Goal: Task Accomplishment & Management: Use online tool/utility

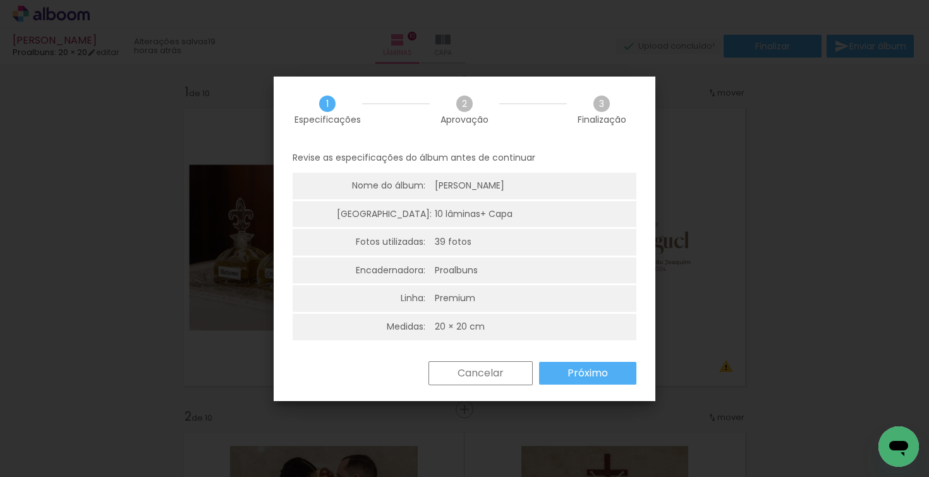
scroll to position [0, 2140]
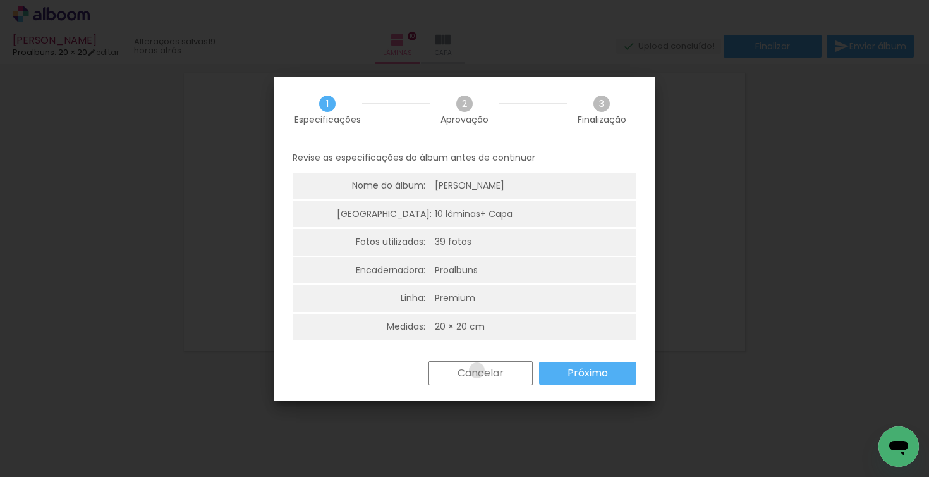
drag, startPoint x: 477, startPoint y: 367, endPoint x: 501, endPoint y: 319, distance: 54.0
click at [0, 0] on slot "Cancelar" at bounding box center [0, 0] width 0 height 0
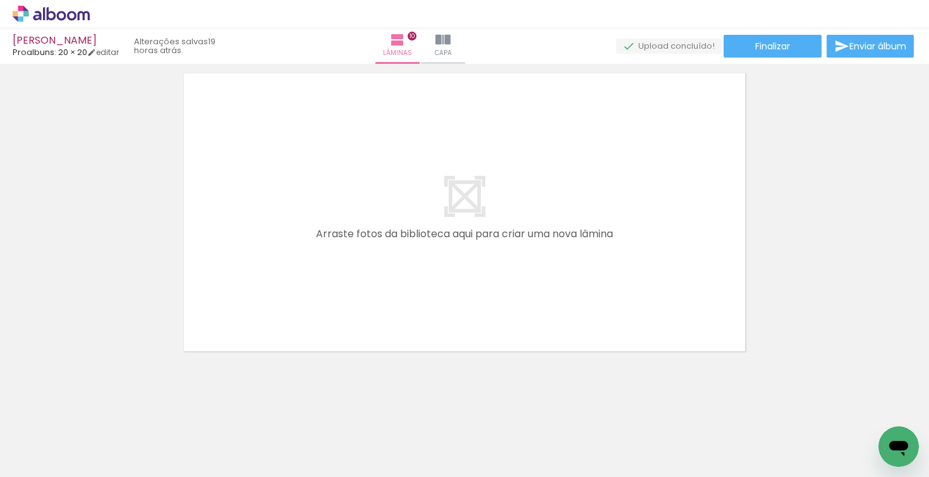
click at [63, 15] on icon at bounding box center [51, 14] width 77 height 16
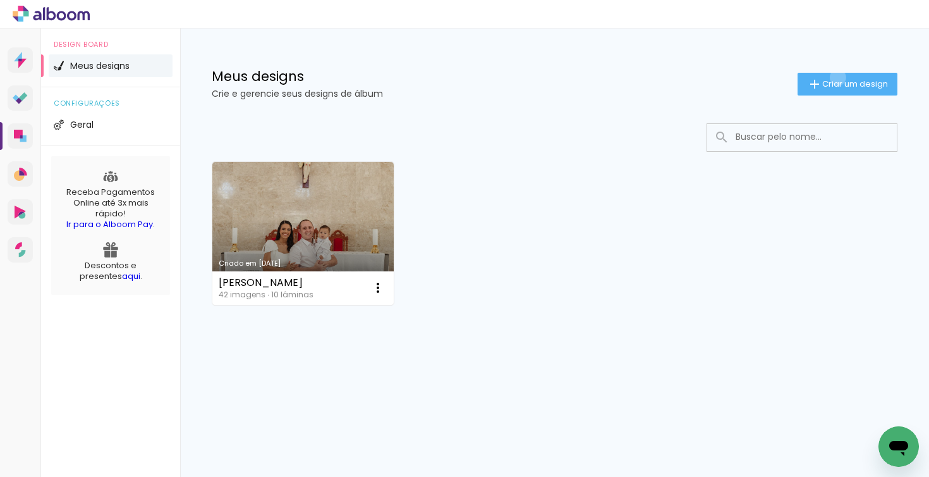
click at [836, 77] on paper-button "Criar um design" at bounding box center [848, 84] width 100 height 23
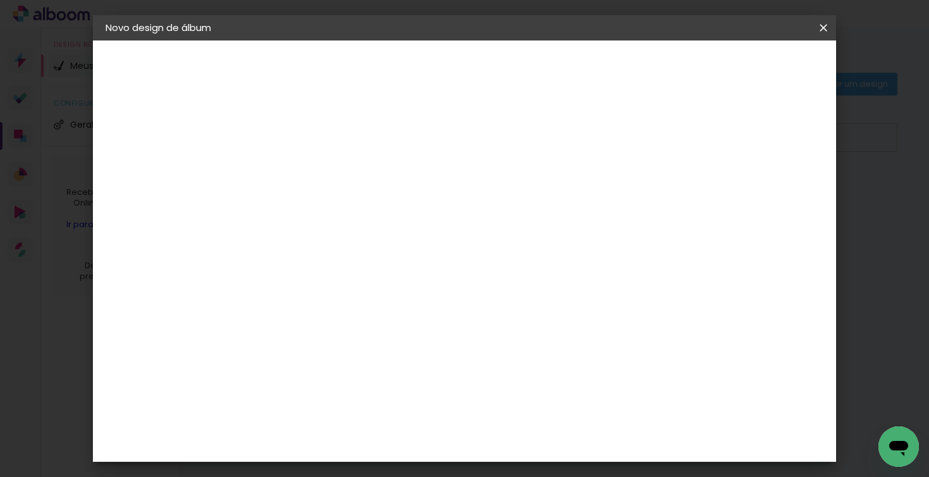
click at [312, 164] on input at bounding box center [312, 170] width 0 height 20
type input "j"
type input "[PERSON_NAME] - Um ano"
type paper-input "[PERSON_NAME] - Um ano"
click at [0, 0] on slot "Avançar" at bounding box center [0, 0] width 0 height 0
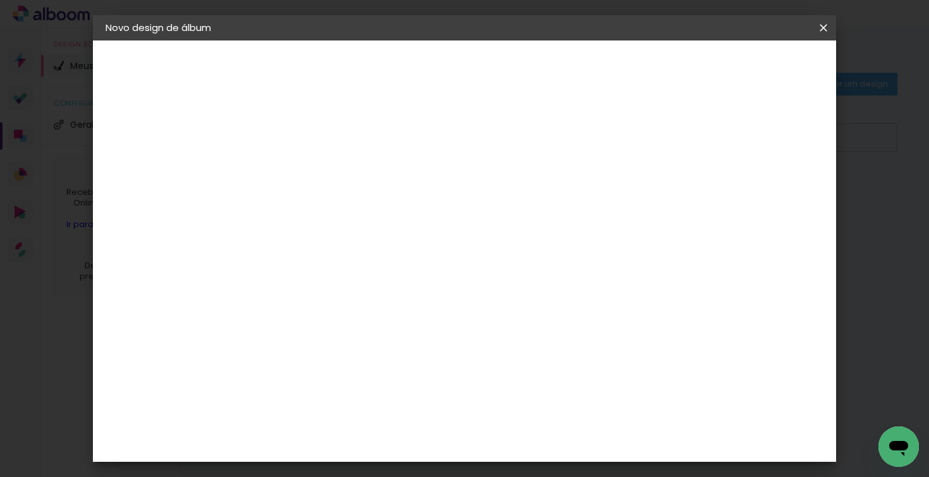
click at [392, 243] on input at bounding box center [345, 241] width 128 height 16
type input "r"
type input "proal"
type paper-input "proal"
click at [354, 290] on div "Proalbuns" at bounding box center [329, 286] width 50 height 10
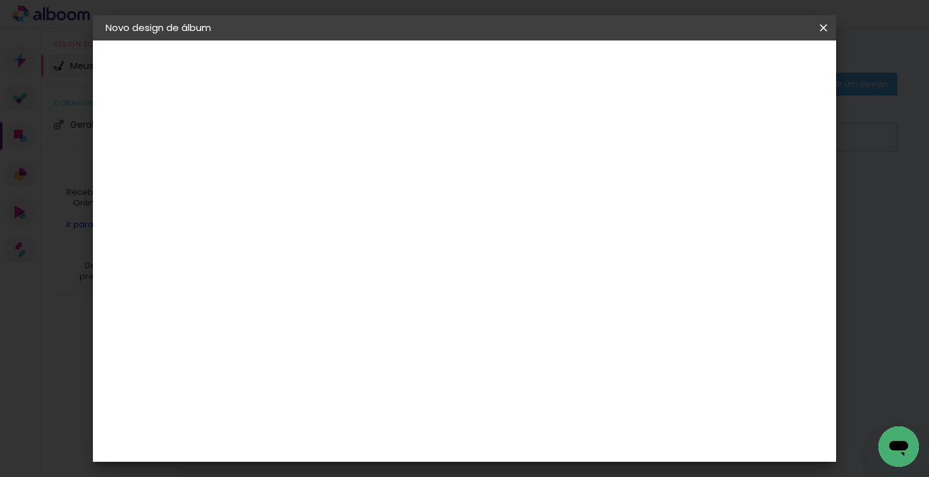
drag, startPoint x: 790, startPoint y: 63, endPoint x: 776, endPoint y: 76, distance: 18.8
click at [0, 0] on slot "Avançar" at bounding box center [0, 0] width 0 height 0
click at [398, 442] on span "20 × 20" at bounding box center [368, 455] width 59 height 26
drag, startPoint x: 787, startPoint y: 68, endPoint x: 753, endPoint y: 101, distance: 46.9
click at [0, 0] on slot "Avançar" at bounding box center [0, 0] width 0 height 0
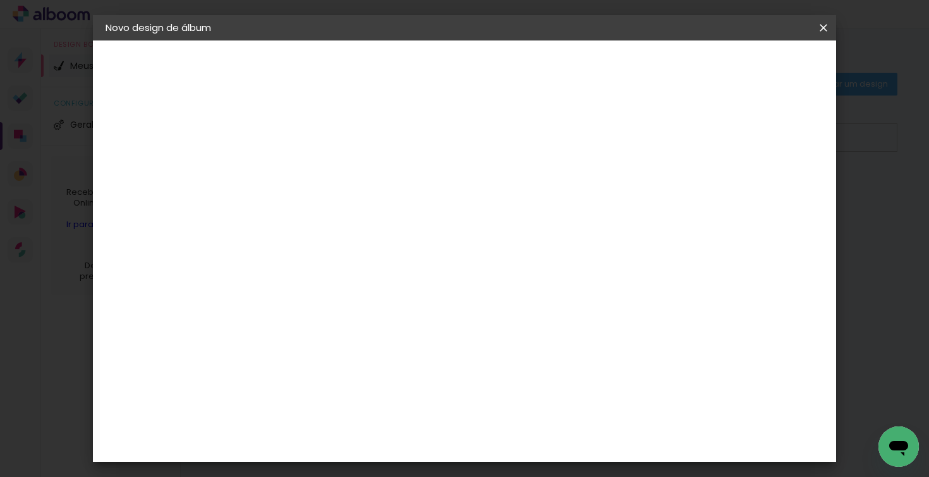
type input "3"
type paper-input "3"
click at [317, 133] on input "3" at bounding box center [303, 136] width 44 height 16
type input "2"
type paper-input "2"
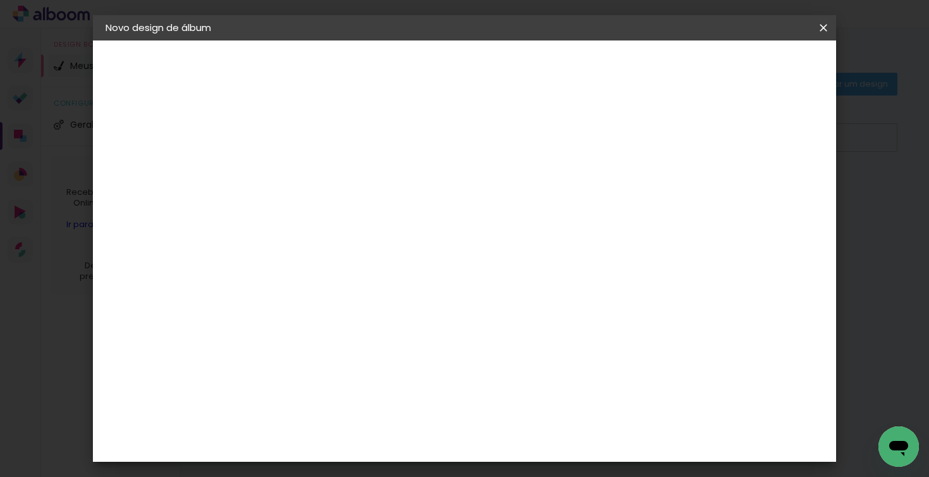
click at [319, 140] on input "2" at bounding box center [303, 136] width 44 height 16
click at [683, 65] on span "Iniciar design" at bounding box center [655, 67] width 58 height 9
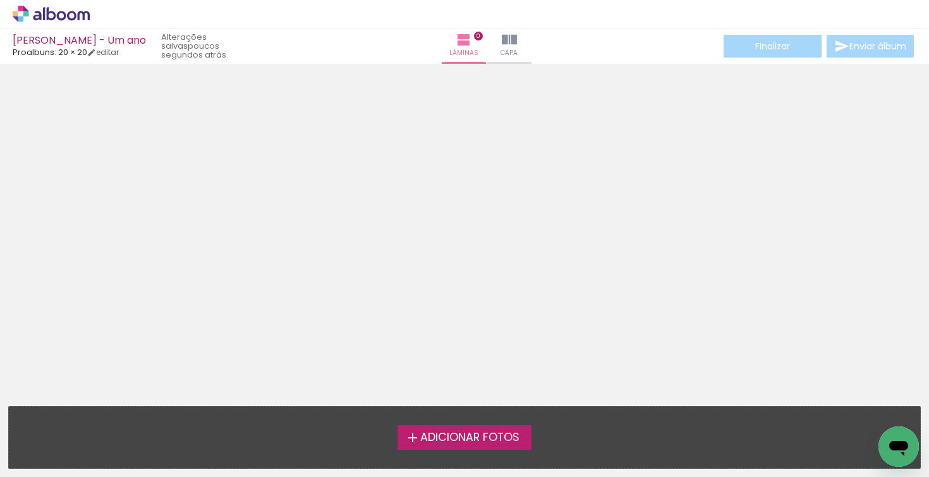
click at [451, 435] on span "Adicionar Fotos" at bounding box center [469, 437] width 99 height 11
click at [0, 0] on input "file" at bounding box center [0, 0] width 0 height 0
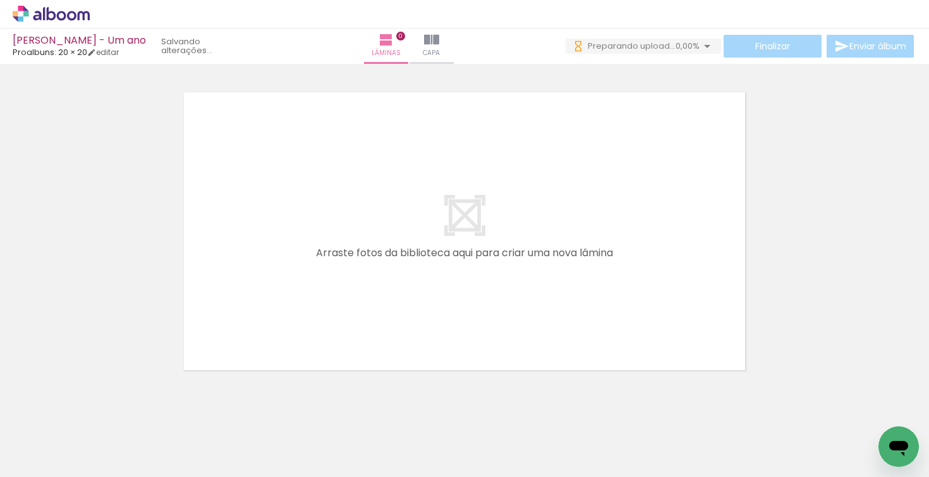
scroll to position [0, 72]
click at [572, 444] on iron-image at bounding box center [550, 433] width 44 height 65
click at [539, 444] on div at bounding box center [550, 434] width 42 height 63
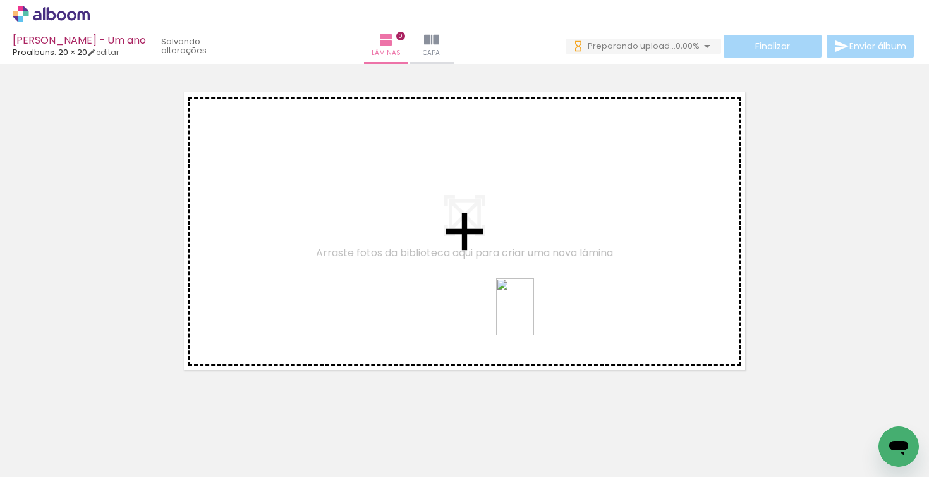
drag, startPoint x: 545, startPoint y: 450, endPoint x: 534, endPoint y: 317, distance: 133.2
click at [534, 317] on quentale-workspace at bounding box center [464, 238] width 929 height 477
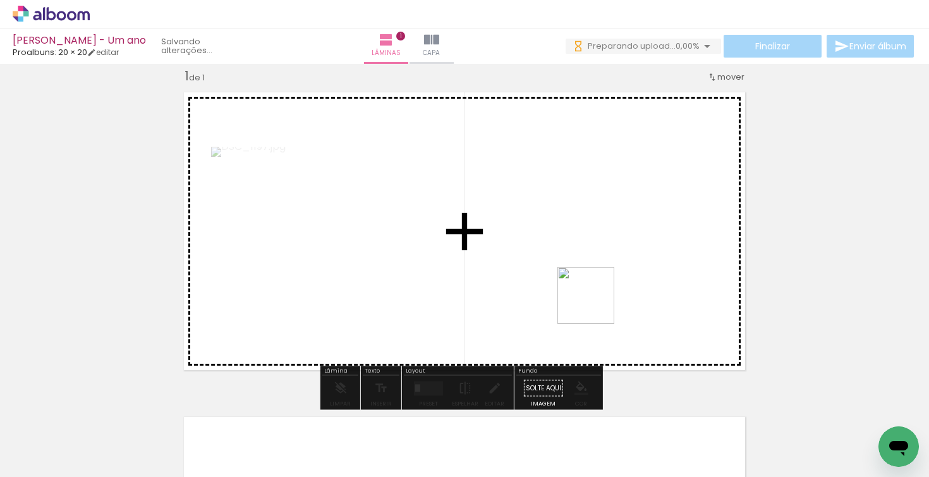
drag, startPoint x: 620, startPoint y: 451, endPoint x: 594, endPoint y: 300, distance: 153.8
click at [594, 300] on quentale-workspace at bounding box center [464, 238] width 929 height 477
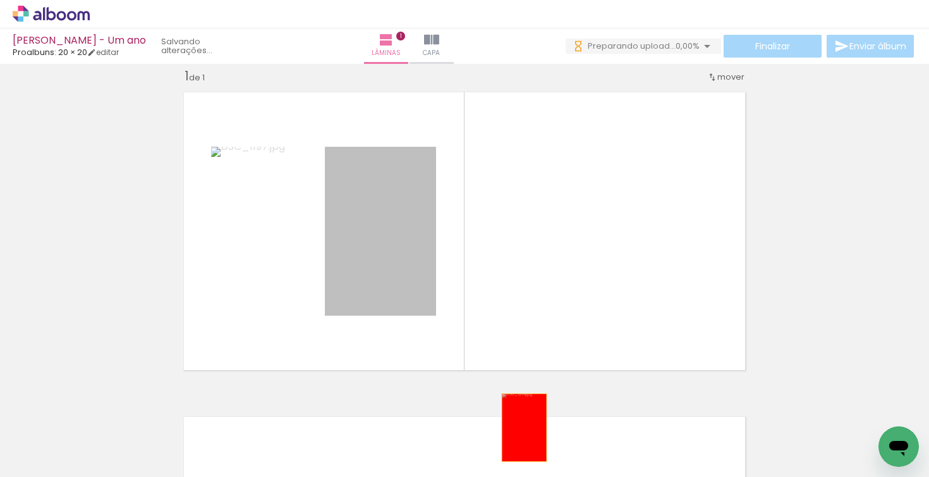
drag, startPoint x: 372, startPoint y: 254, endPoint x: 518, endPoint y: 440, distance: 236.5
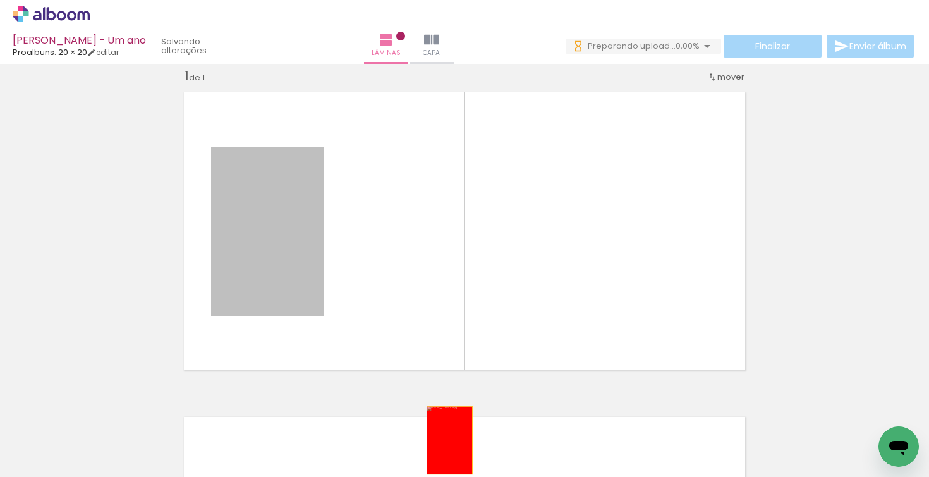
drag, startPoint x: 284, startPoint y: 238, endPoint x: 450, endPoint y: 441, distance: 262.4
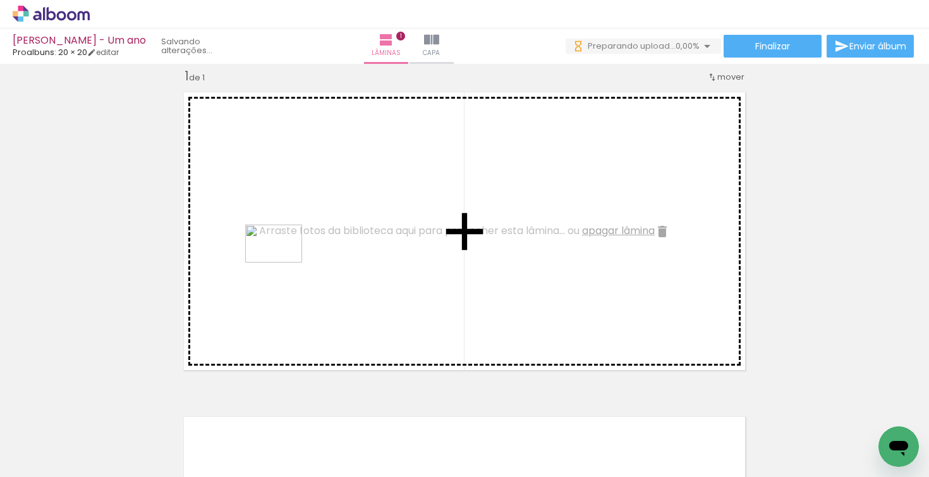
drag, startPoint x: 132, startPoint y: 443, endPoint x: 288, endPoint y: 255, distance: 243.8
click at [288, 255] on quentale-workspace at bounding box center [464, 238] width 929 height 477
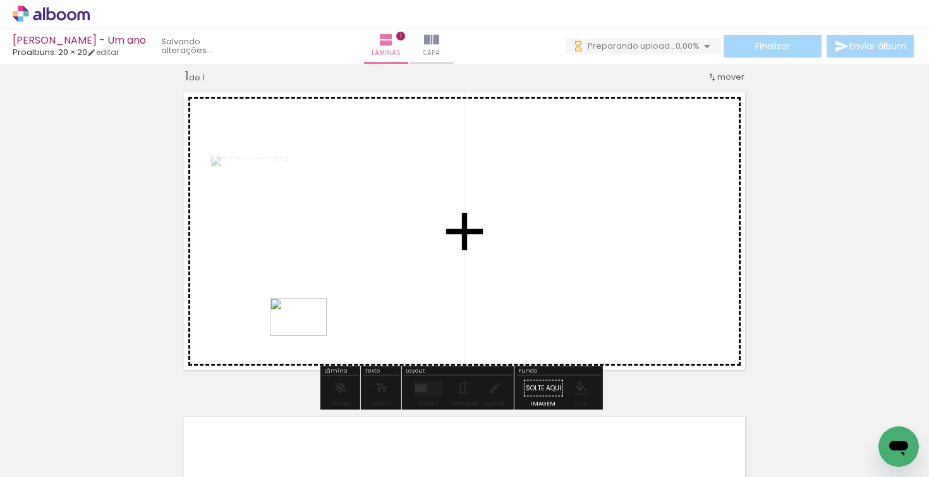
drag, startPoint x: 268, startPoint y: 444, endPoint x: 310, endPoint y: 328, distance: 123.6
click at [310, 328] on quentale-workspace at bounding box center [464, 238] width 929 height 477
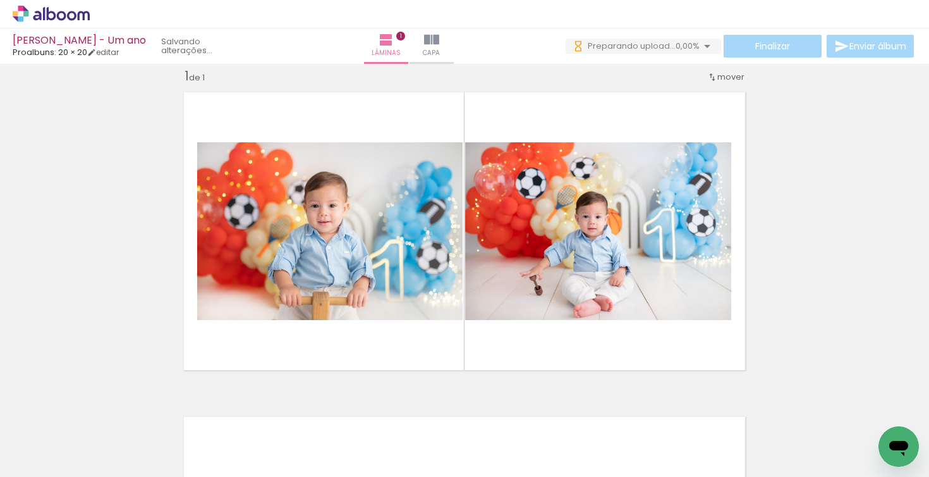
scroll to position [0, 0]
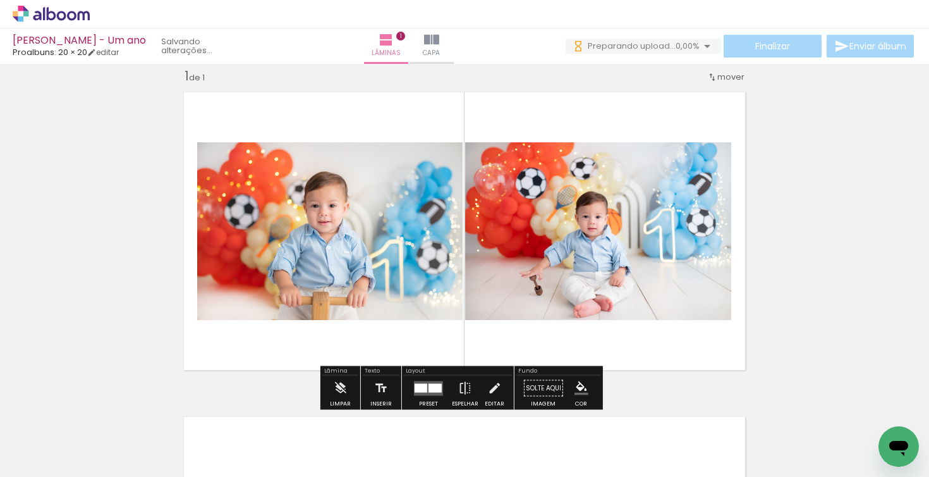
click at [370, 283] on quentale-photo at bounding box center [330, 231] width 266 height 178
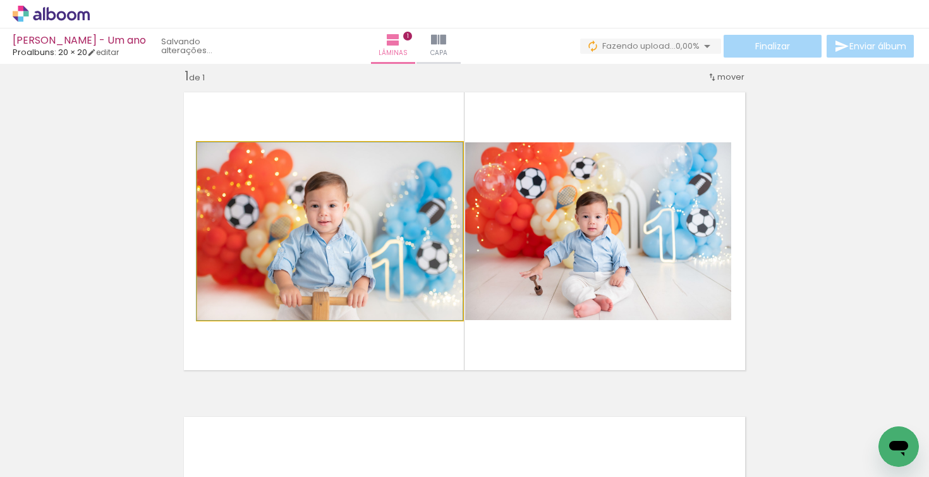
click at [381, 251] on quentale-photo at bounding box center [330, 231] width 266 height 178
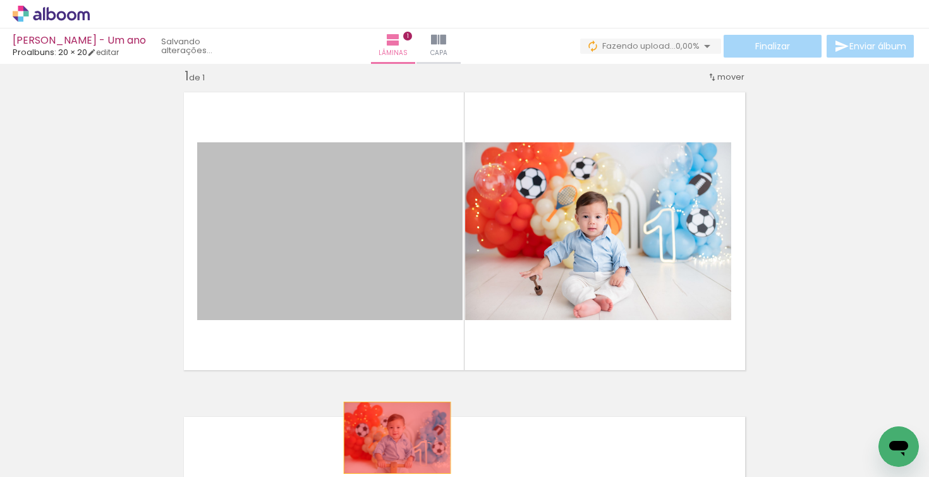
drag, startPoint x: 346, startPoint y: 226, endPoint x: 383, endPoint y: 439, distance: 216.8
click at [386, 436] on quentale-workspace at bounding box center [464, 238] width 929 height 477
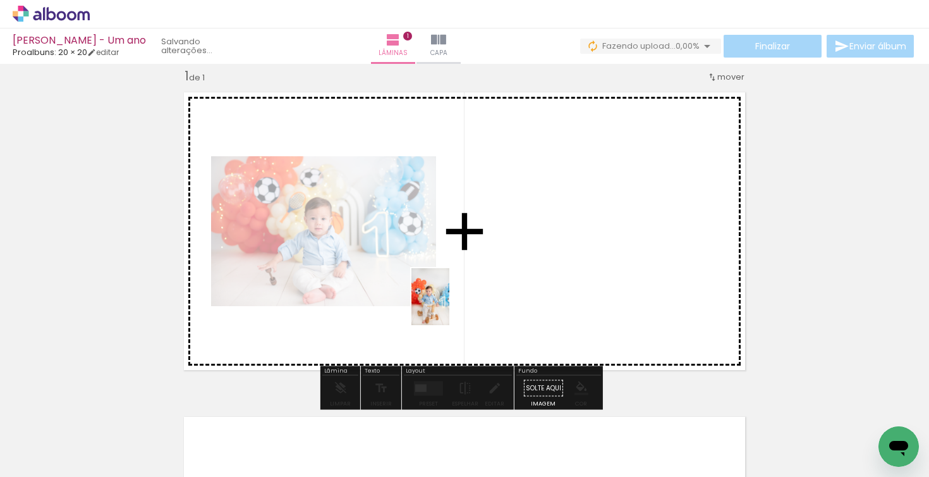
drag, startPoint x: 271, startPoint y: 447, endPoint x: 477, endPoint y: 276, distance: 267.6
click at [477, 276] on quentale-workspace at bounding box center [464, 238] width 929 height 477
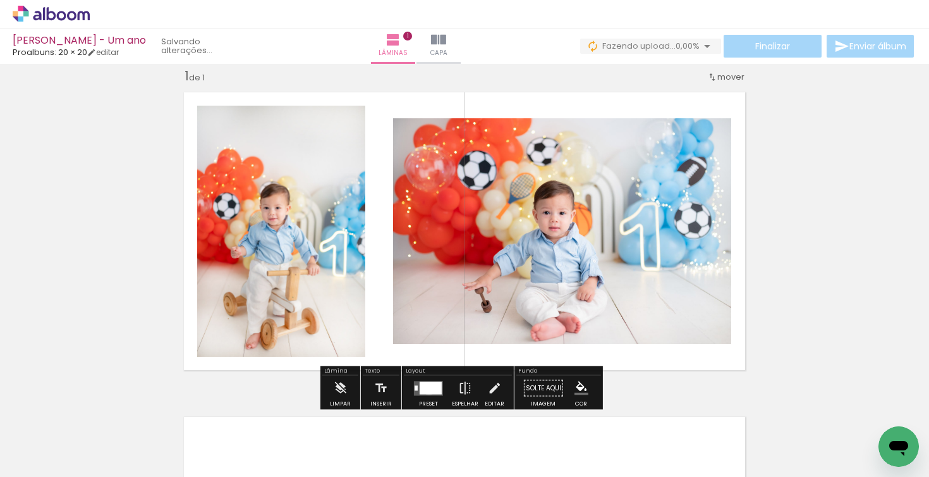
drag, startPoint x: 426, startPoint y: 388, endPoint x: 437, endPoint y: 388, distance: 10.7
click at [426, 388] on div at bounding box center [431, 387] width 22 height 13
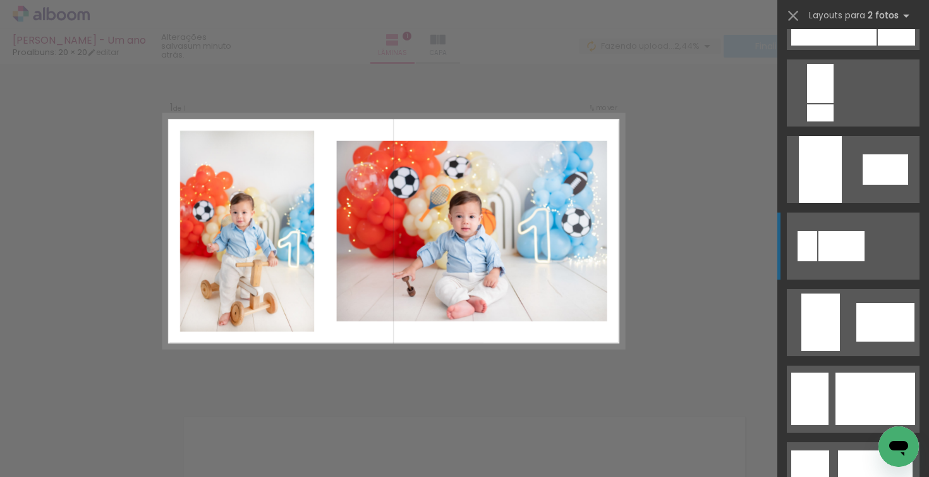
scroll to position [678, 0]
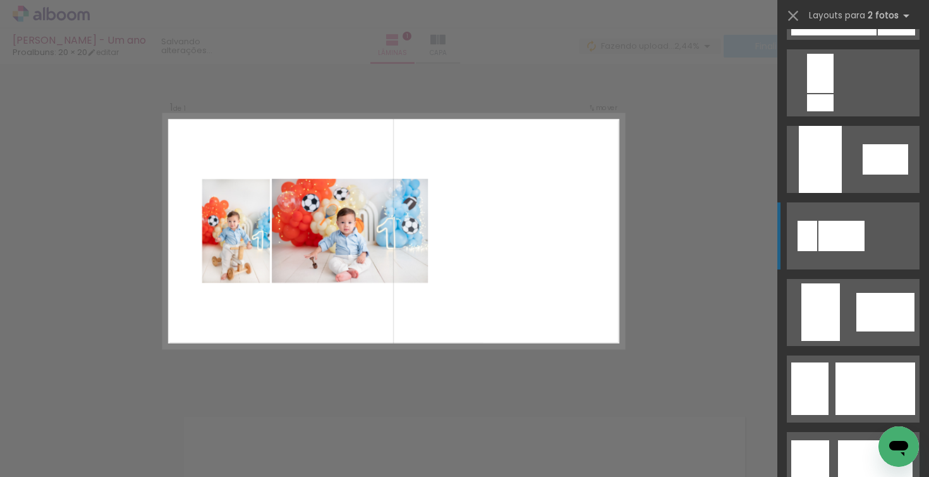
click at [874, 231] on quentale-layouter at bounding box center [853, 235] width 133 height 67
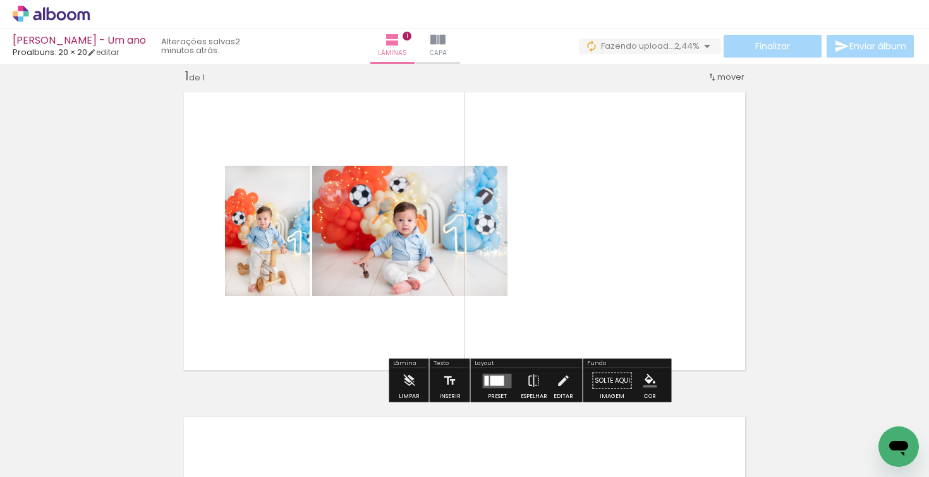
drag, startPoint x: 829, startPoint y: 223, endPoint x: 830, endPoint y: 217, distance: 6.4
click at [828, 223] on div "Inserir lâmina 1 de 1" at bounding box center [464, 376] width 929 height 649
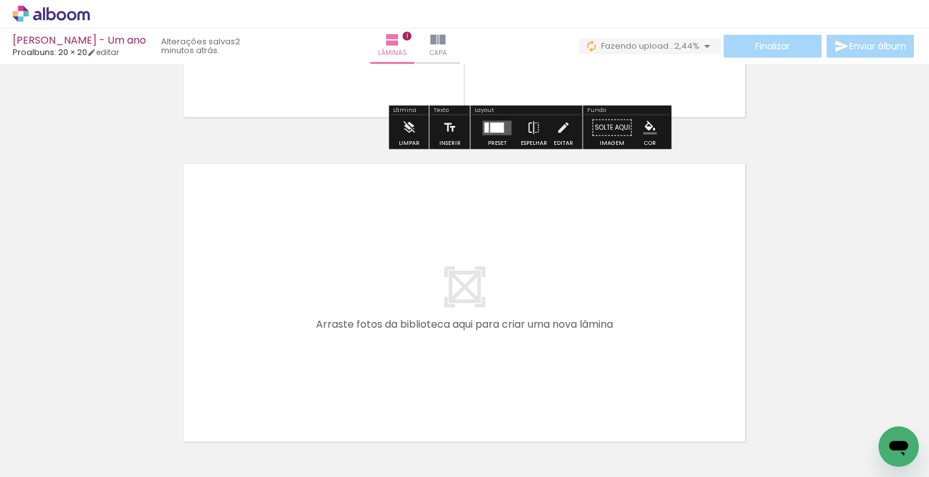
scroll to position [364, 0]
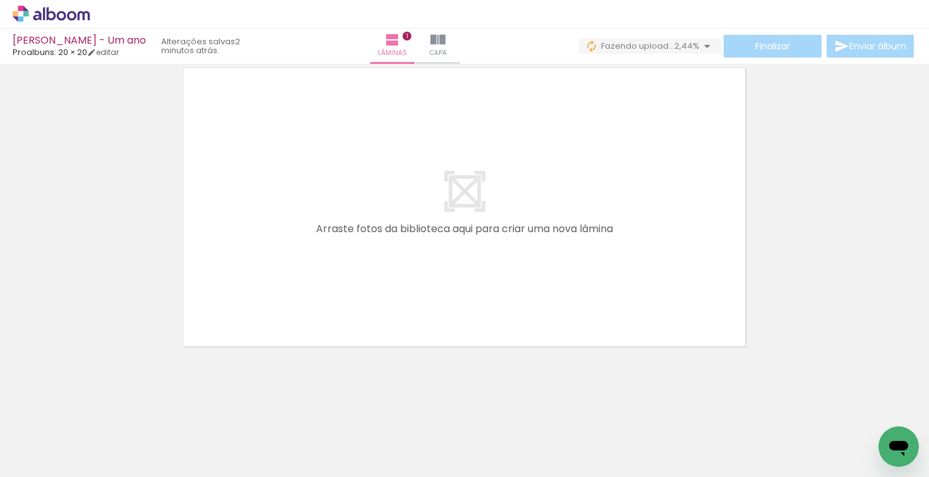
click at [558, 443] on div at bounding box center [551, 434] width 42 height 63
click at [488, 446] on div at bounding box center [481, 434] width 42 height 63
click at [551, 443] on div at bounding box center [551, 434] width 42 height 63
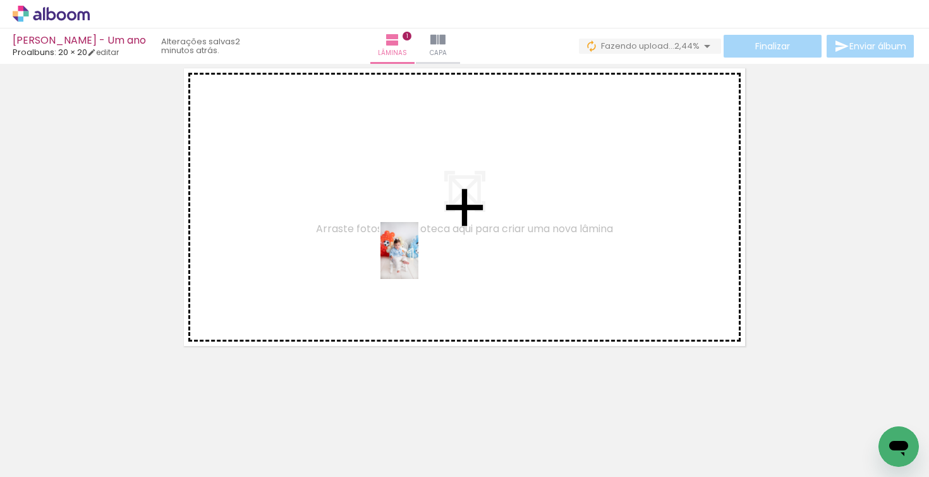
drag, startPoint x: 408, startPoint y: 441, endPoint x: 419, endPoint y: 262, distance: 179.3
click at [419, 262] on quentale-workspace at bounding box center [464, 238] width 929 height 477
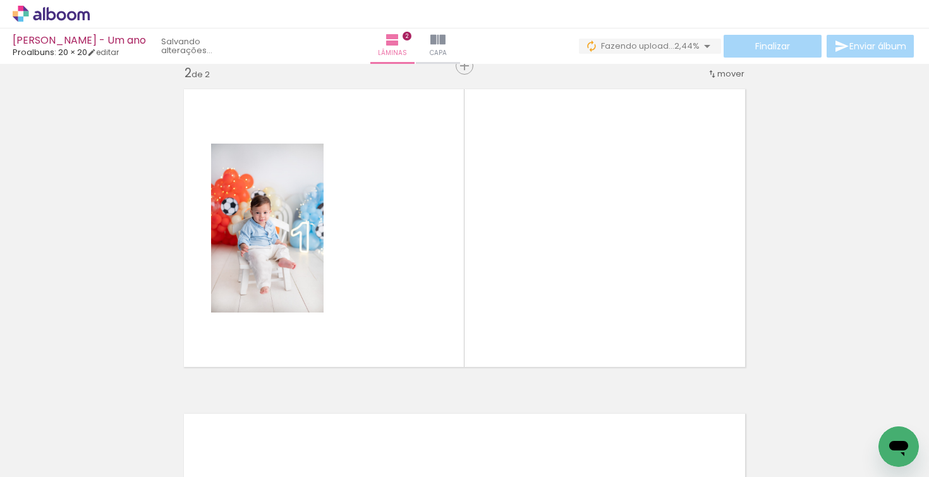
scroll to position [340, 0]
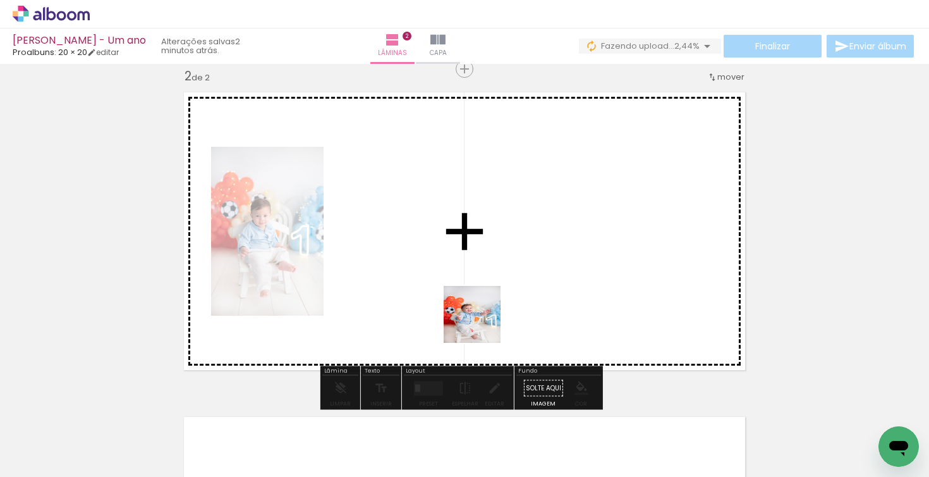
drag, startPoint x: 478, startPoint y: 439, endPoint x: 487, endPoint y: 278, distance: 161.5
click at [487, 278] on quentale-workspace at bounding box center [464, 238] width 929 height 477
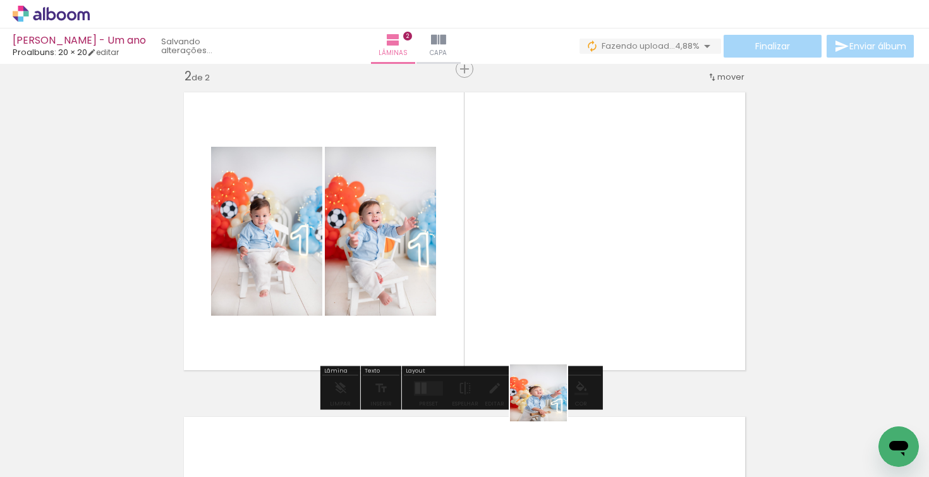
drag, startPoint x: 549, startPoint y: 444, endPoint x: 542, endPoint y: 300, distance: 144.4
click at [542, 300] on quentale-workspace at bounding box center [464, 238] width 929 height 477
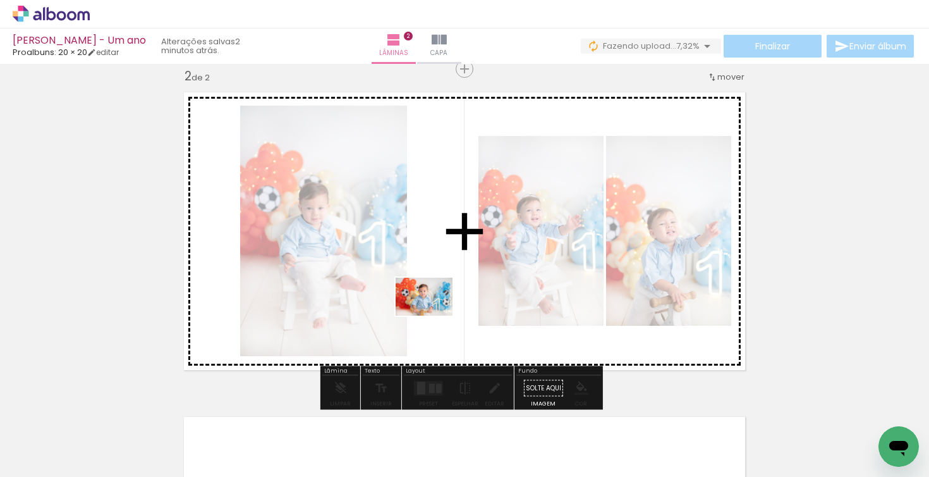
drag, startPoint x: 204, startPoint y: 446, endPoint x: 434, endPoint y: 316, distance: 264.1
click at [434, 316] on quentale-workspace at bounding box center [464, 238] width 929 height 477
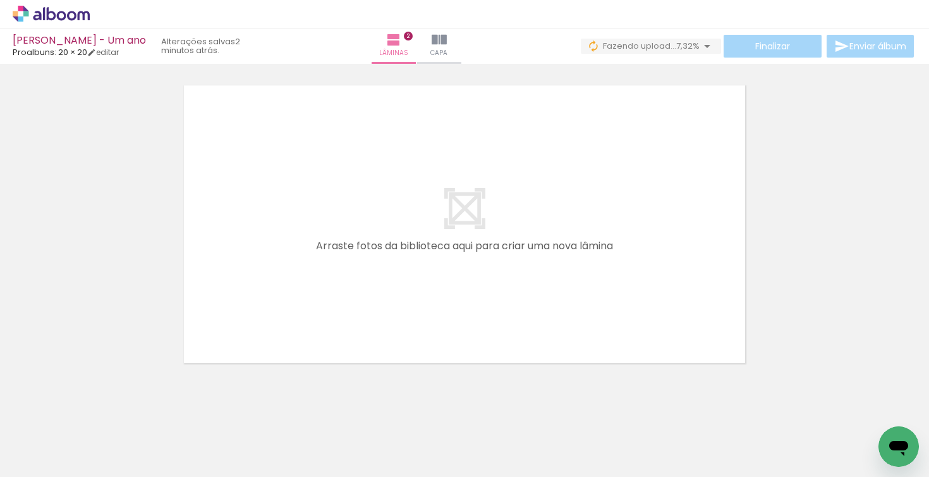
scroll to position [0, 383]
drag, startPoint x: 252, startPoint y: 420, endPoint x: 263, endPoint y: 310, distance: 110.0
click at [263, 310] on quentale-workspace at bounding box center [464, 238] width 929 height 477
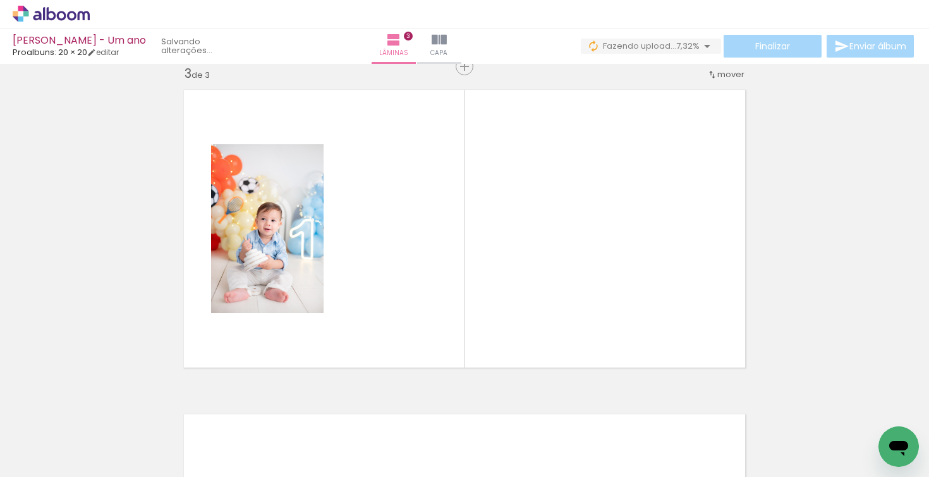
scroll to position [665, 0]
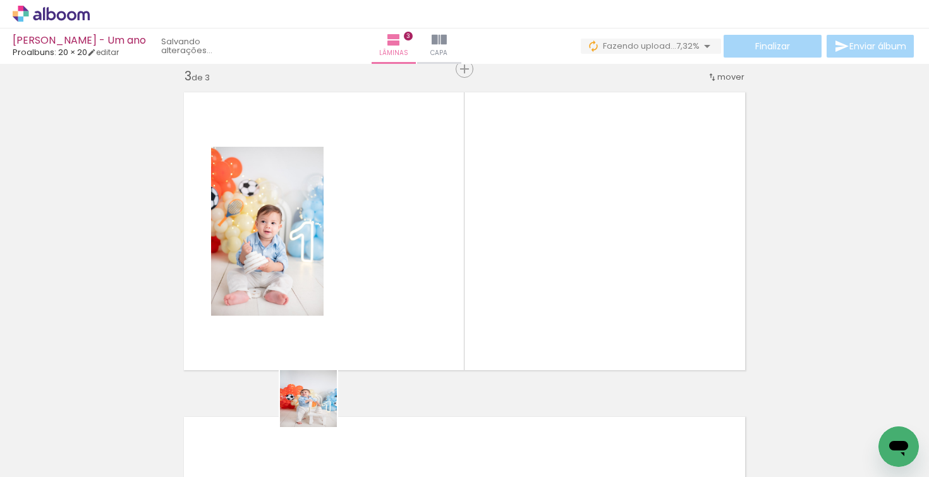
drag, startPoint x: 310, startPoint y: 449, endPoint x: 345, endPoint y: 311, distance: 142.0
click at [345, 311] on quentale-workspace at bounding box center [464, 238] width 929 height 477
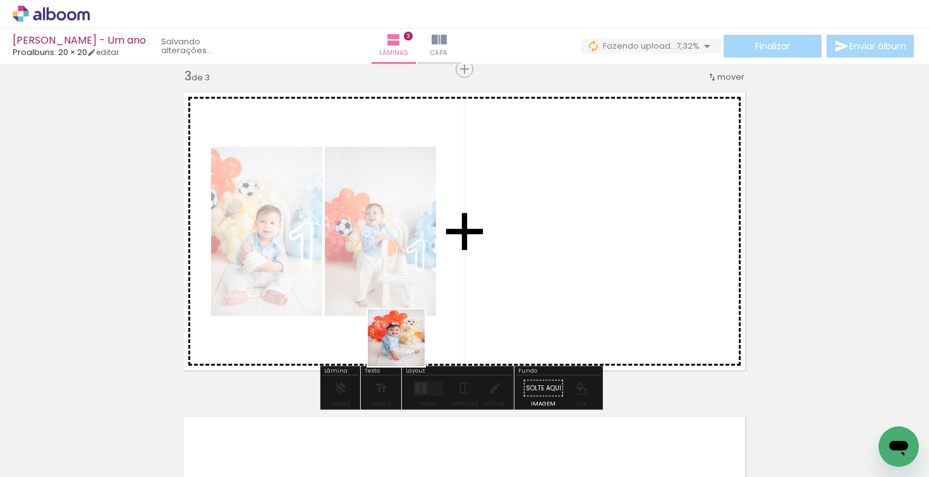
drag, startPoint x: 389, startPoint y: 395, endPoint x: 447, endPoint y: 281, distance: 127.5
click at [447, 281] on quentale-workspace at bounding box center [464, 238] width 929 height 477
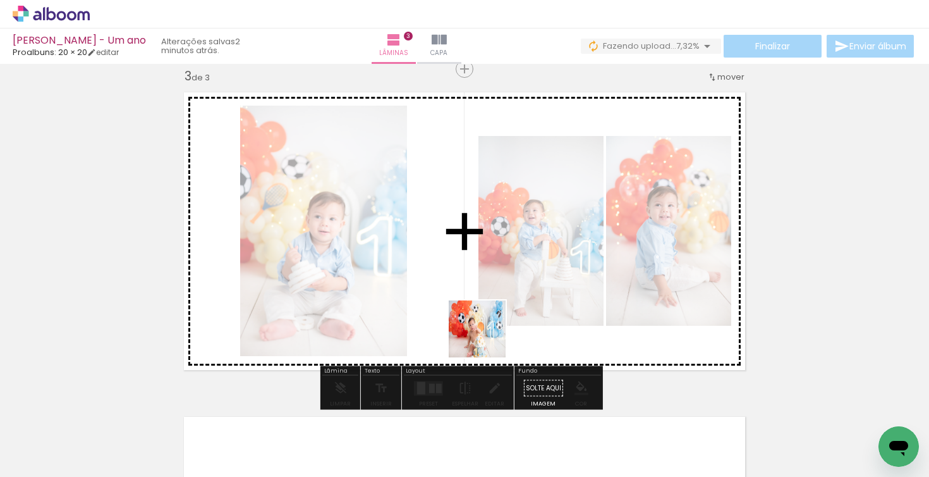
drag, startPoint x: 466, startPoint y: 421, endPoint x: 484, endPoint y: 339, distance: 84.2
click at [484, 339] on quentale-workspace at bounding box center [464, 238] width 929 height 477
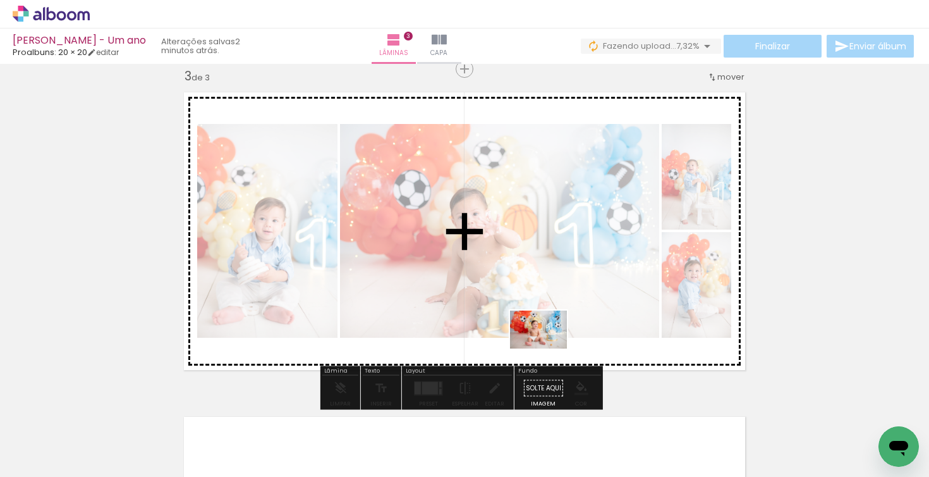
drag, startPoint x: 537, startPoint y: 447, endPoint x: 548, endPoint y: 349, distance: 98.6
click at [548, 349] on quentale-workspace at bounding box center [464, 238] width 929 height 477
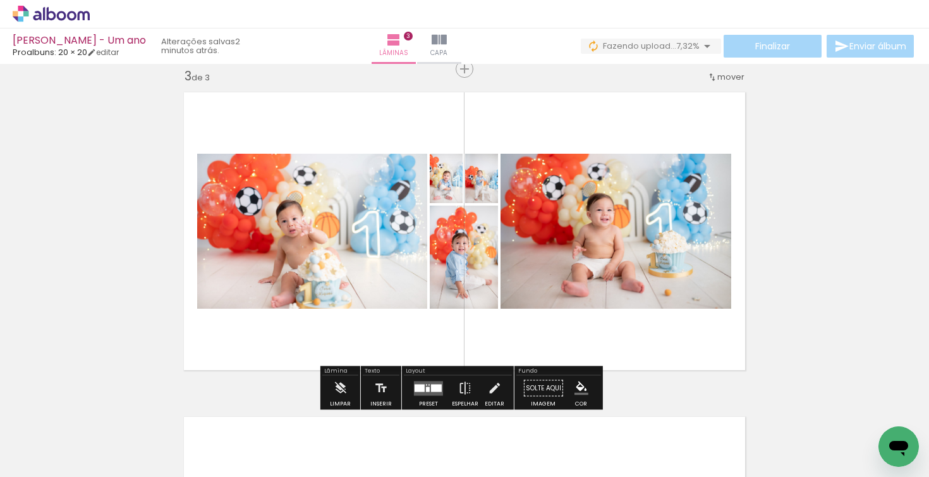
click at [431, 384] on div at bounding box center [436, 388] width 11 height 8
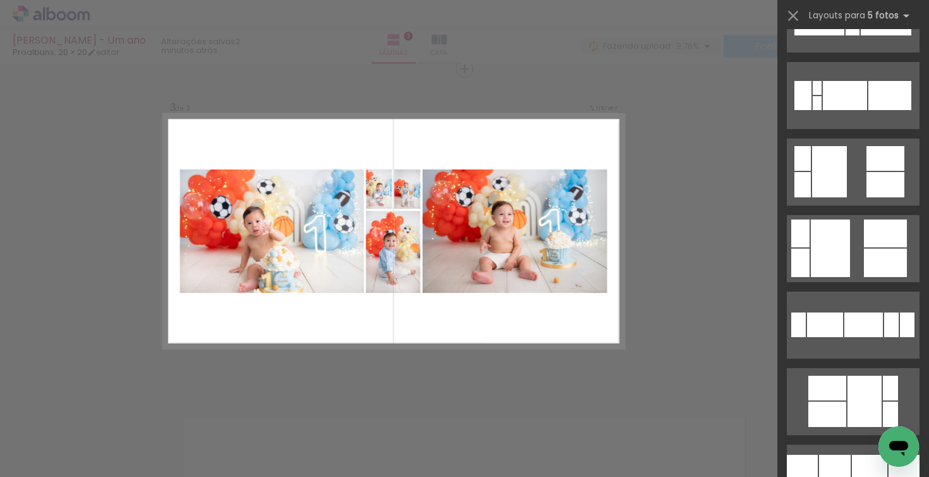
scroll to position [716, 0]
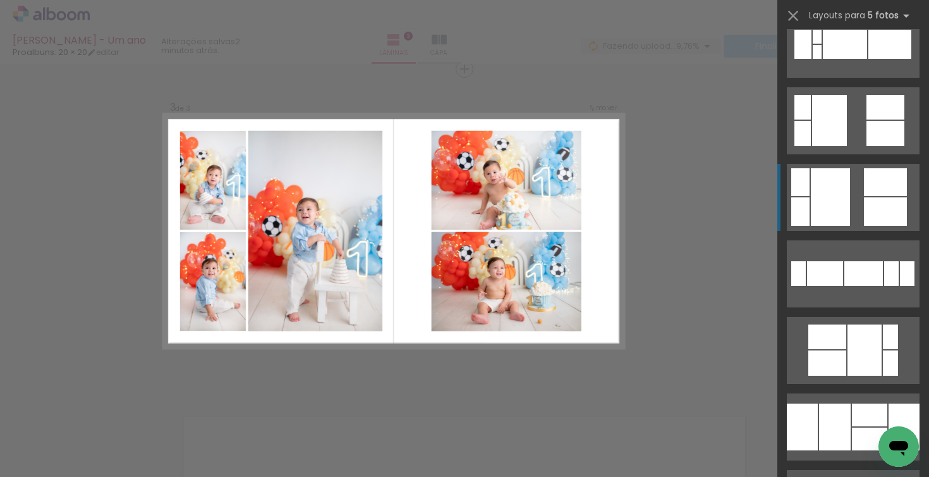
click at [842, 192] on div at bounding box center [830, 197] width 39 height 58
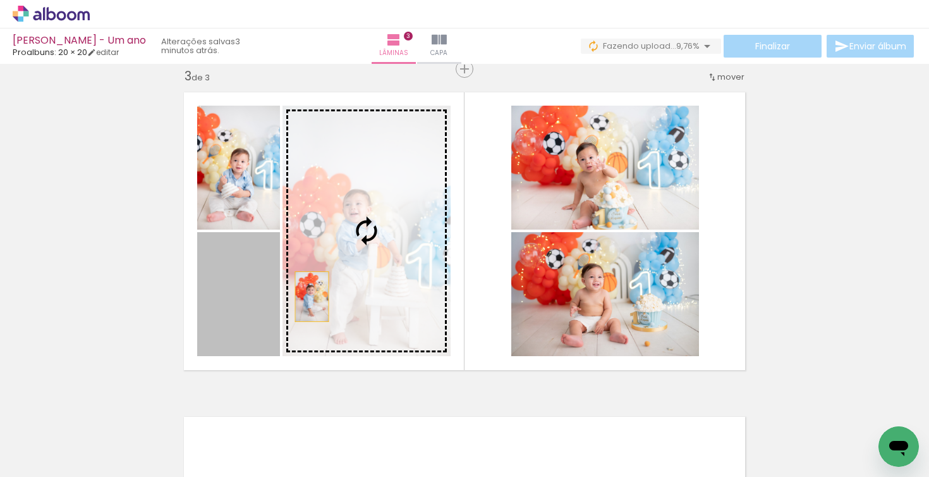
drag, startPoint x: 257, startPoint y: 309, endPoint x: 307, endPoint y: 297, distance: 51.4
click at [0, 0] on slot at bounding box center [0, 0] width 0 height 0
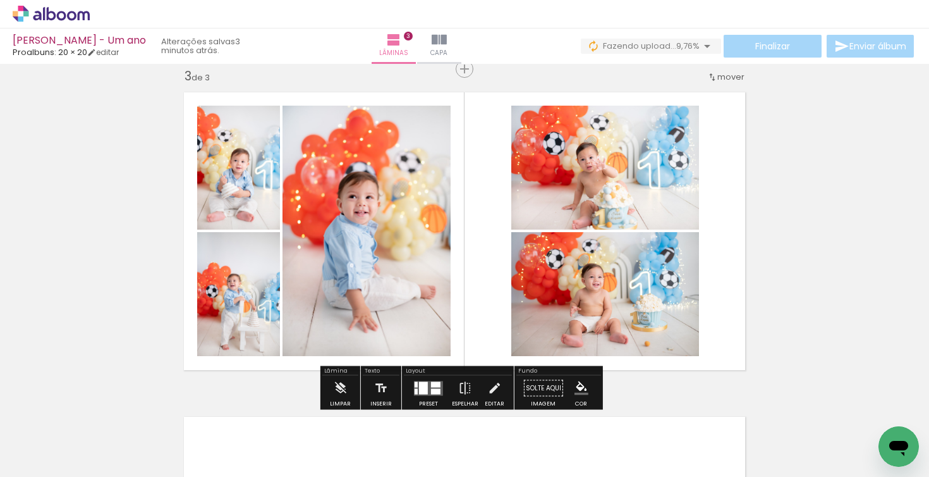
click at [828, 214] on div "Inserir lâmina 1 de 3 Inserir lâmina 2 de 3 Inserir lâmina 3 de 3" at bounding box center [464, 53] width 929 height 1298
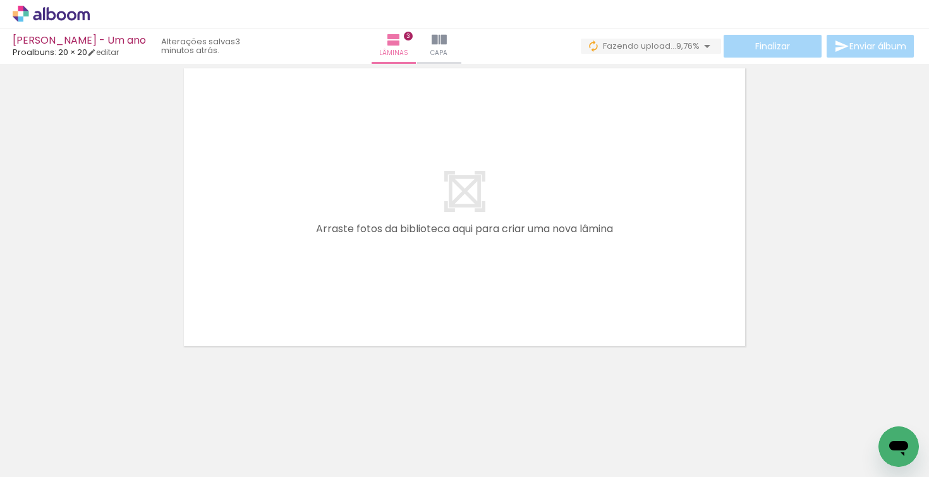
scroll to position [0, 613]
drag, startPoint x: 351, startPoint y: 472, endPoint x: 499, endPoint y: 463, distance: 148.3
click at [104, 463] on iron-horizontal-list at bounding box center [90, 437] width 25 height 79
drag, startPoint x: 476, startPoint y: 473, endPoint x: 711, endPoint y: 472, distance: 234.6
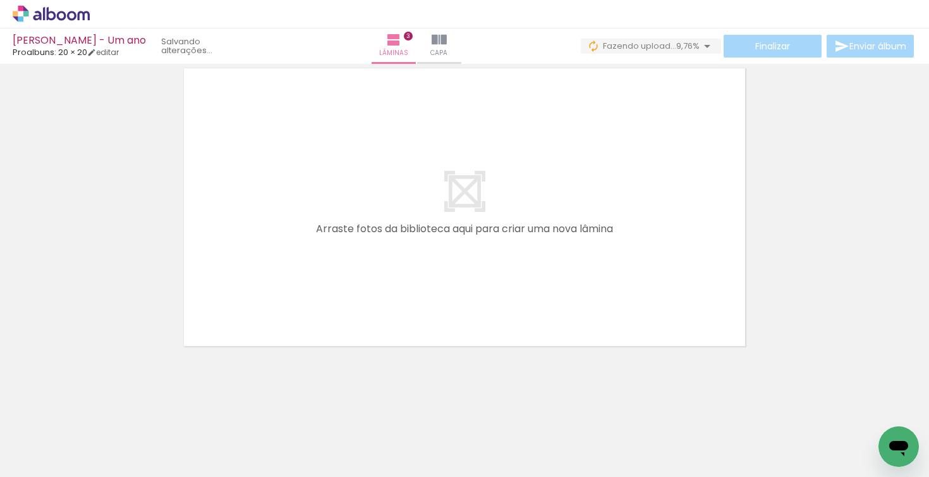
click at [104, 465] on iron-horizontal-list at bounding box center [90, 437] width 25 height 79
drag, startPoint x: 601, startPoint y: 470, endPoint x: 669, endPoint y: 469, distance: 67.7
click at [104, 467] on iron-horizontal-list at bounding box center [90, 437] width 25 height 79
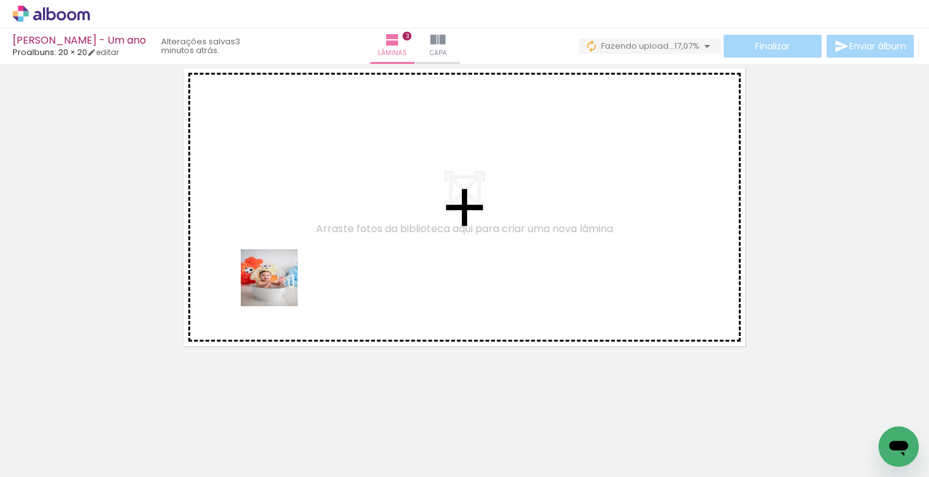
drag, startPoint x: 181, startPoint y: 447, endPoint x: 279, endPoint y: 274, distance: 198.7
click at [279, 274] on quentale-workspace at bounding box center [464, 238] width 929 height 477
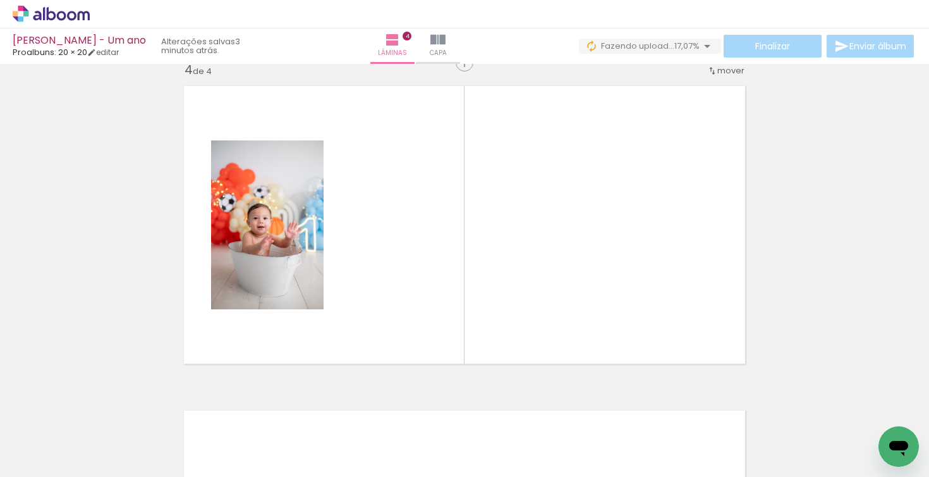
scroll to position [989, 0]
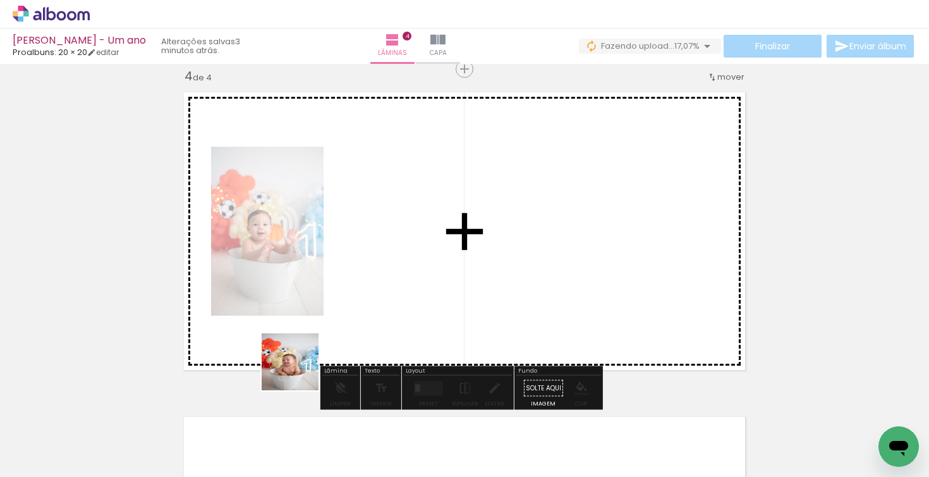
drag, startPoint x: 286, startPoint y: 388, endPoint x: 370, endPoint y: 295, distance: 125.4
click at [370, 295] on quentale-workspace at bounding box center [464, 238] width 929 height 477
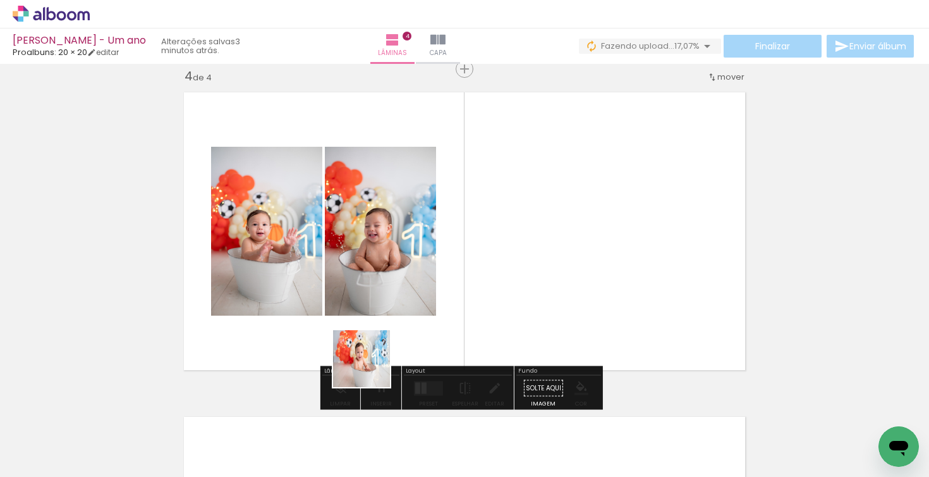
drag, startPoint x: 345, startPoint y: 400, endPoint x: 432, endPoint y: 309, distance: 126.6
click at [432, 309] on quentale-workspace at bounding box center [464, 238] width 929 height 477
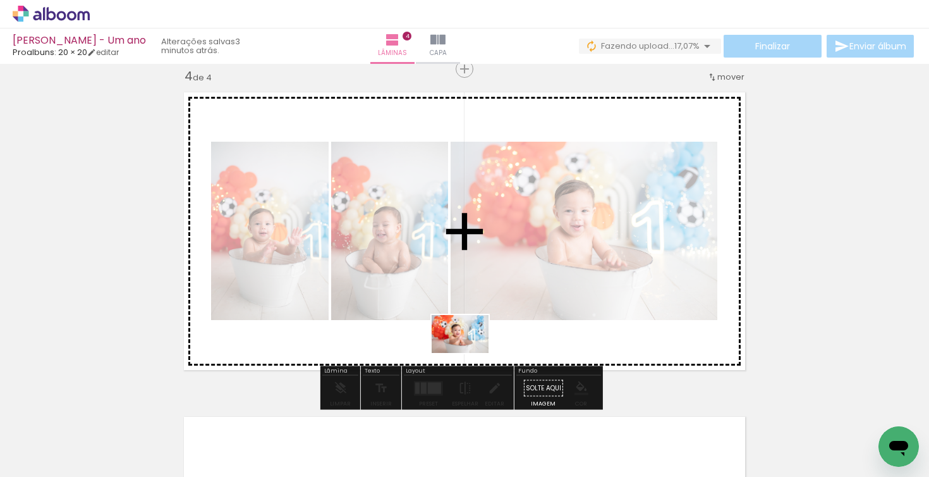
drag, startPoint x: 393, startPoint y: 450, endPoint x: 470, endPoint y: 354, distance: 122.3
click at [470, 354] on quentale-workspace at bounding box center [464, 238] width 929 height 477
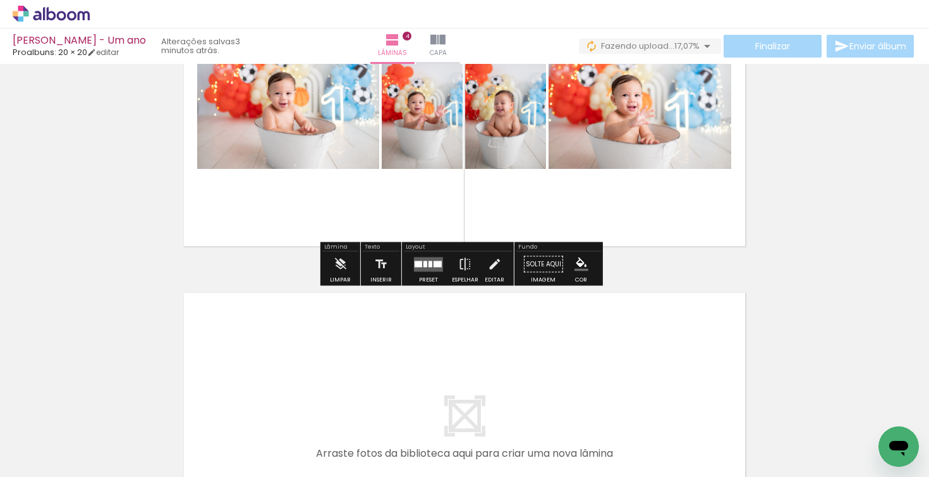
scroll to position [1323, 0]
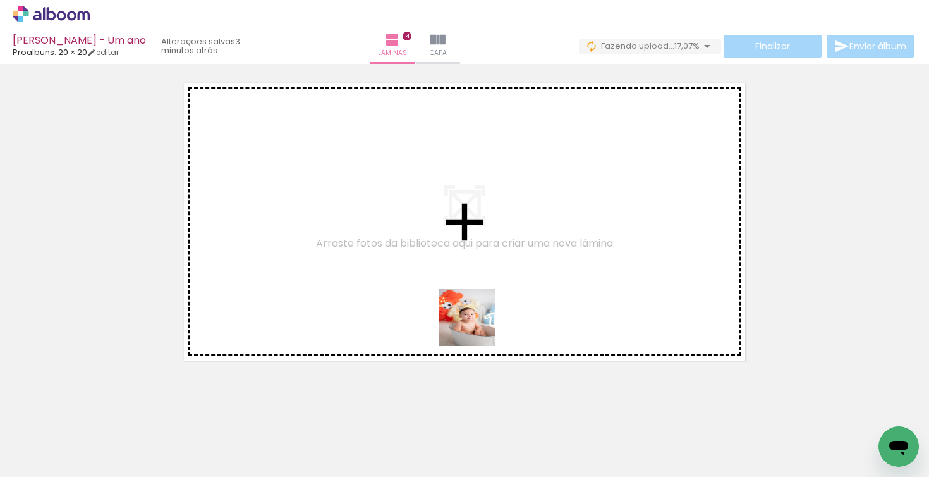
drag, startPoint x: 454, startPoint y: 446, endPoint x: 476, endPoint y: 323, distance: 125.3
click at [476, 323] on quentale-workspace at bounding box center [464, 238] width 929 height 477
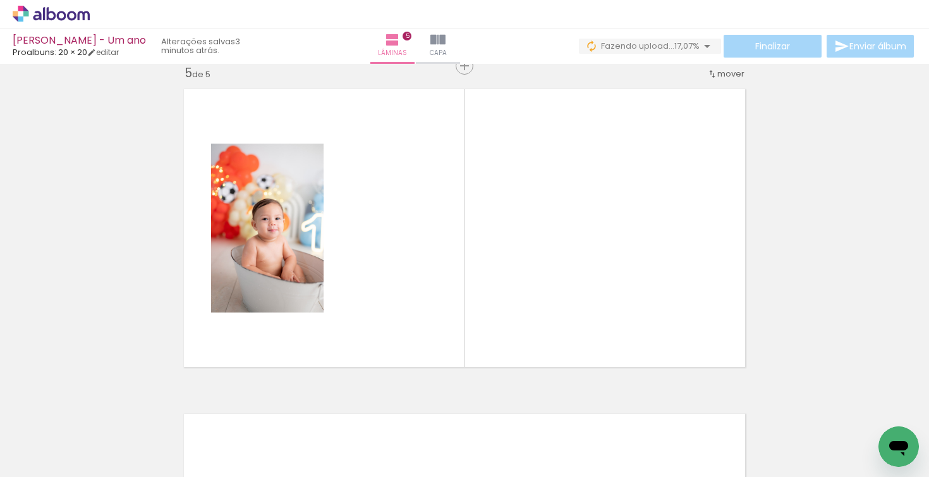
scroll to position [1313, 0]
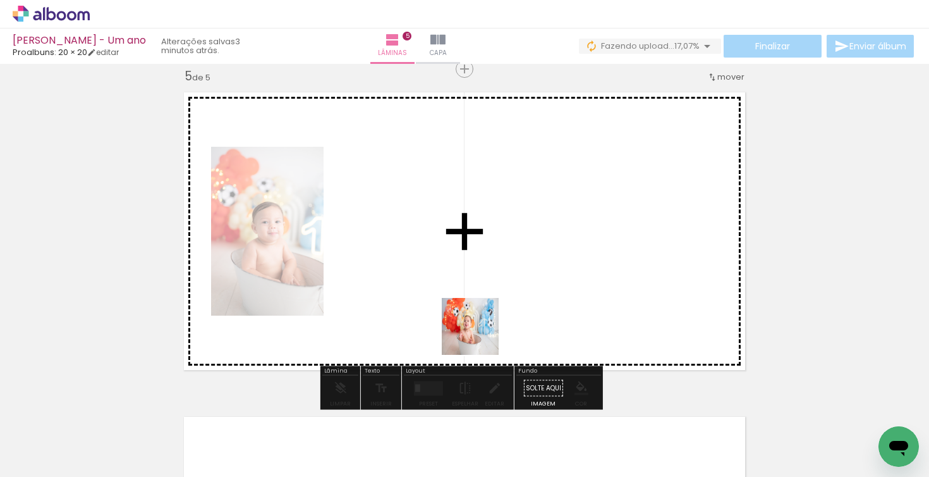
drag, startPoint x: 532, startPoint y: 450, endPoint x: 475, endPoint y: 331, distance: 131.8
click at [475, 331] on quentale-workspace at bounding box center [464, 238] width 929 height 477
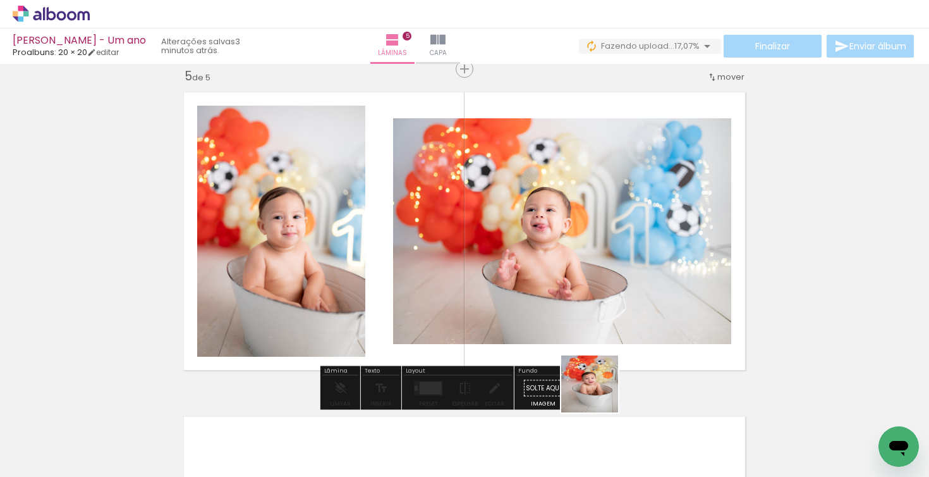
drag, startPoint x: 602, startPoint y: 443, endPoint x: 592, endPoint y: 340, distance: 103.6
click at [592, 340] on quentale-workspace at bounding box center [464, 238] width 929 height 477
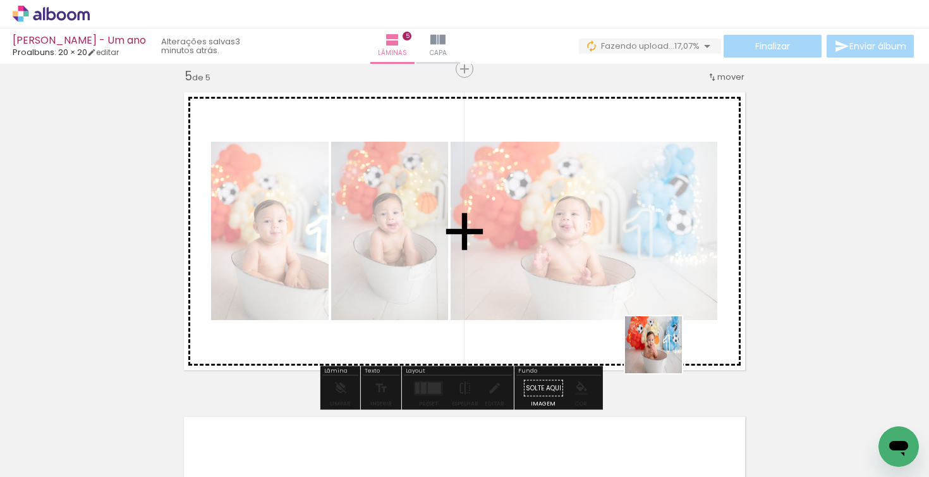
drag, startPoint x: 675, startPoint y: 447, endPoint x: 663, endPoint y: 353, distance: 95.1
click at [663, 353] on quentale-workspace at bounding box center [464, 238] width 929 height 477
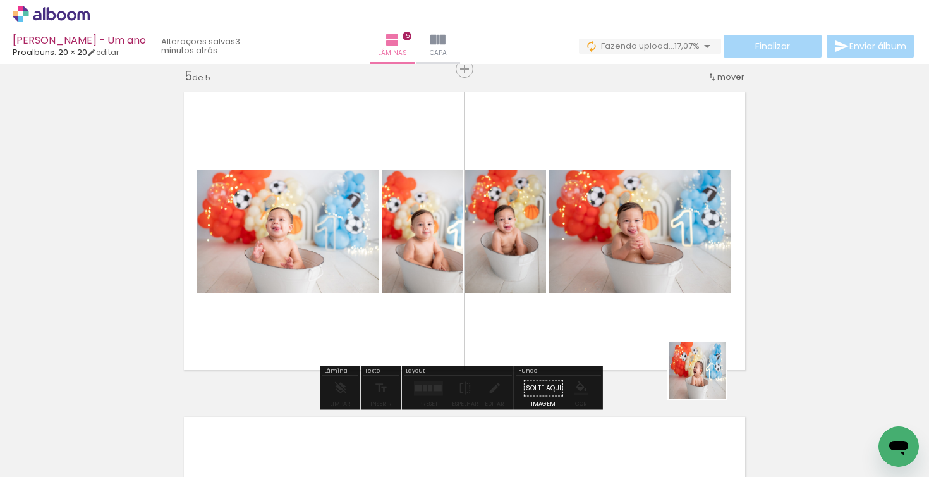
drag, startPoint x: 737, startPoint y: 438, endPoint x: 665, endPoint y: 335, distance: 125.8
click at [665, 335] on quentale-workspace at bounding box center [464, 238] width 929 height 477
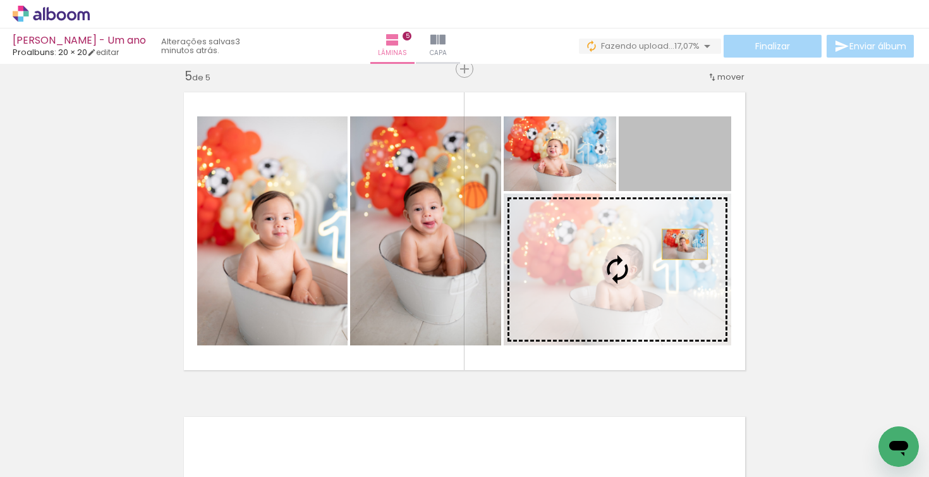
drag, startPoint x: 694, startPoint y: 159, endPoint x: 685, endPoint y: 255, distance: 96.5
click at [0, 0] on slot at bounding box center [0, 0] width 0 height 0
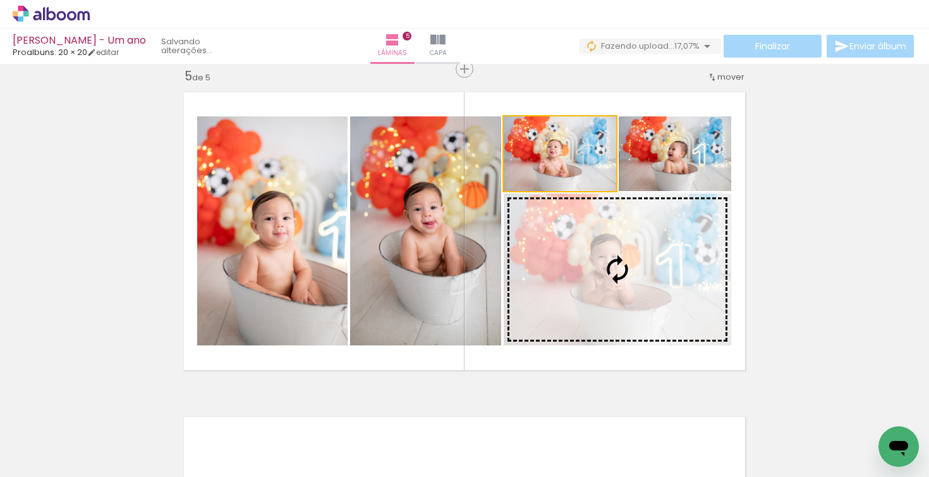
drag, startPoint x: 587, startPoint y: 202, endPoint x: 608, endPoint y: 264, distance: 65.4
click at [0, 0] on slot at bounding box center [0, 0] width 0 height 0
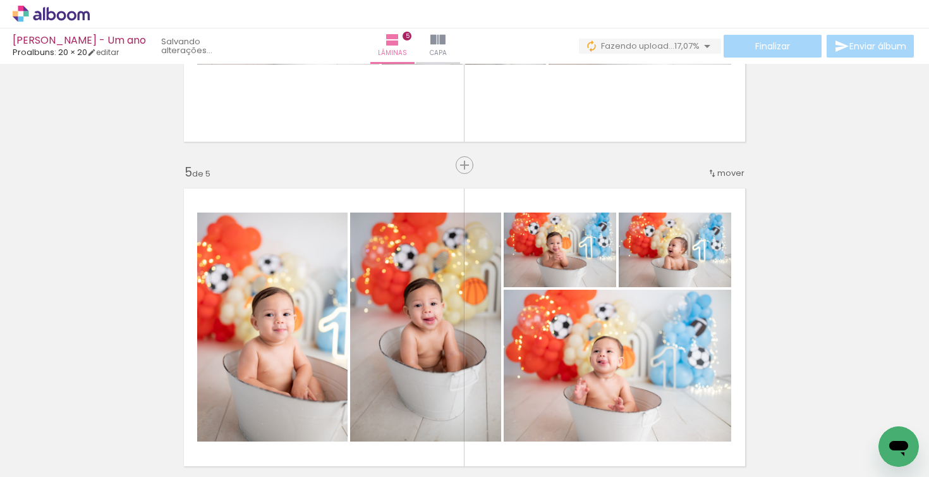
scroll to position [1010, 0]
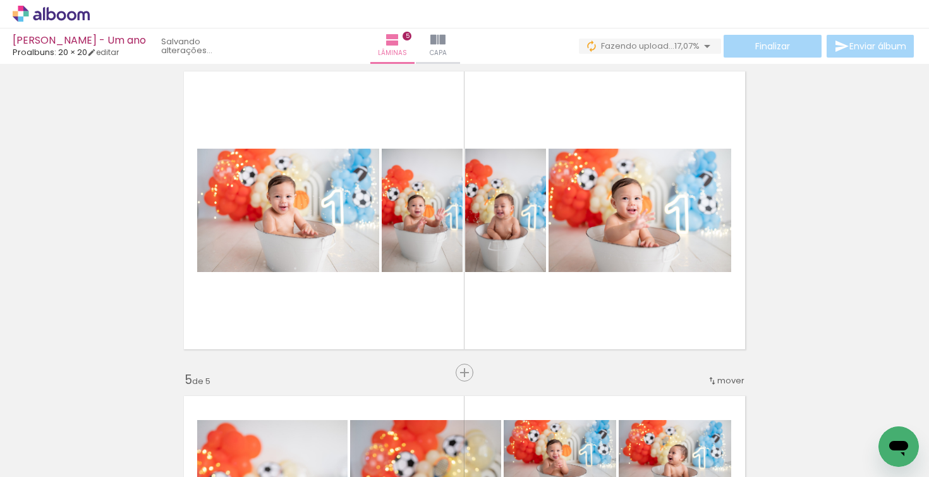
click at [422, 372] on div "Inserir lâmina 1 de 5 Inserir lâmina 2 de 5 Inserir lâmina 3 de 5 Inserir lâmin…" at bounding box center [464, 32] width 929 height 1947
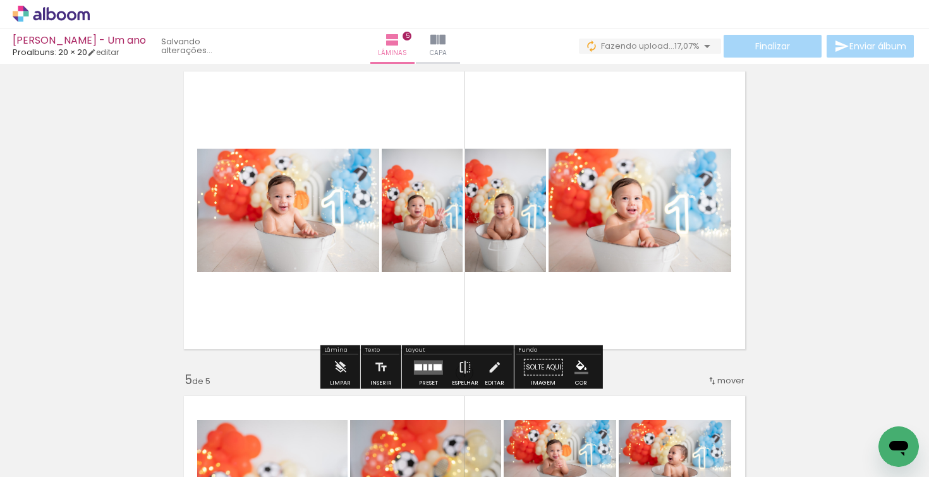
click at [429, 368] on div at bounding box center [431, 367] width 4 height 6
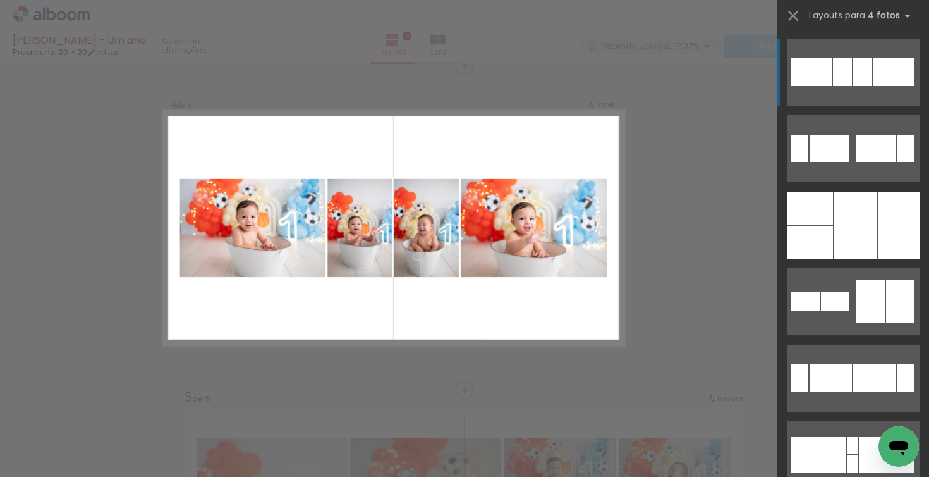
scroll to position [989, 0]
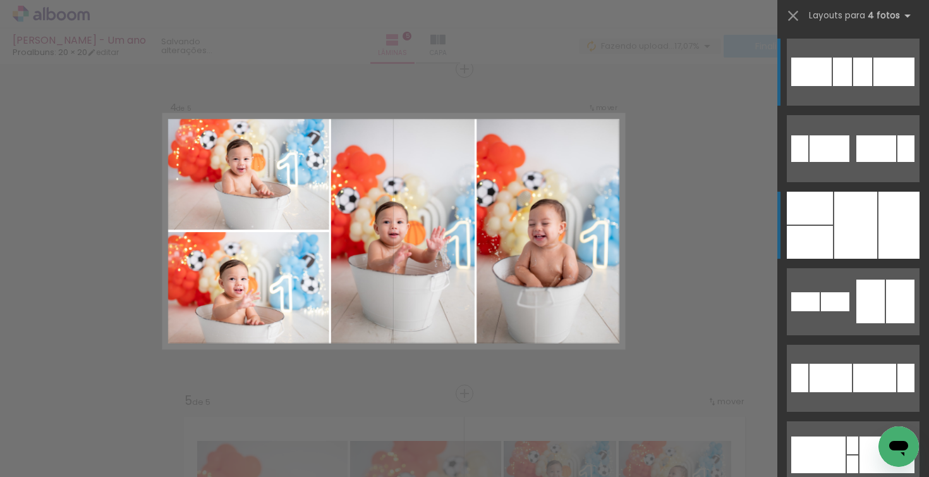
click at [845, 220] on div at bounding box center [856, 225] width 43 height 67
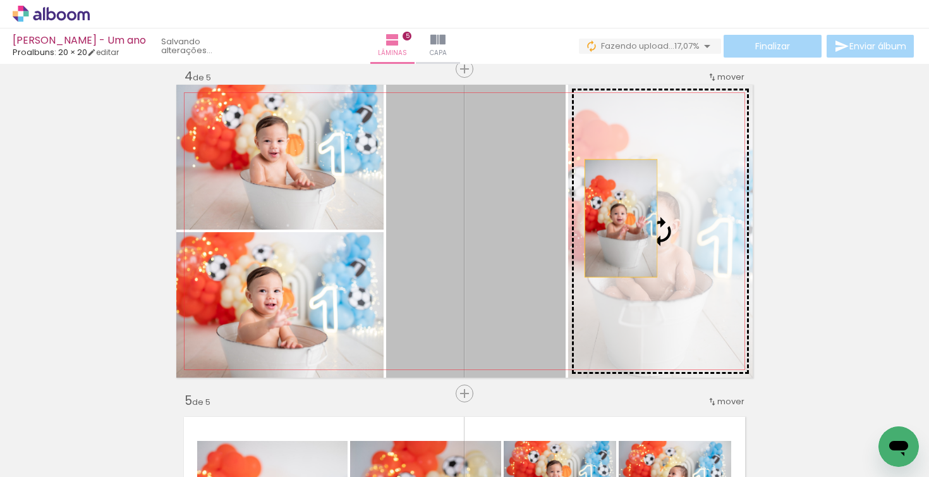
drag, startPoint x: 516, startPoint y: 233, endPoint x: 616, endPoint y: 229, distance: 100.0
click at [0, 0] on slot at bounding box center [0, 0] width 0 height 0
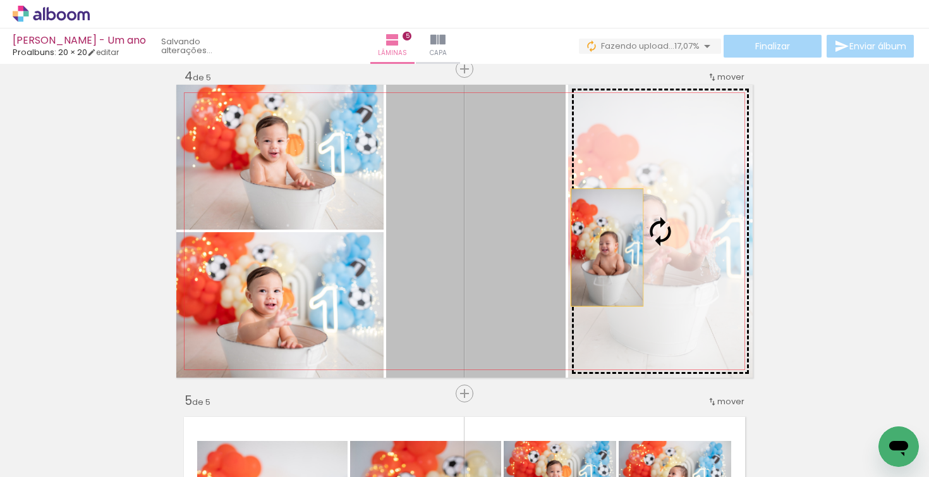
drag, startPoint x: 535, startPoint y: 246, endPoint x: 605, endPoint y: 248, distance: 70.2
click at [0, 0] on slot at bounding box center [0, 0] width 0 height 0
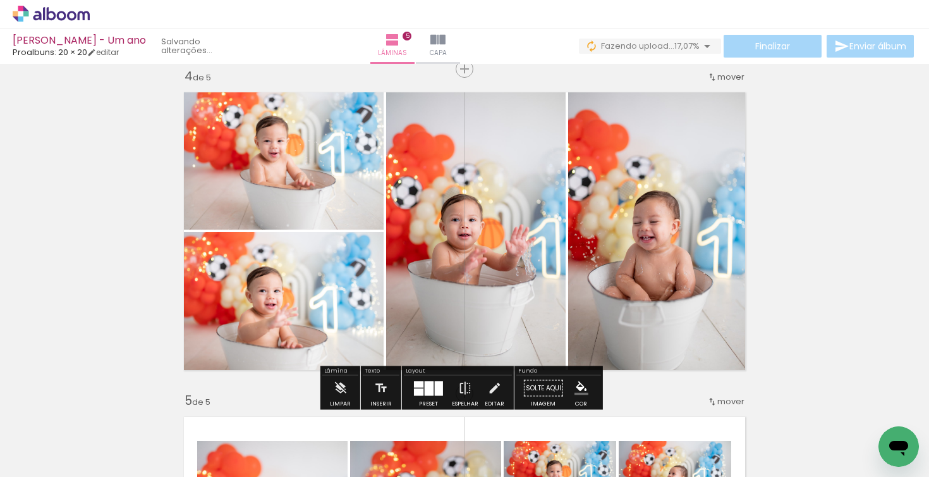
click at [425, 388] on div at bounding box center [429, 388] width 9 height 15
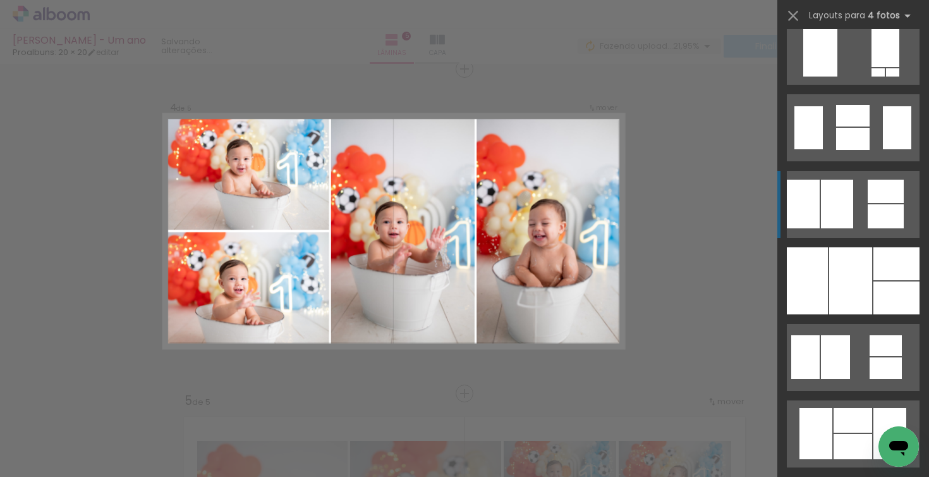
scroll to position [1020, 0]
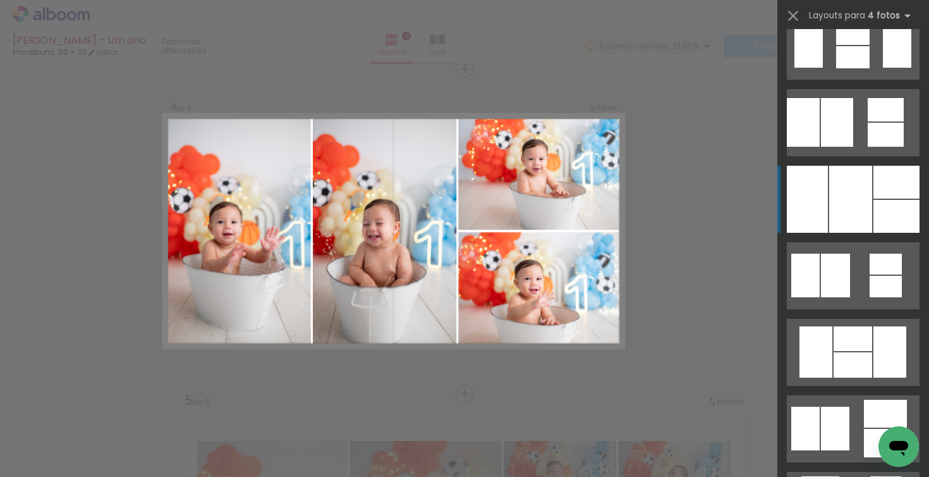
click at [859, 198] on div at bounding box center [851, 199] width 43 height 67
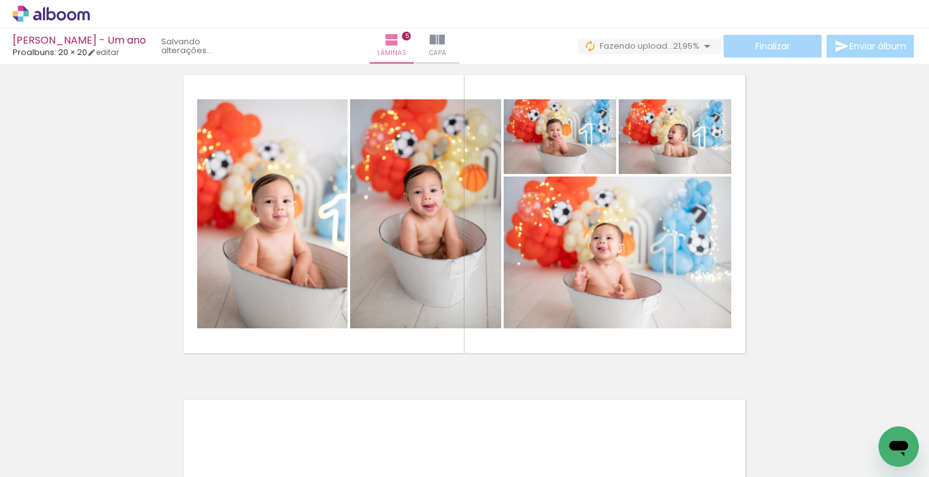
scroll to position [1368, 0]
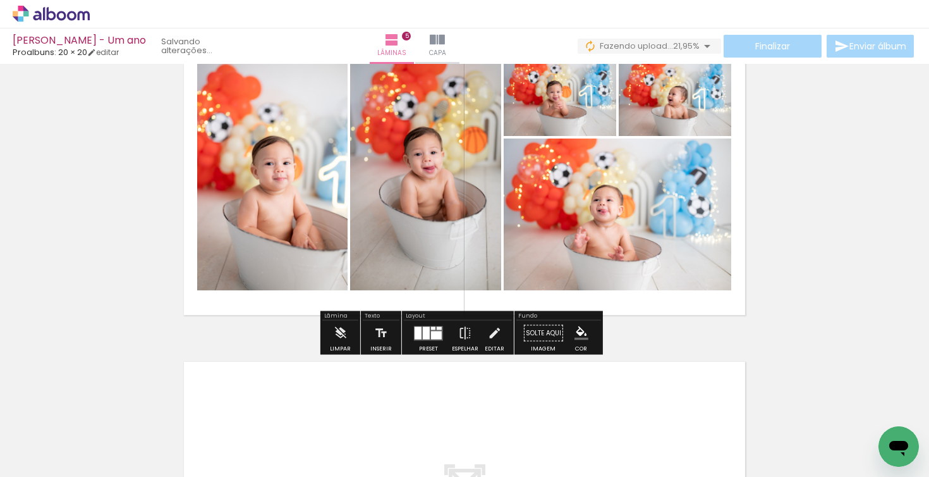
click at [0, 0] on slot at bounding box center [0, 0] width 0 height 0
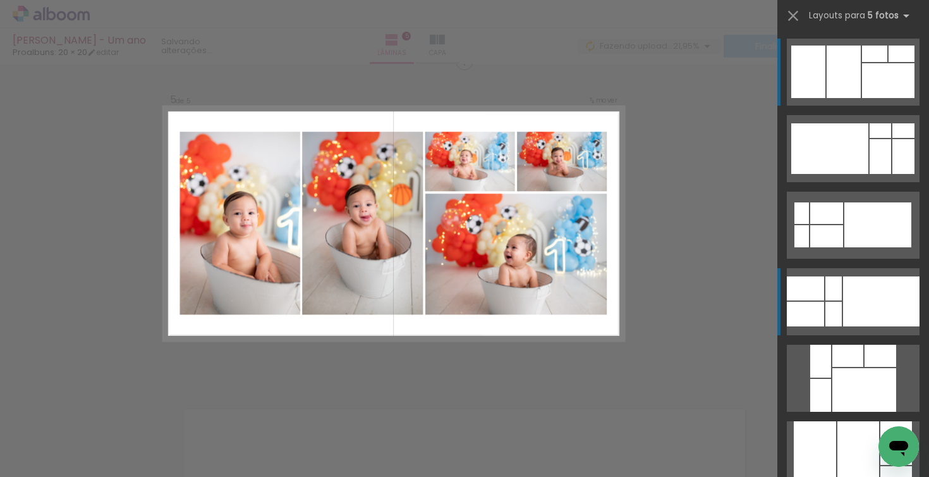
scroll to position [1313, 0]
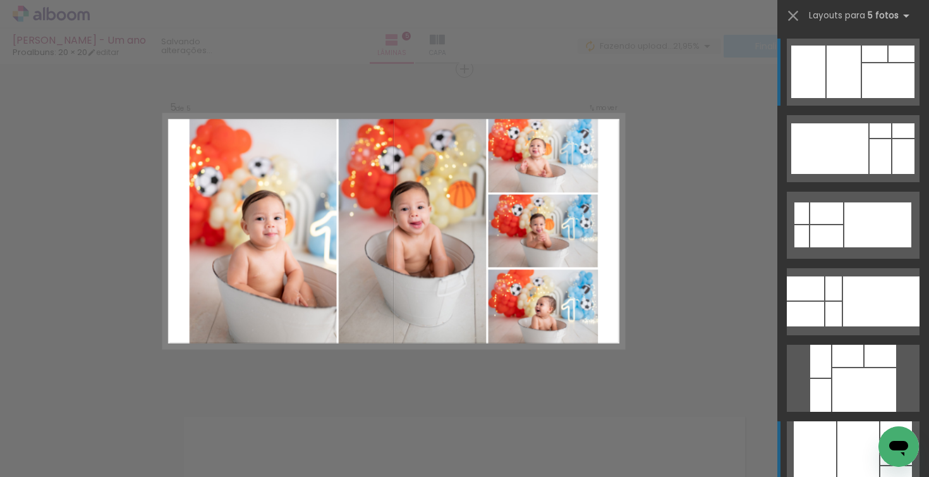
click at [831, 445] on div at bounding box center [815, 454] width 42 height 67
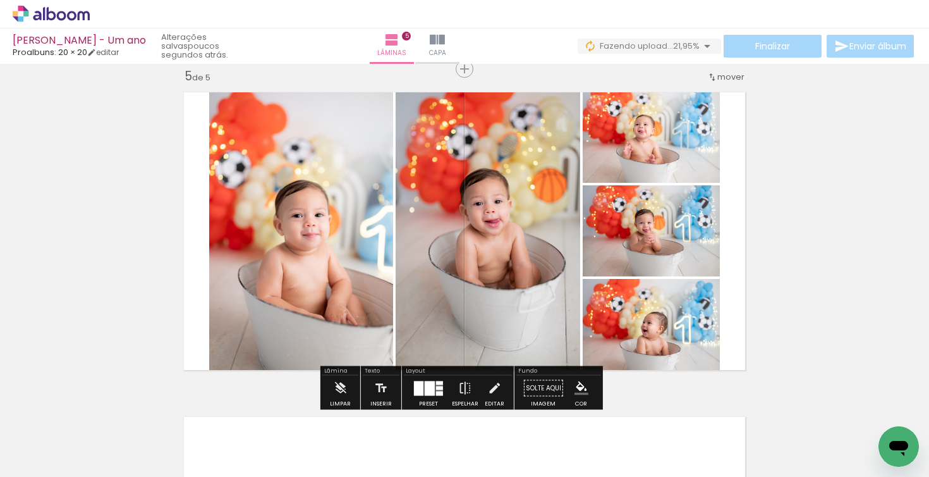
click at [428, 390] on div at bounding box center [430, 388] width 10 height 15
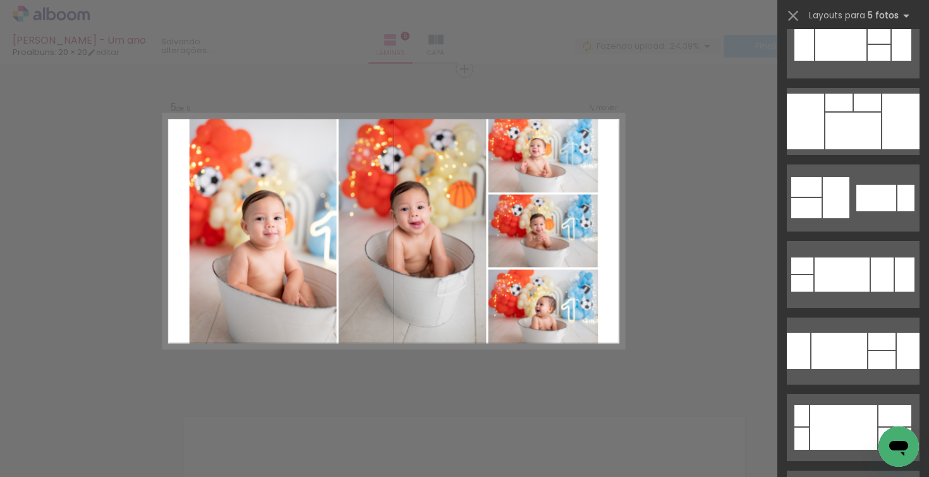
scroll to position [460, 0]
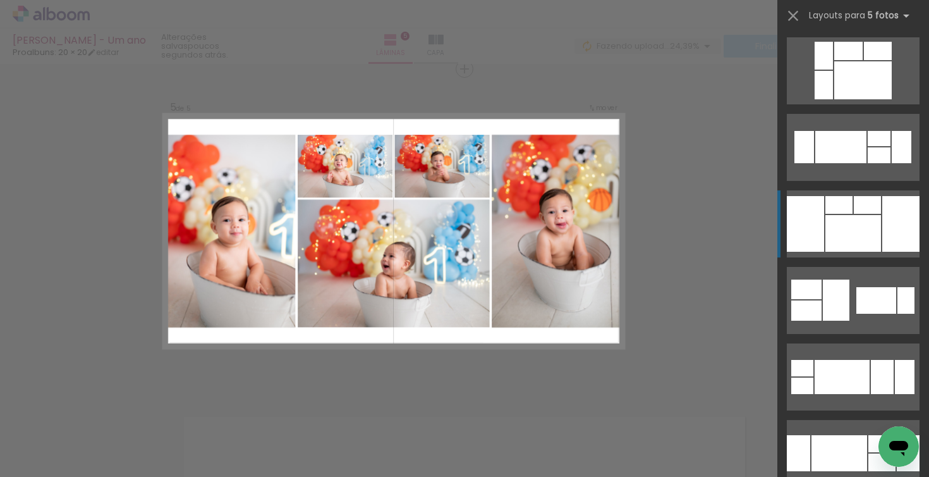
click at [851, 225] on div at bounding box center [854, 233] width 56 height 37
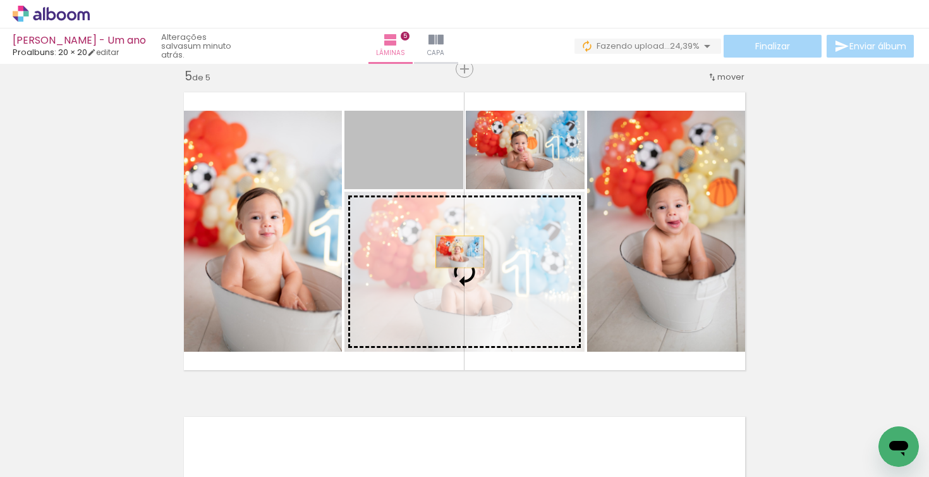
drag, startPoint x: 427, startPoint y: 162, endPoint x: 460, endPoint y: 271, distance: 113.0
click at [0, 0] on slot at bounding box center [0, 0] width 0 height 0
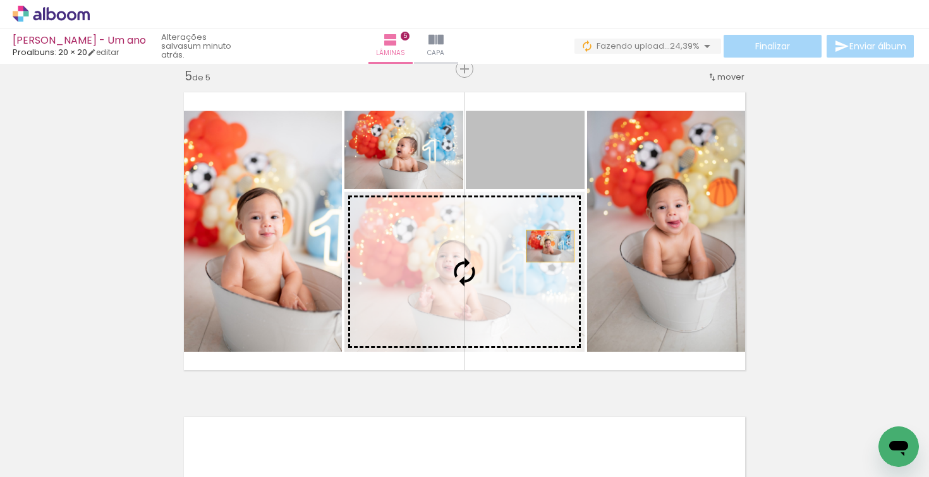
drag, startPoint x: 554, startPoint y: 154, endPoint x: 541, endPoint y: 267, distance: 114.5
click at [0, 0] on slot at bounding box center [0, 0] width 0 height 0
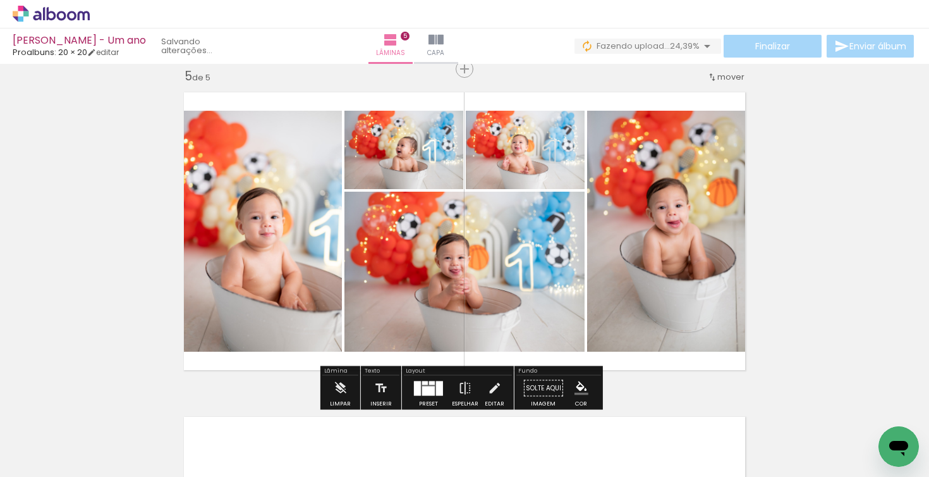
click at [436, 386] on div at bounding box center [439, 388] width 7 height 15
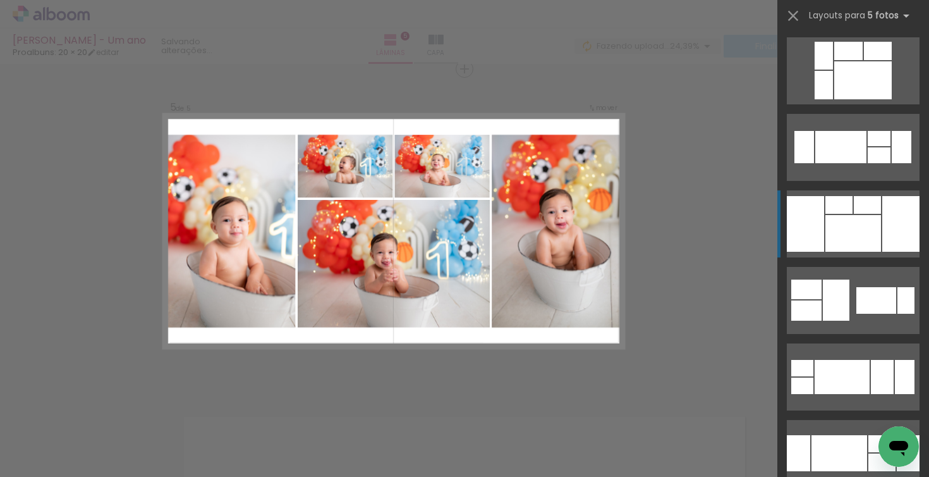
scroll to position [612, 0]
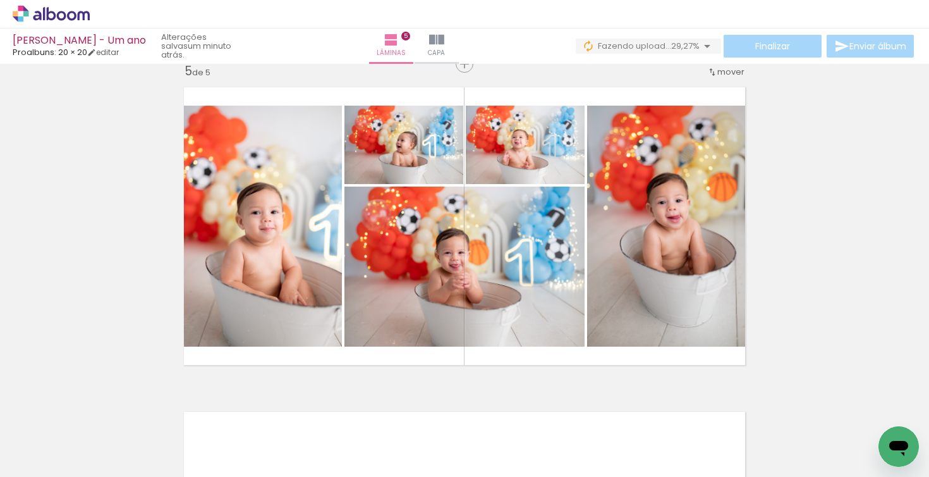
scroll to position [1312, 0]
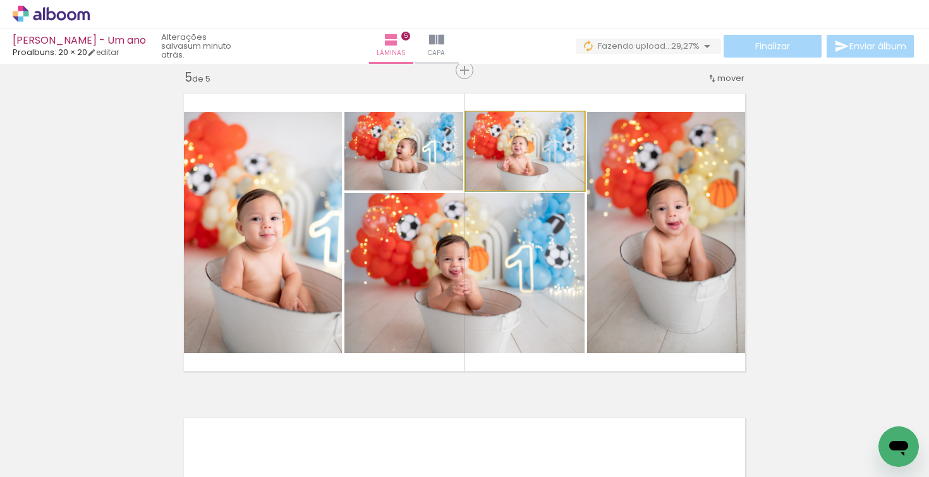
drag, startPoint x: 504, startPoint y: 174, endPoint x: 488, endPoint y: 234, distance: 62.1
click at [0, 0] on slot at bounding box center [0, 0] width 0 height 0
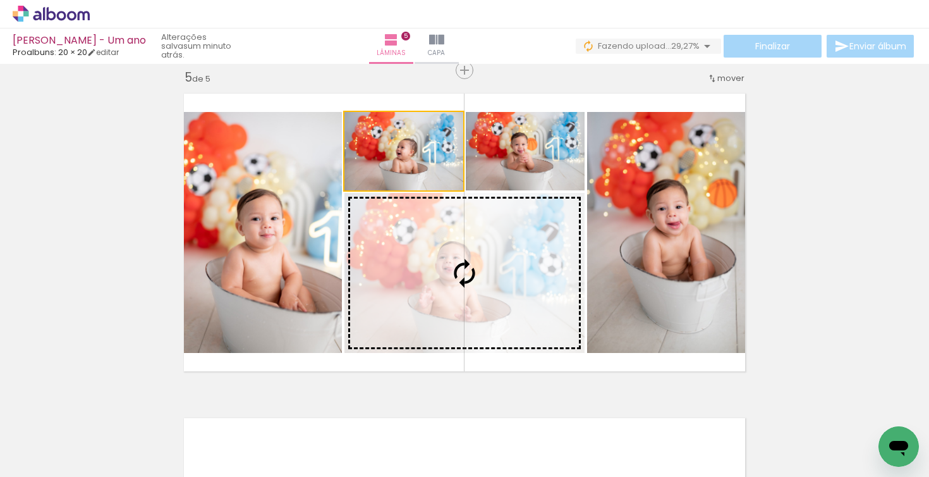
drag, startPoint x: 422, startPoint y: 145, endPoint x: 445, endPoint y: 236, distance: 93.4
click at [0, 0] on slot at bounding box center [0, 0] width 0 height 0
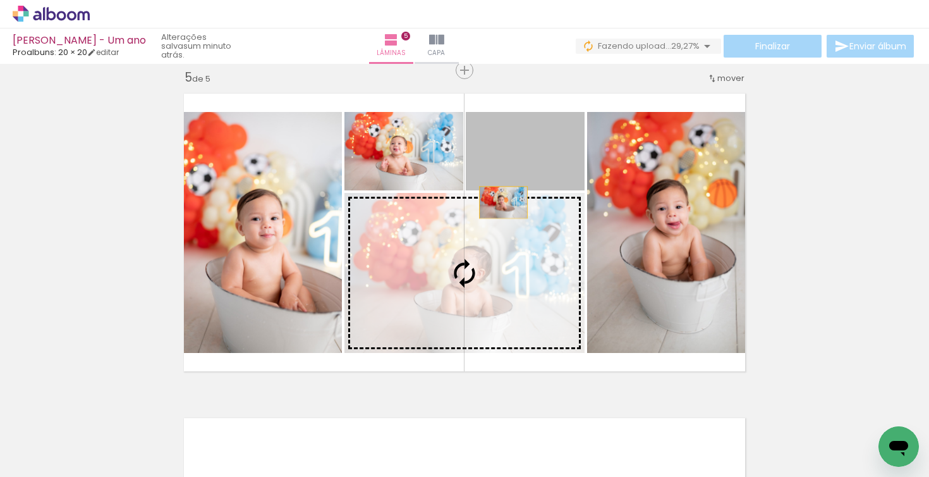
drag, startPoint x: 523, startPoint y: 161, endPoint x: 483, endPoint y: 240, distance: 88.5
click at [0, 0] on slot at bounding box center [0, 0] width 0 height 0
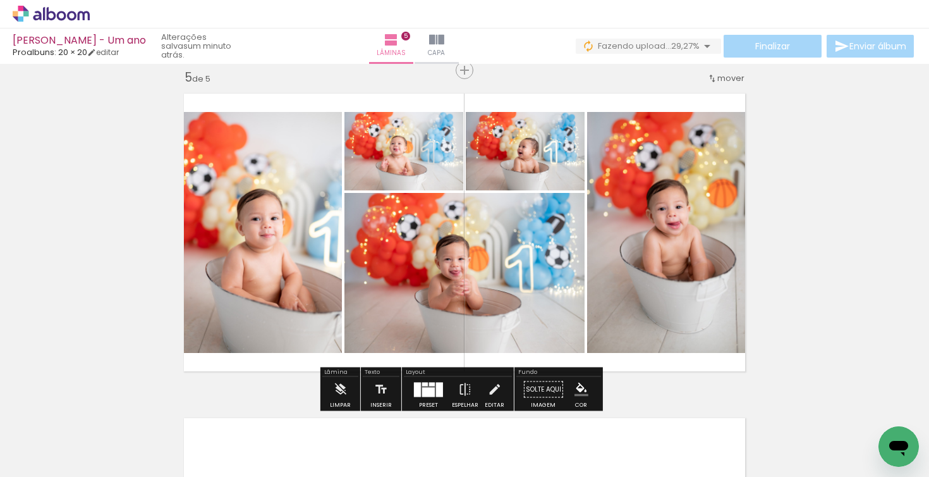
click at [420, 386] on quentale-layouter at bounding box center [428, 389] width 29 height 15
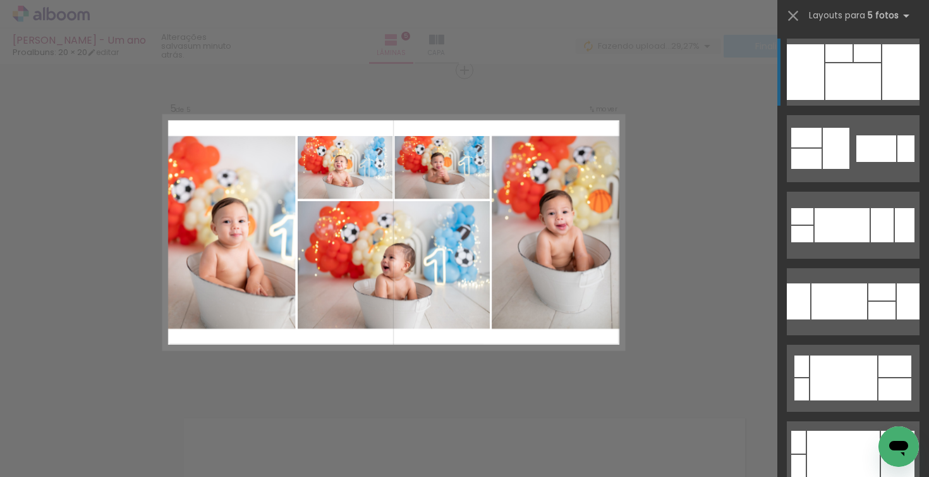
scroll to position [1313, 0]
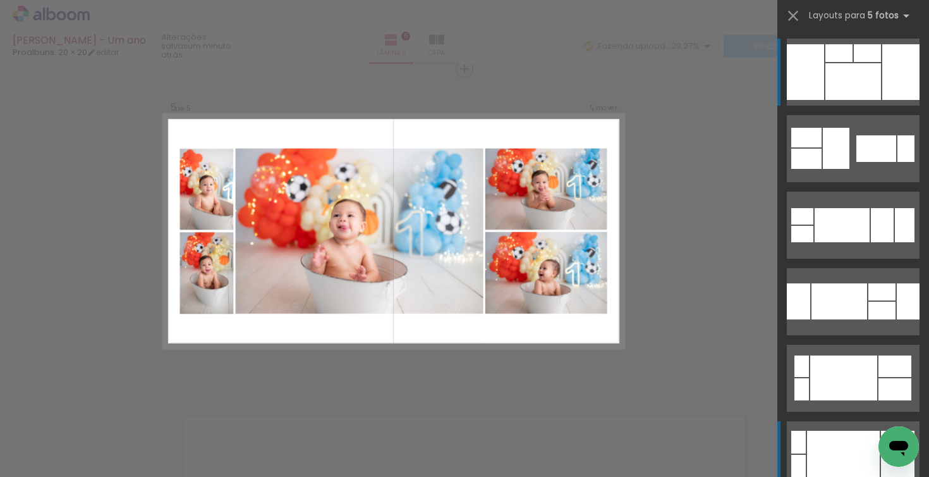
click at [837, 447] on div at bounding box center [843, 454] width 73 height 47
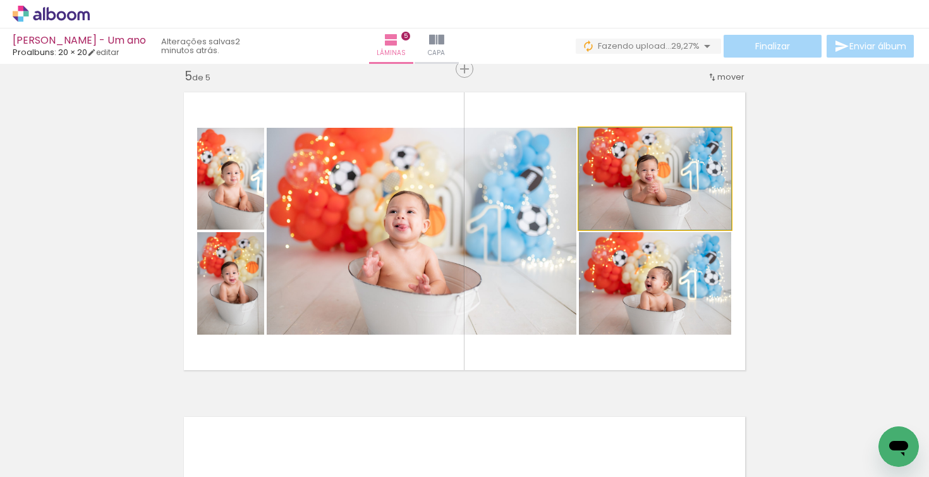
drag, startPoint x: 646, startPoint y: 197, endPoint x: 544, endPoint y: 223, distance: 104.4
click at [0, 0] on slot at bounding box center [0, 0] width 0 height 0
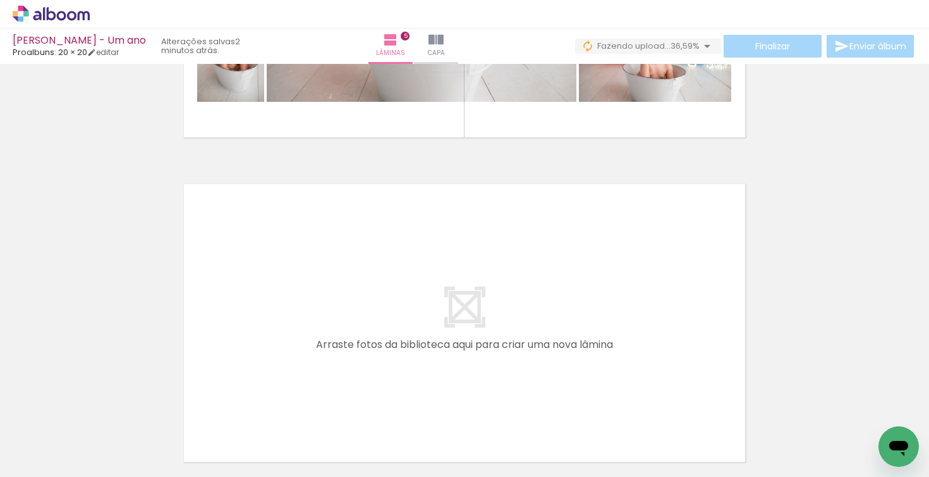
scroll to position [0, 820]
drag, startPoint x: 545, startPoint y: 471, endPoint x: 608, endPoint y: 467, distance: 62.7
click at [104, 472] on iron-horizontal-list at bounding box center [90, 437] width 25 height 79
click at [229, 441] on div at bounding box center [235, 434] width 63 height 35
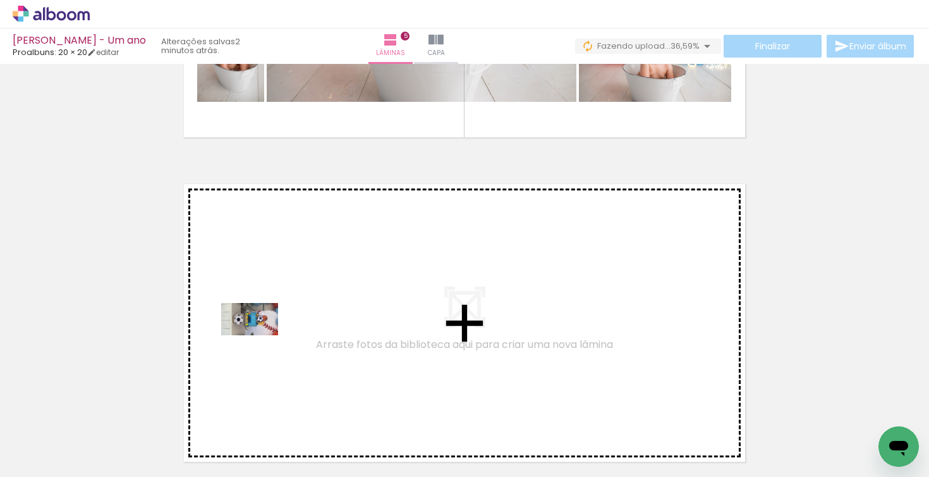
drag, startPoint x: 243, startPoint y: 434, endPoint x: 259, endPoint y: 340, distance: 96.0
click at [259, 340] on quentale-workspace at bounding box center [464, 238] width 929 height 477
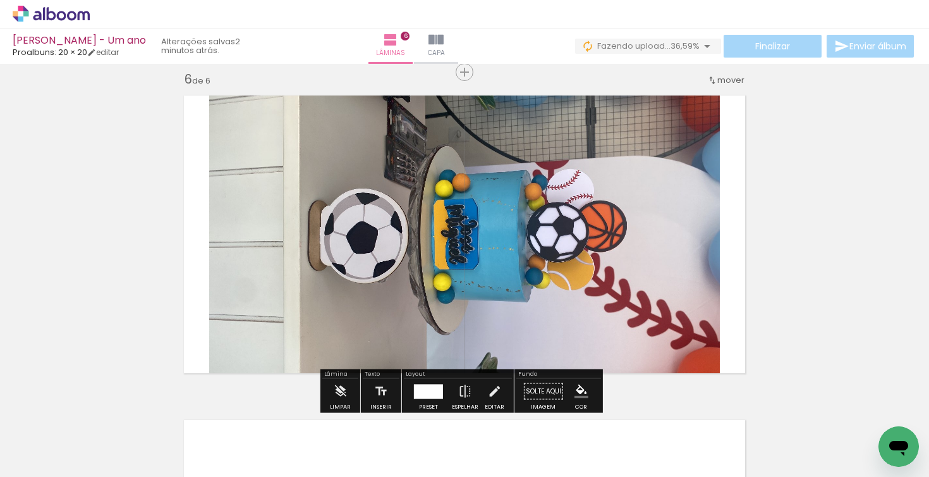
scroll to position [1638, 0]
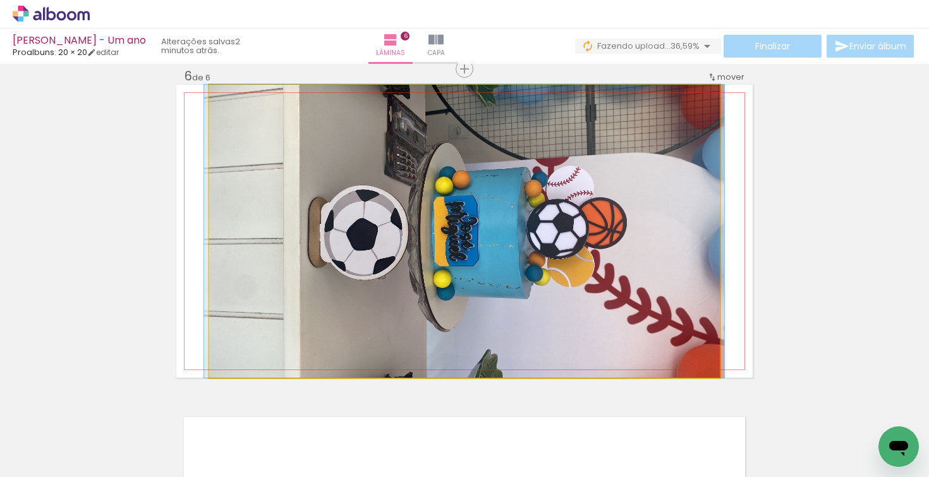
click at [530, 203] on quentale-photo at bounding box center [464, 231] width 511 height 293
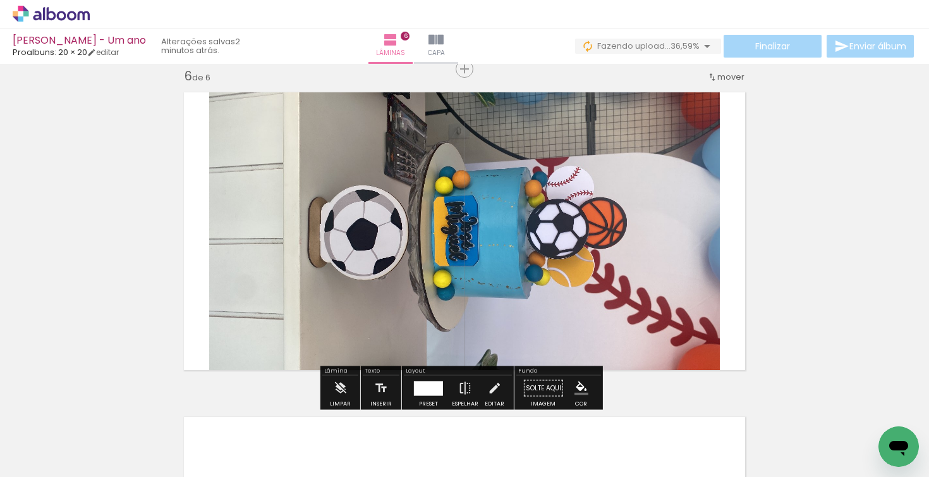
click at [534, 217] on quentale-photo at bounding box center [464, 231] width 511 height 293
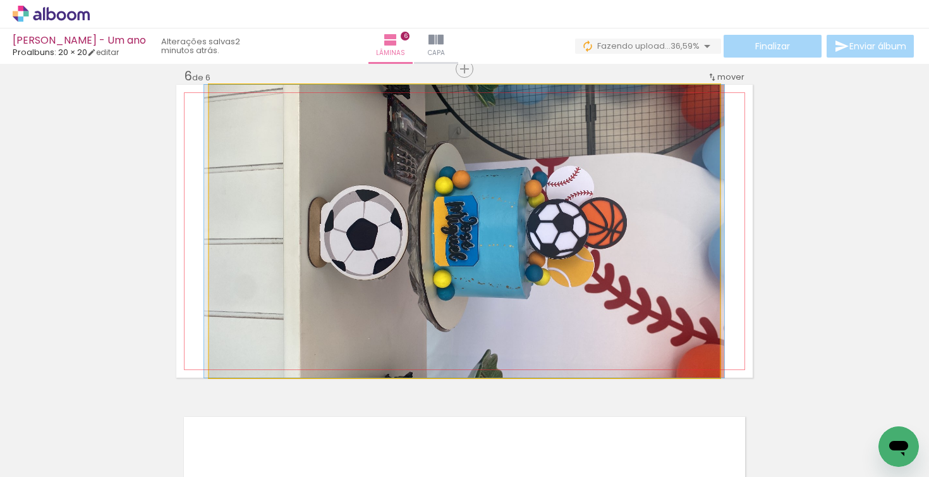
click at [534, 216] on quentale-photo at bounding box center [464, 231] width 511 height 293
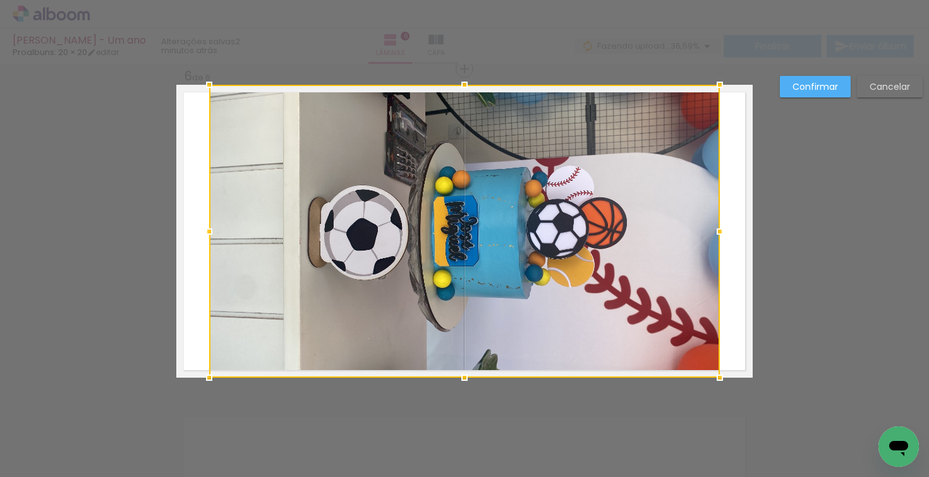
drag, startPoint x: 895, startPoint y: 87, endPoint x: 862, endPoint y: 118, distance: 44.7
click at [0, 0] on slot "Cancelar" at bounding box center [0, 0] width 0 height 0
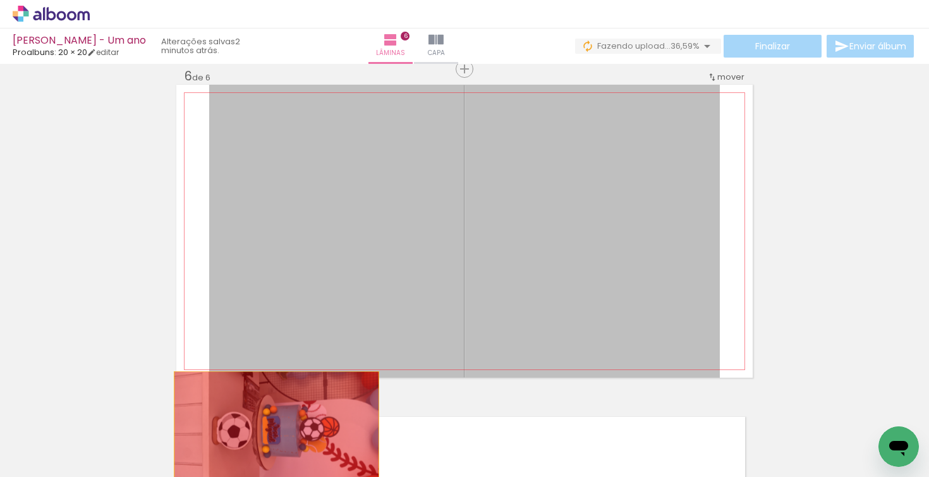
drag, startPoint x: 345, startPoint y: 304, endPoint x: 278, endPoint y: 433, distance: 145.1
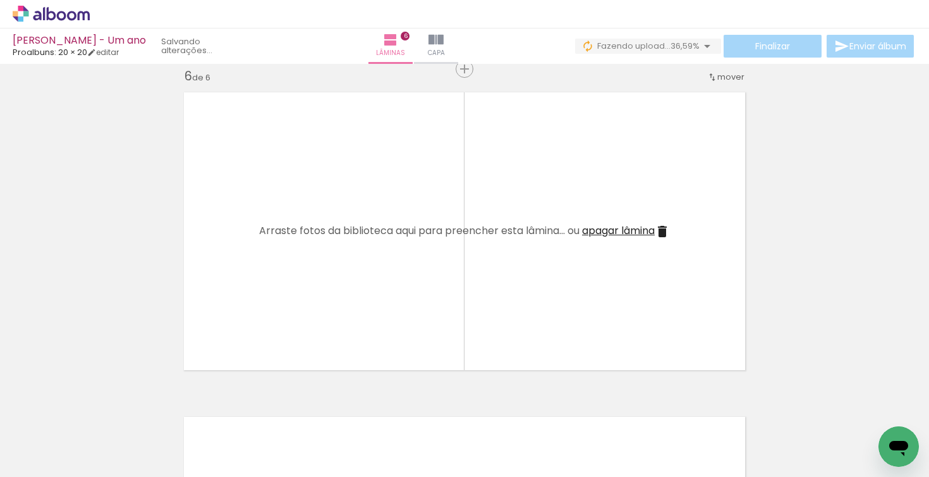
click at [213, 411] on iron-icon at bounding box center [206, 408] width 13 height 13
click at [212, 414] on iron-icon at bounding box center [206, 408] width 13 height 13
click at [213, 409] on iron-icon at bounding box center [206, 408] width 13 height 13
click at [213, 410] on iron-icon at bounding box center [206, 408] width 13 height 13
click at [214, 410] on iron-icon at bounding box center [206, 408] width 13 height 13
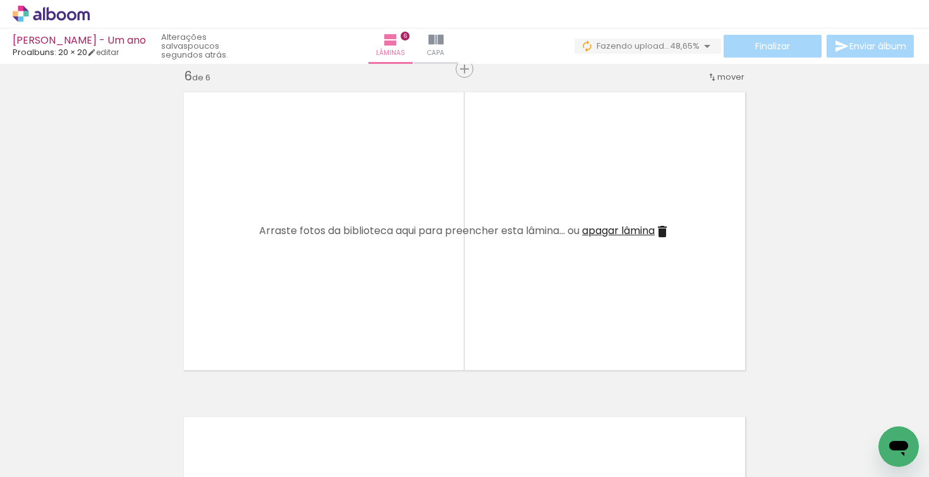
click at [212, 410] on iron-icon at bounding box center [206, 408] width 13 height 13
click at [211, 409] on iron-icon at bounding box center [206, 408] width 13 height 13
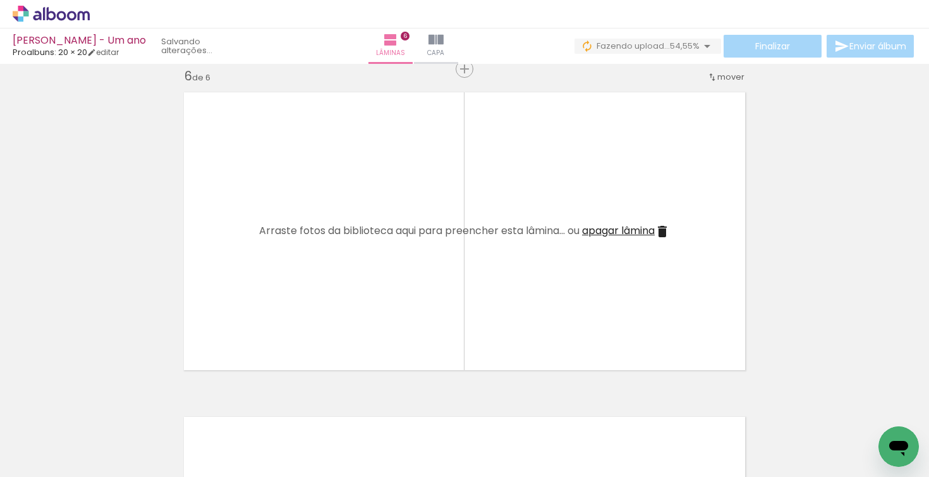
scroll to position [0, 1361]
click at [211, 409] on quentale-thumb at bounding box center [182, 434] width 71 height 73
click at [231, 406] on iron-icon at bounding box center [225, 408] width 13 height 13
click at [303, 414] on iron-icon at bounding box center [296, 408] width 13 height 13
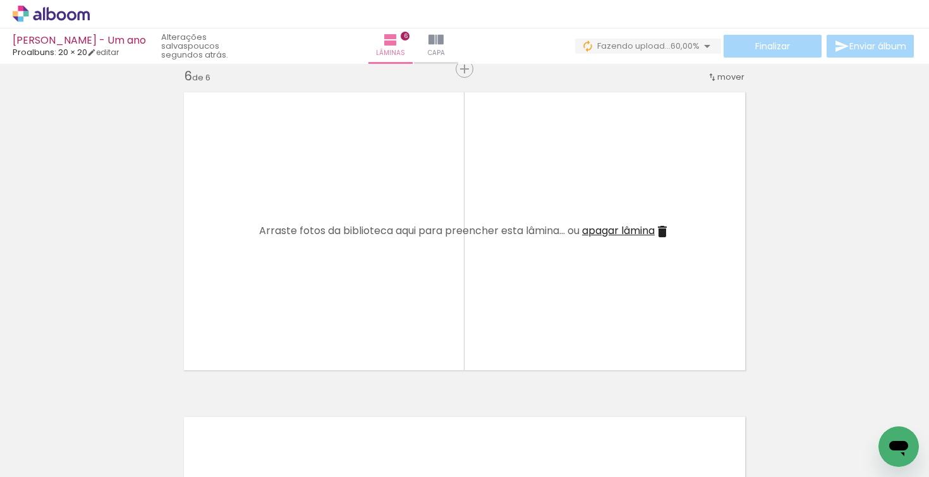
scroll to position [0, 1219]
drag, startPoint x: 368, startPoint y: 406, endPoint x: 375, endPoint y: 412, distance: 9.0
click at [369, 406] on iron-icon at bounding box center [366, 408] width 13 height 13
click at [444, 410] on iron-icon at bounding box center [437, 408] width 13 height 13
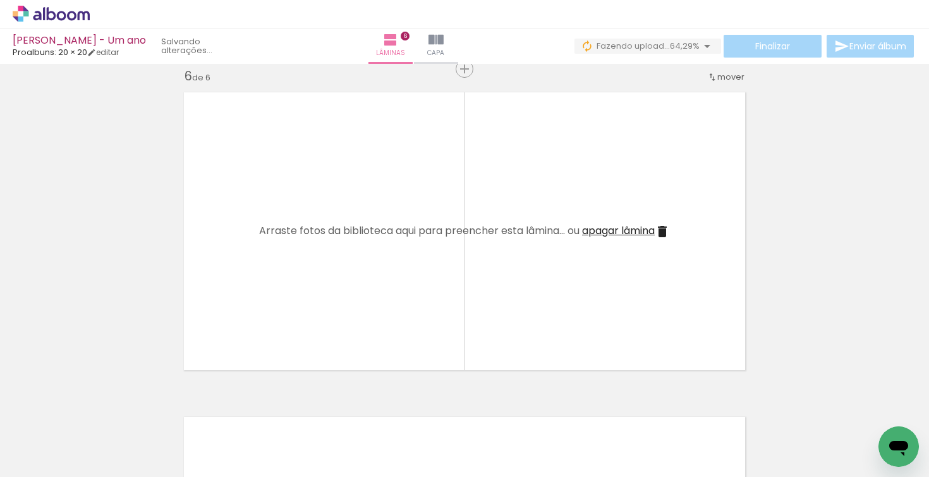
scroll to position [0, 1077]
click at [869, 410] on iron-icon at bounding box center [862, 408] width 13 height 13
click at [866, 408] on iron-icon at bounding box center [862, 408] width 13 height 13
click at [866, 410] on iron-icon at bounding box center [862, 408] width 13 height 13
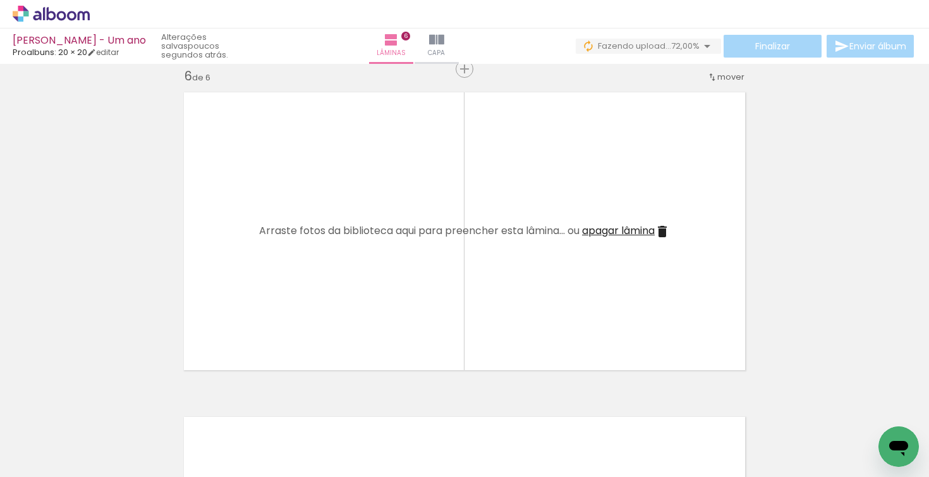
click at [867, 410] on iron-icon at bounding box center [862, 408] width 13 height 13
drag, startPoint x: 867, startPoint y: 407, endPoint x: 862, endPoint y: 412, distance: 7.6
click at [867, 407] on iron-icon at bounding box center [862, 408] width 13 height 13
click at [865, 405] on iron-icon at bounding box center [862, 408] width 13 height 13
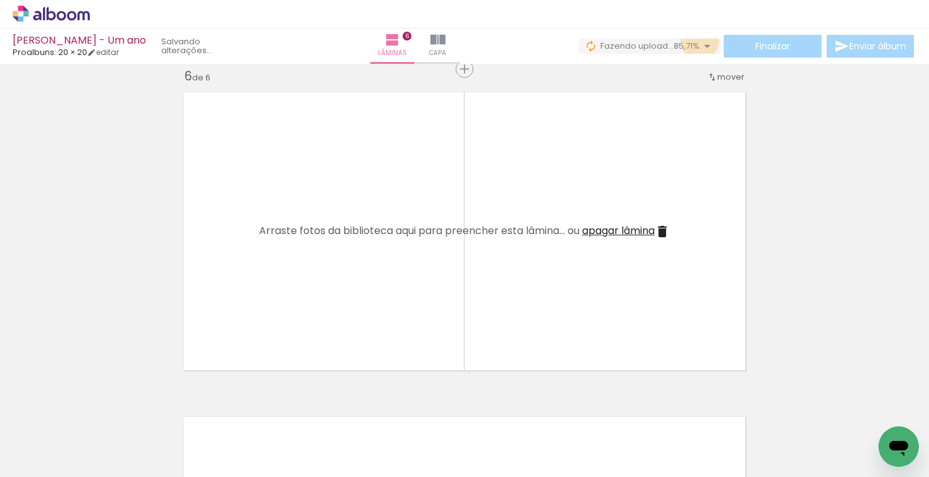
click at [700, 40] on iron-icon at bounding box center [707, 46] width 15 height 15
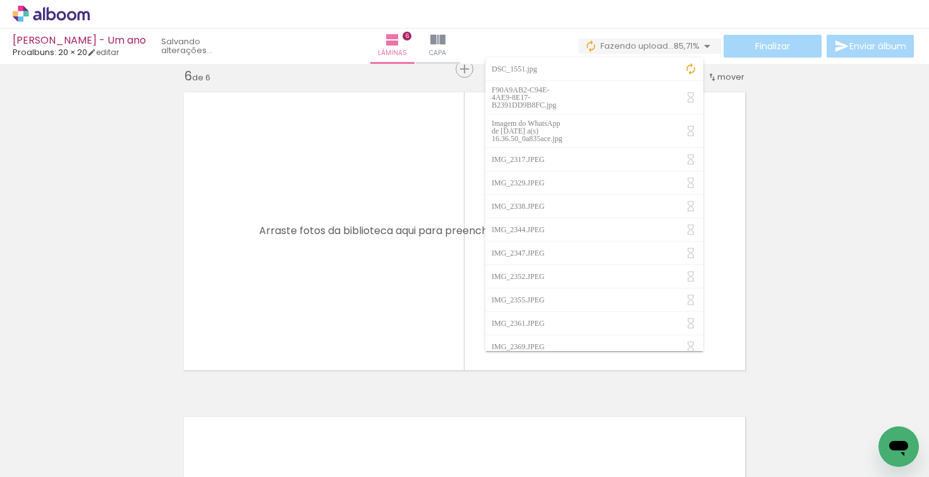
drag, startPoint x: 692, startPoint y: 68, endPoint x: 695, endPoint y: 60, distance: 8.6
click at [692, 68] on iron-icon at bounding box center [691, 69] width 13 height 13
click at [700, 45] on iron-icon at bounding box center [707, 46] width 15 height 15
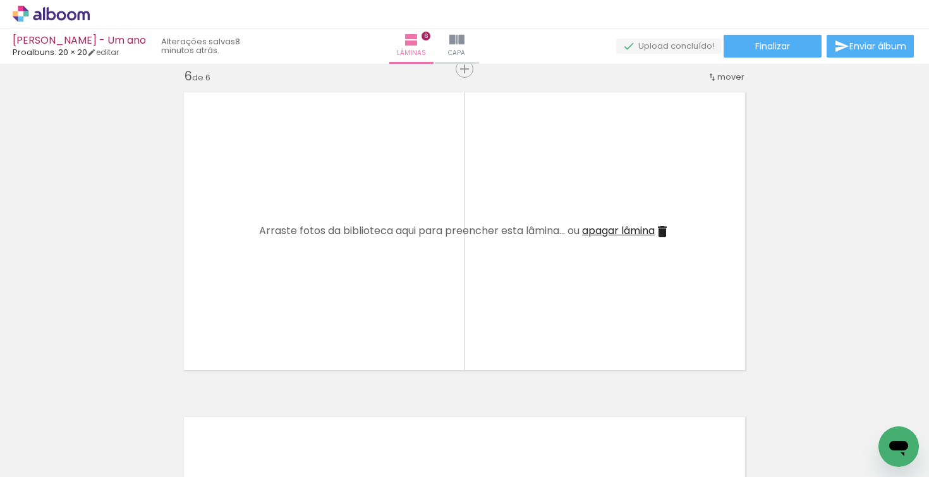
click at [58, 462] on span "Adicionar Fotos" at bounding box center [45, 460] width 38 height 14
click at [0, 0] on input "file" at bounding box center [0, 0] width 0 height 0
drag, startPoint x: 319, startPoint y: 472, endPoint x: 632, endPoint y: 465, distance: 312.4
click at [104, 464] on iron-horizontal-list at bounding box center [90, 437] width 25 height 79
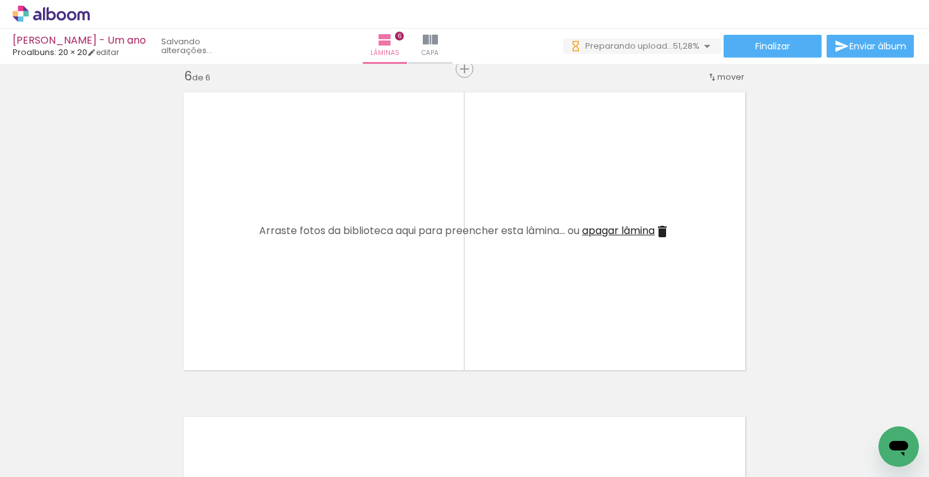
scroll to position [0, 818]
drag, startPoint x: 610, startPoint y: 471, endPoint x: 775, endPoint y: 457, distance: 165.6
click at [104, 456] on iron-horizontal-list at bounding box center [90, 437] width 25 height 79
drag, startPoint x: 637, startPoint y: 470, endPoint x: 723, endPoint y: 462, distance: 86.4
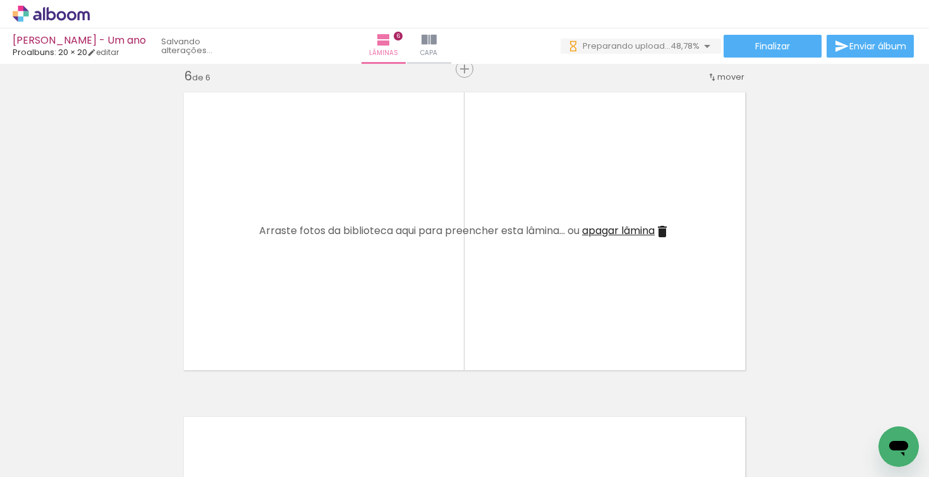
click at [104, 459] on iron-horizontal-list at bounding box center [90, 437] width 25 height 79
drag, startPoint x: 658, startPoint y: 472, endPoint x: 711, endPoint y: 465, distance: 53.6
click at [104, 463] on iron-horizontal-list at bounding box center [90, 437] width 25 height 79
drag, startPoint x: 714, startPoint y: 447, endPoint x: 709, endPoint y: 454, distance: 8.6
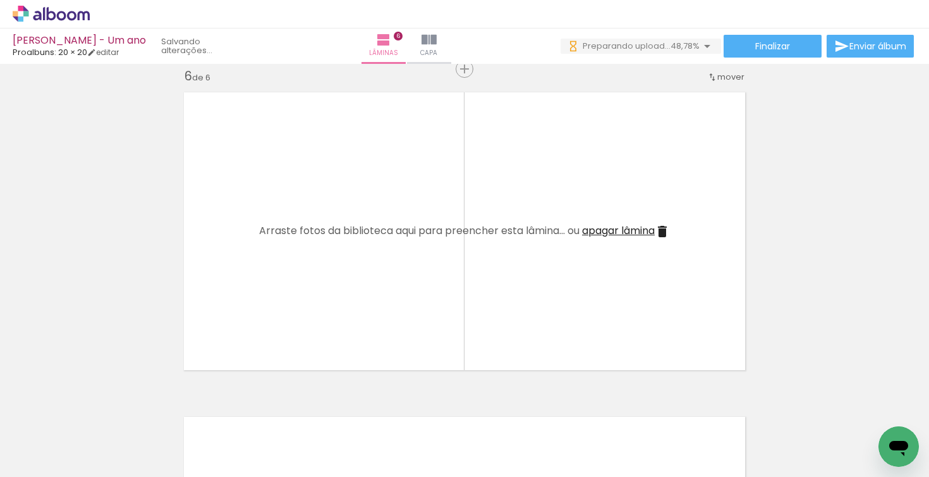
click at [714, 449] on div at bounding box center [724, 434] width 47 height 63
drag, startPoint x: 661, startPoint y: 472, endPoint x: 742, endPoint y: 465, distance: 80.7
click at [104, 465] on iron-horizontal-list at bounding box center [90, 437] width 25 height 79
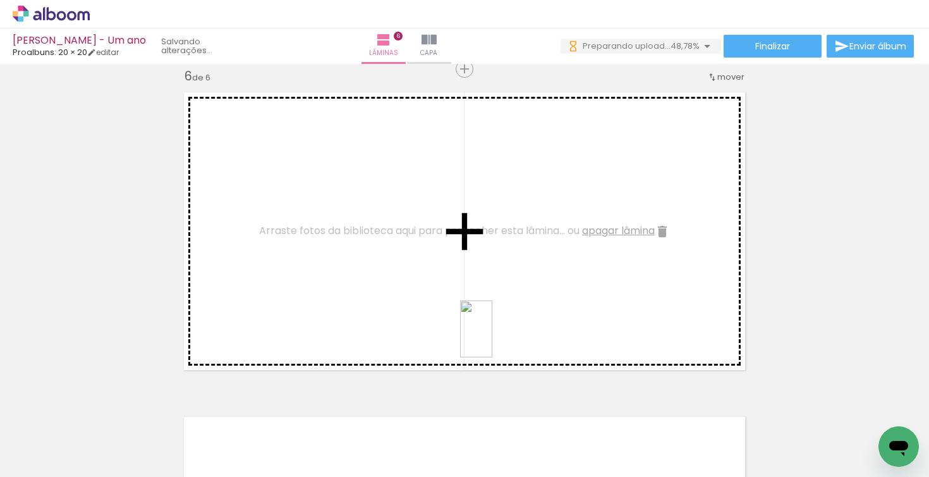
drag, startPoint x: 583, startPoint y: 451, endPoint x: 410, endPoint y: 313, distance: 221.4
click at [410, 313] on quentale-workspace at bounding box center [464, 238] width 929 height 477
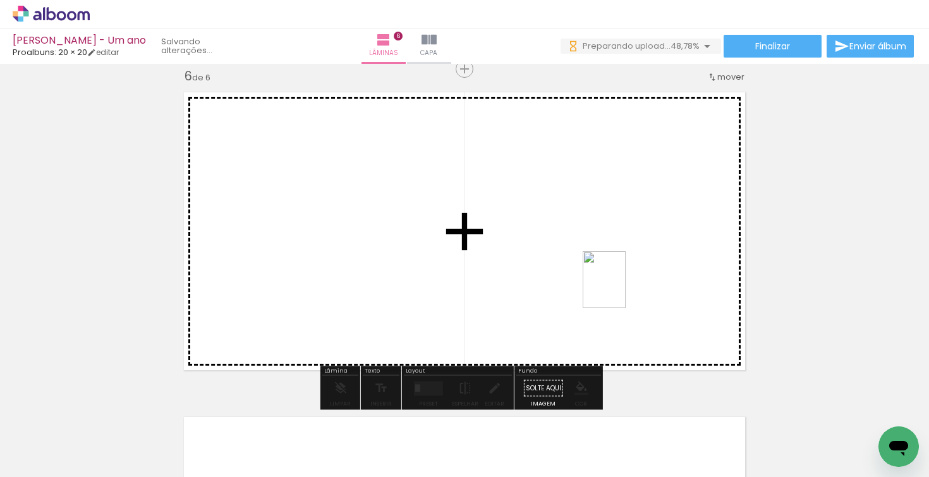
drag, startPoint x: 656, startPoint y: 443, endPoint x: 621, endPoint y: 290, distance: 157.1
click at [621, 290] on quentale-workspace at bounding box center [464, 238] width 929 height 477
drag, startPoint x: 723, startPoint y: 449, endPoint x: 738, endPoint y: 369, distance: 81.7
click at [665, 304] on quentale-workspace at bounding box center [464, 238] width 929 height 477
drag, startPoint x: 792, startPoint y: 452, endPoint x: 670, endPoint y: 340, distance: 166.0
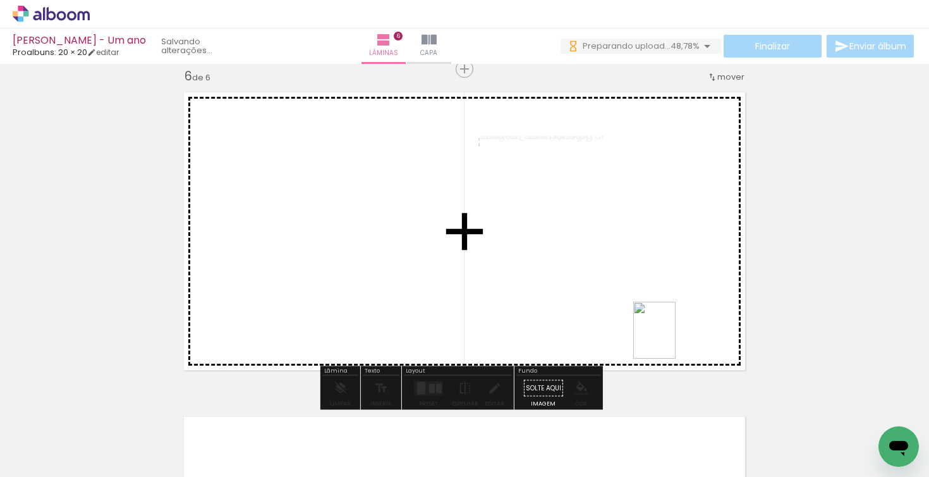
click at [670, 340] on quentale-workspace at bounding box center [464, 238] width 929 height 477
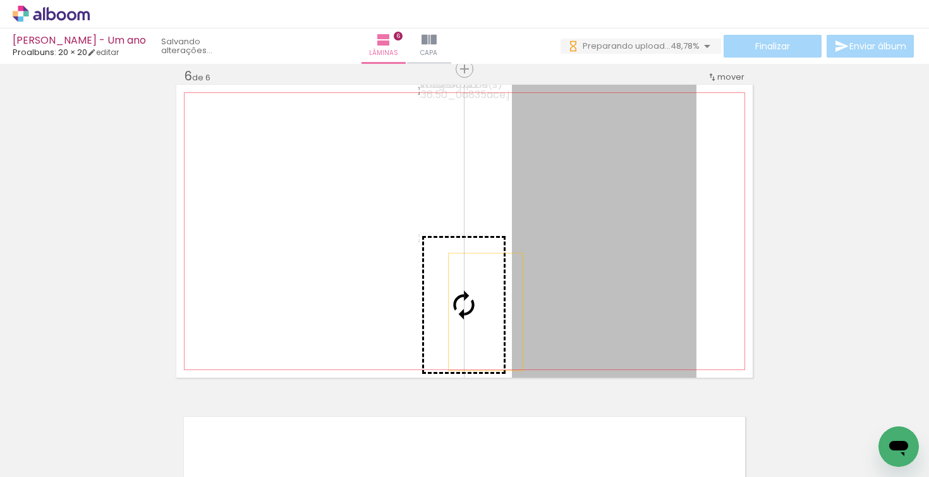
drag, startPoint x: 625, startPoint y: 303, endPoint x: 490, endPoint y: 318, distance: 135.5
click at [0, 0] on slot at bounding box center [0, 0] width 0 height 0
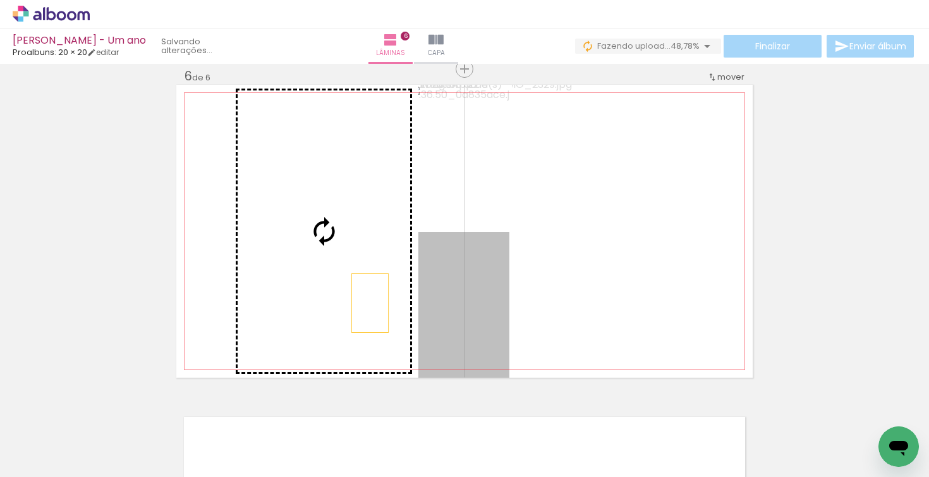
drag, startPoint x: 475, startPoint y: 321, endPoint x: 371, endPoint y: 307, distance: 105.2
click at [0, 0] on slot at bounding box center [0, 0] width 0 height 0
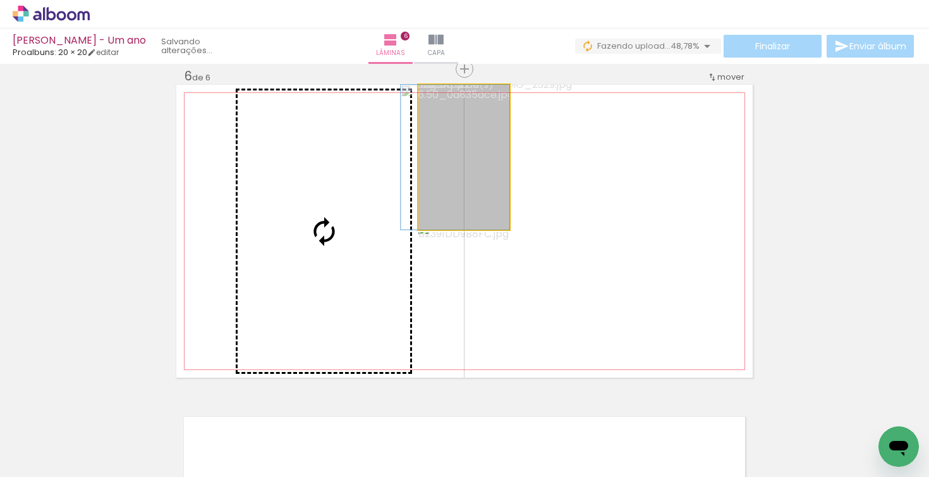
drag, startPoint x: 475, startPoint y: 187, endPoint x: 338, endPoint y: 221, distance: 141.4
click at [0, 0] on slot at bounding box center [0, 0] width 0 height 0
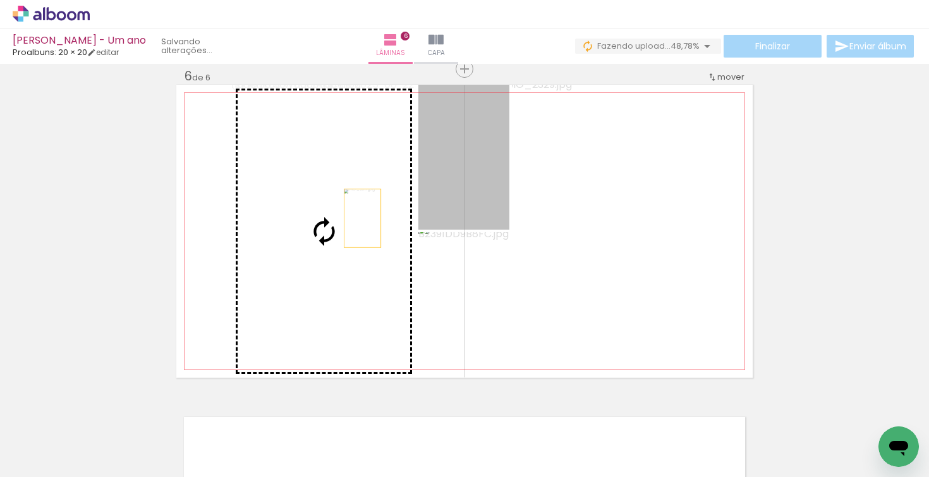
drag, startPoint x: 444, startPoint y: 193, endPoint x: 358, endPoint y: 218, distance: 90.2
click at [0, 0] on slot at bounding box center [0, 0] width 0 height 0
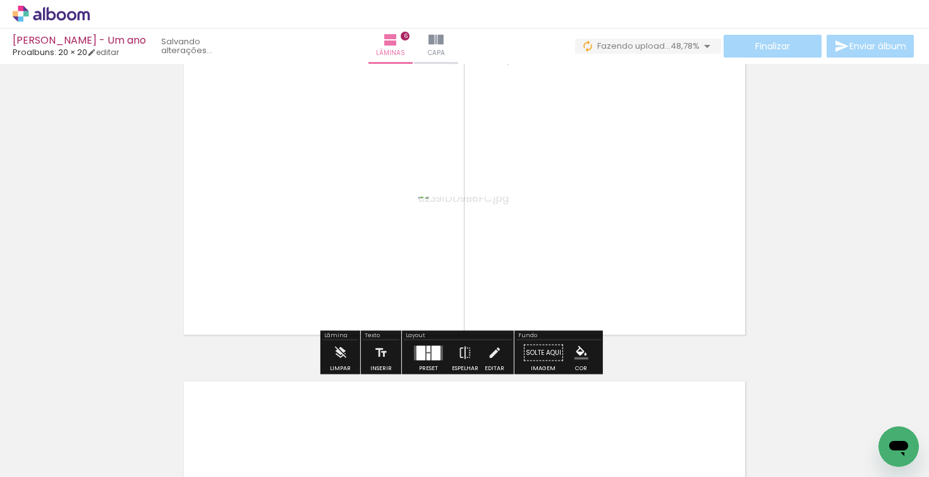
scroll to position [1708, 0]
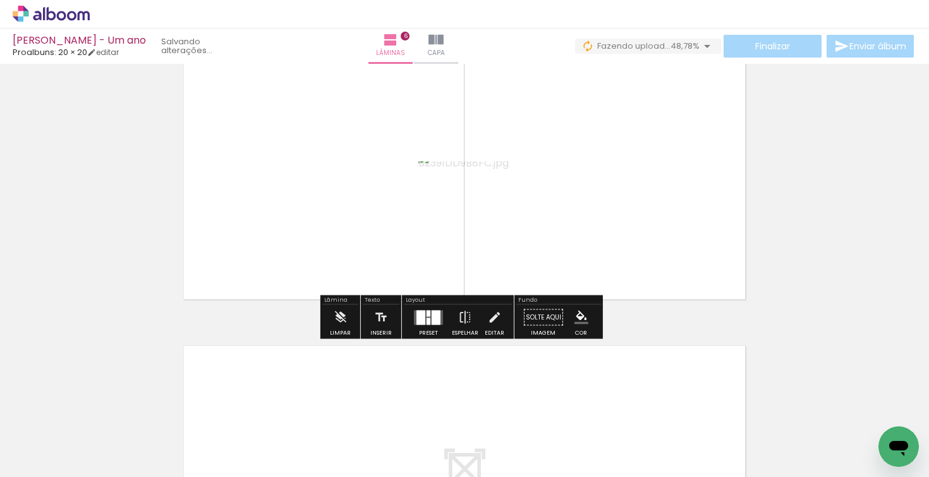
click at [427, 324] on div at bounding box center [429, 320] width 4 height 7
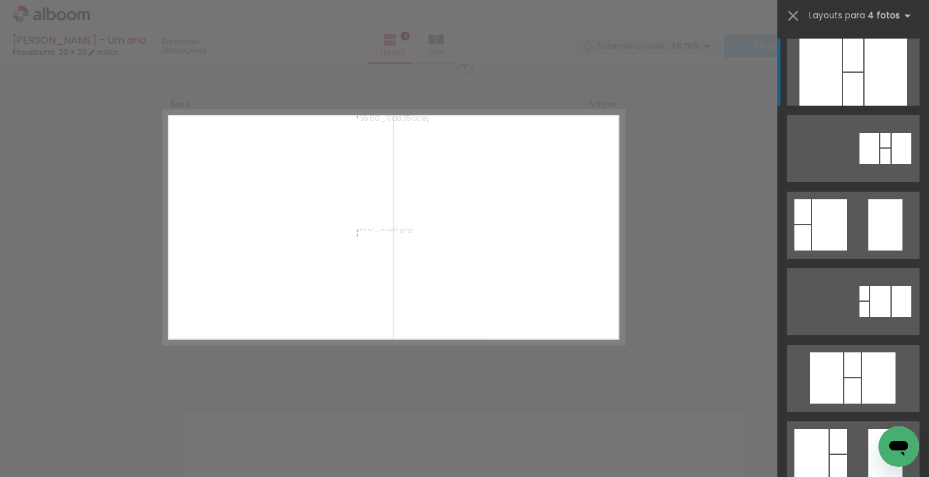
scroll to position [1638, 0]
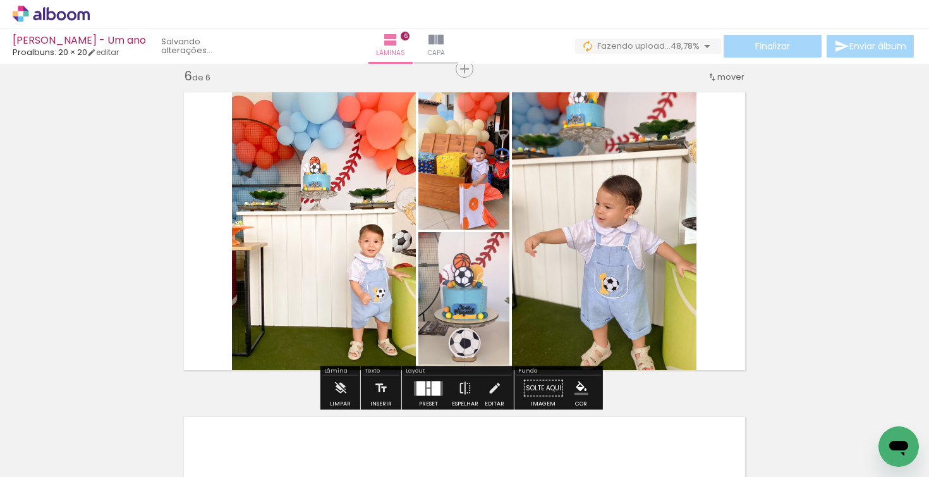
click at [486, 321] on quentale-photo at bounding box center [464, 304] width 91 height 145
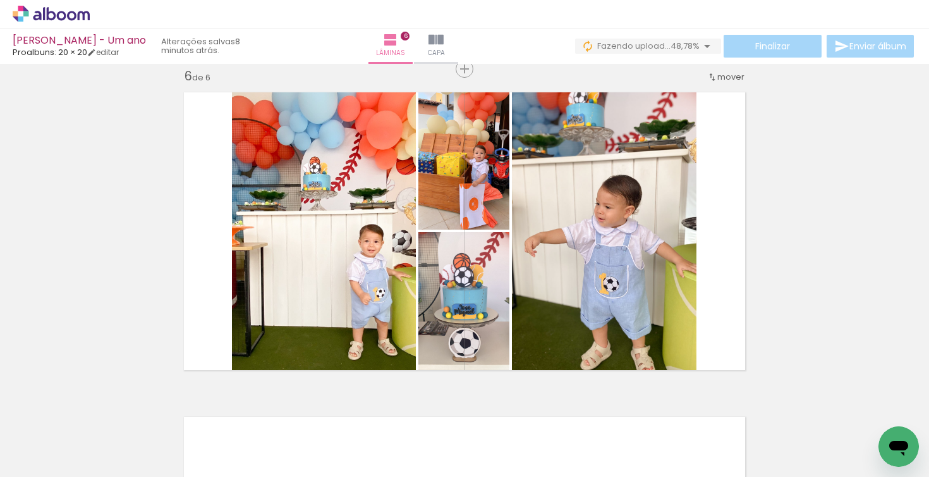
scroll to position [0, 1112]
drag, startPoint x: 573, startPoint y: 472, endPoint x: 619, endPoint y: 475, distance: 46.3
click at [104, 475] on iron-horizontal-list at bounding box center [90, 437] width 25 height 79
drag, startPoint x: 506, startPoint y: 446, endPoint x: 522, endPoint y: 425, distance: 26.6
click at [505, 446] on div at bounding box center [501, 434] width 35 height 63
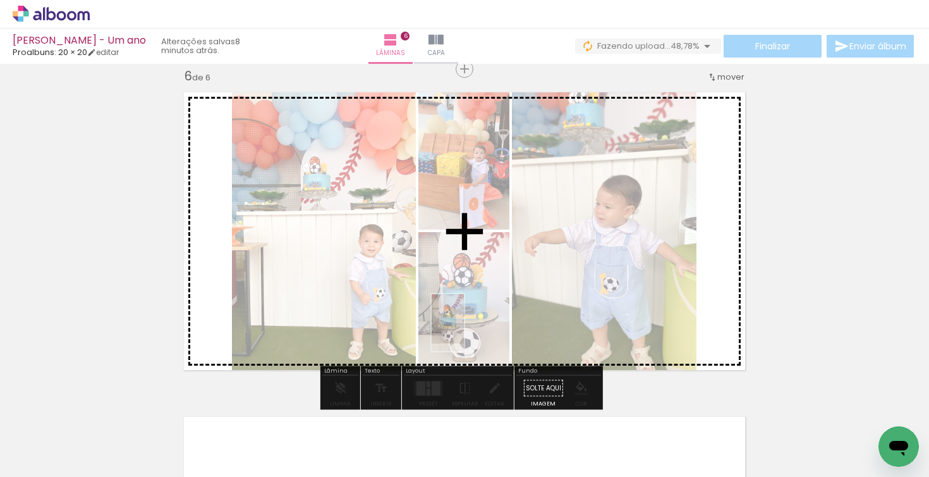
drag, startPoint x: 493, startPoint y: 410, endPoint x: 470, endPoint y: 333, distance: 80.4
click at [470, 333] on quentale-workspace at bounding box center [464, 238] width 929 height 477
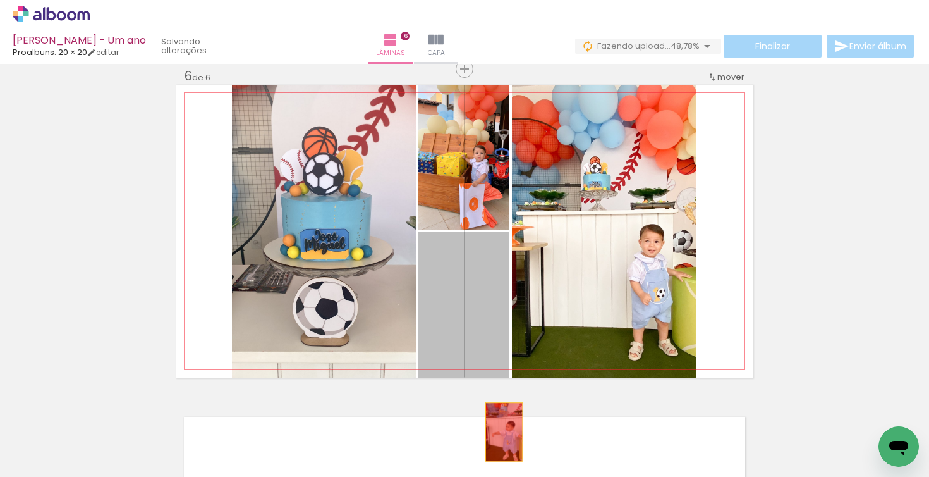
drag, startPoint x: 477, startPoint y: 312, endPoint x: 431, endPoint y: 341, distance: 54.2
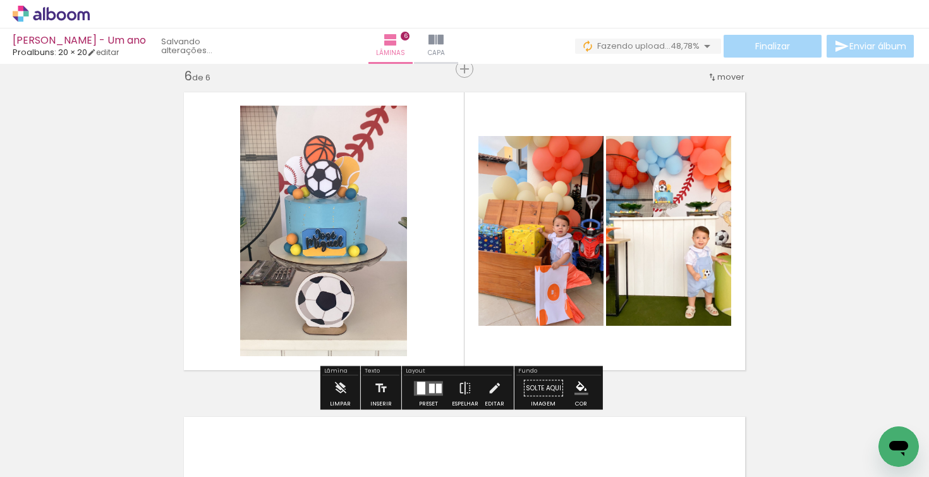
drag, startPoint x: 405, startPoint y: 311, endPoint x: 393, endPoint y: 315, distance: 12.0
click at [407, 319] on quentale-layouter at bounding box center [464, 231] width 577 height 293
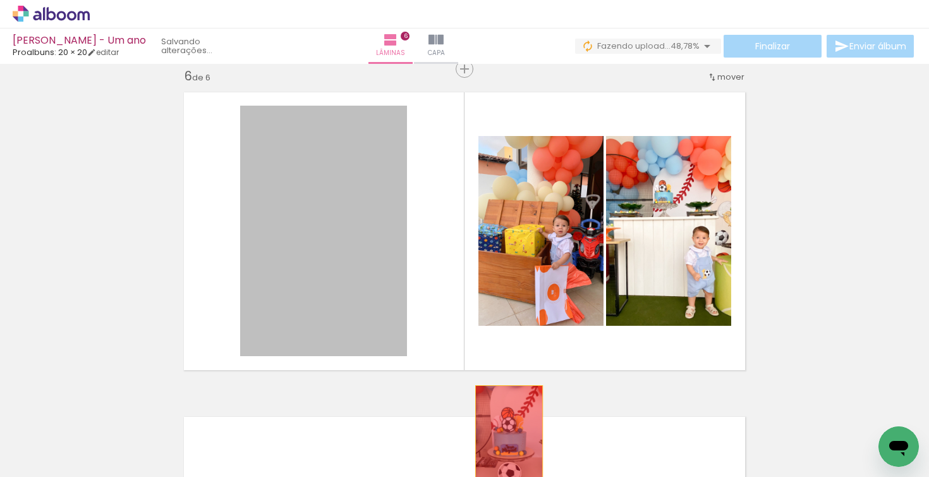
drag, startPoint x: 365, startPoint y: 302, endPoint x: 508, endPoint y: 438, distance: 197.2
click at [508, 438] on quentale-workspace at bounding box center [464, 238] width 929 height 477
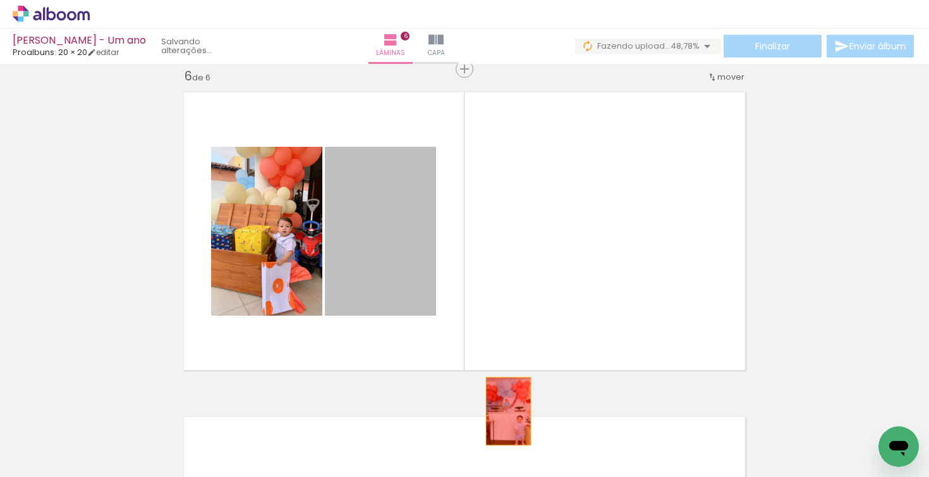
drag, startPoint x: 395, startPoint y: 274, endPoint x: 514, endPoint y: 426, distance: 193.6
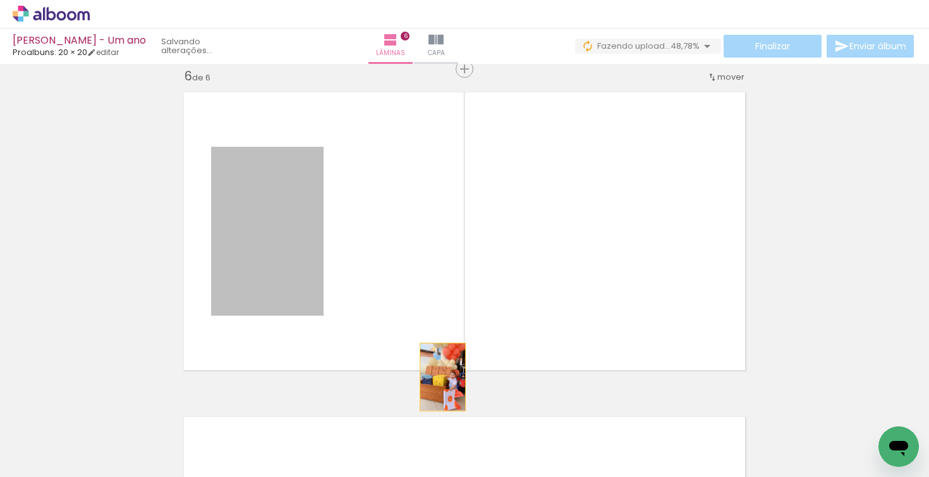
drag, startPoint x: 290, startPoint y: 262, endPoint x: 534, endPoint y: 443, distance: 304.3
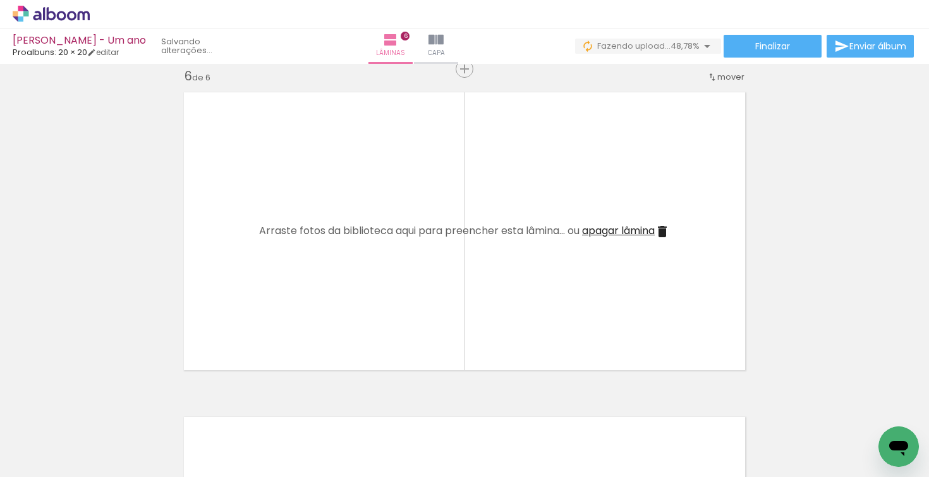
click at [477, 409] on iron-icon at bounding box center [474, 408] width 13 height 13
click at [54, 464] on span "Adicionar Fotos" at bounding box center [45, 460] width 38 height 14
click at [0, 0] on input "file" at bounding box center [0, 0] width 0 height 0
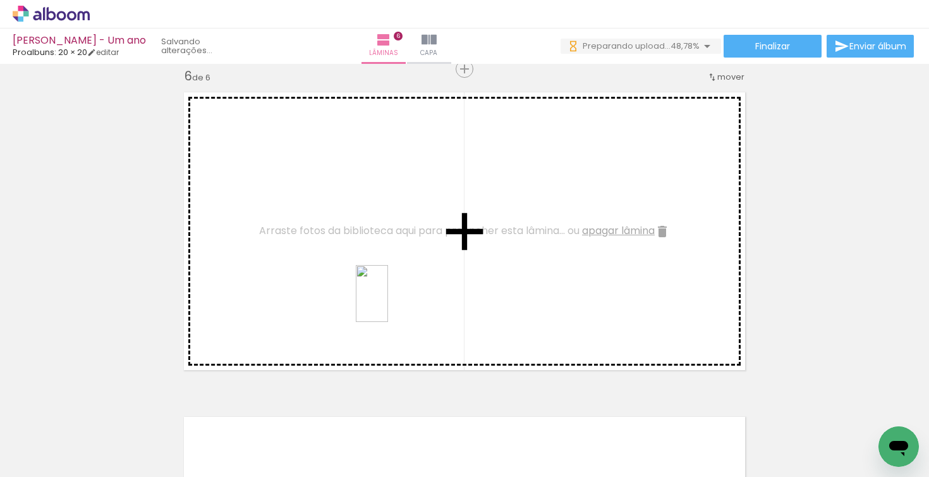
drag, startPoint x: 500, startPoint y: 432, endPoint x: 369, endPoint y: 270, distance: 208.6
click at [369, 270] on quentale-workspace at bounding box center [464, 238] width 929 height 477
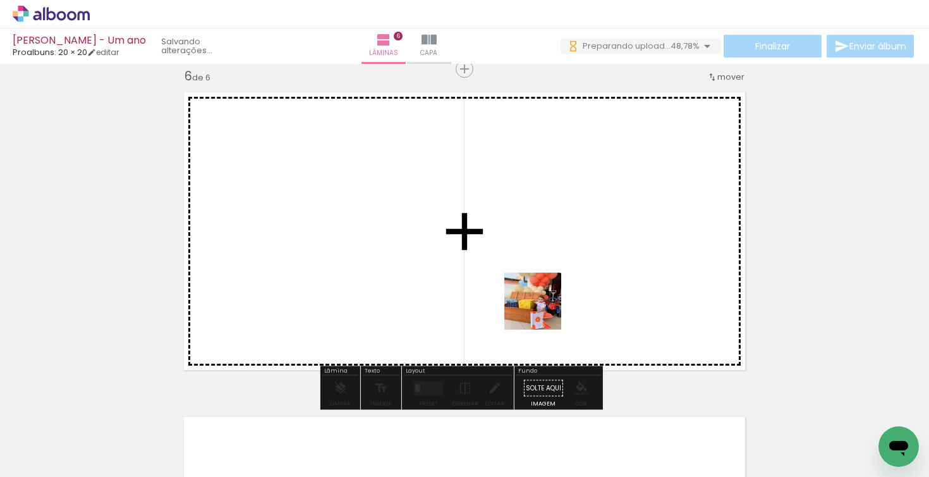
drag, startPoint x: 560, startPoint y: 377, endPoint x: 537, endPoint y: 286, distance: 94.5
click at [537, 286] on quentale-workspace at bounding box center [464, 238] width 929 height 477
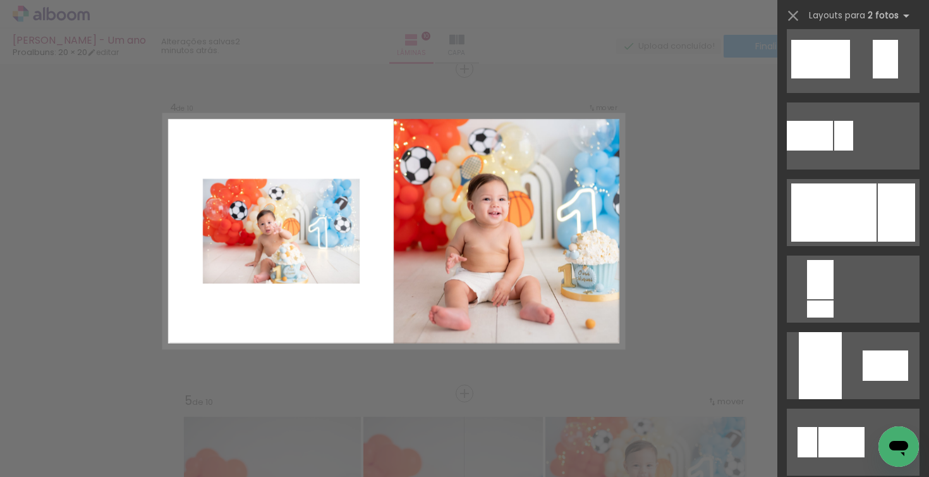
scroll to position [2568, 0]
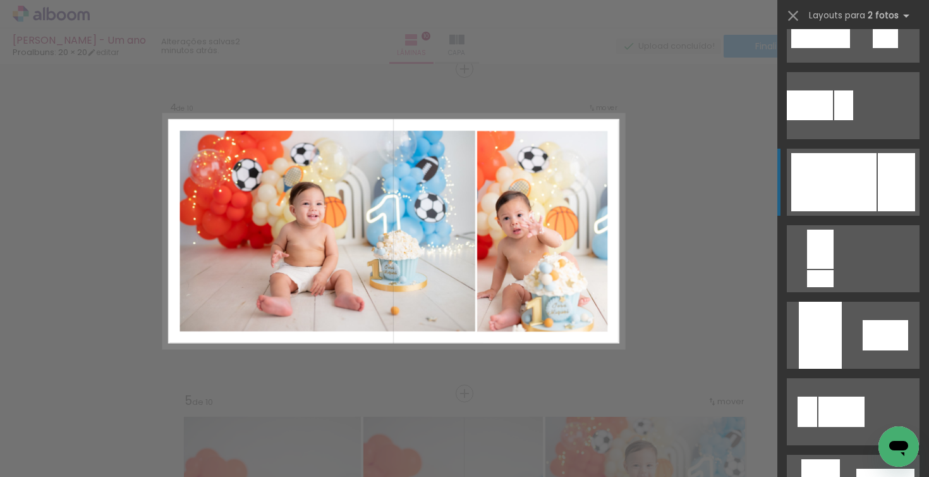
click at [881, 199] on div at bounding box center [896, 182] width 37 height 58
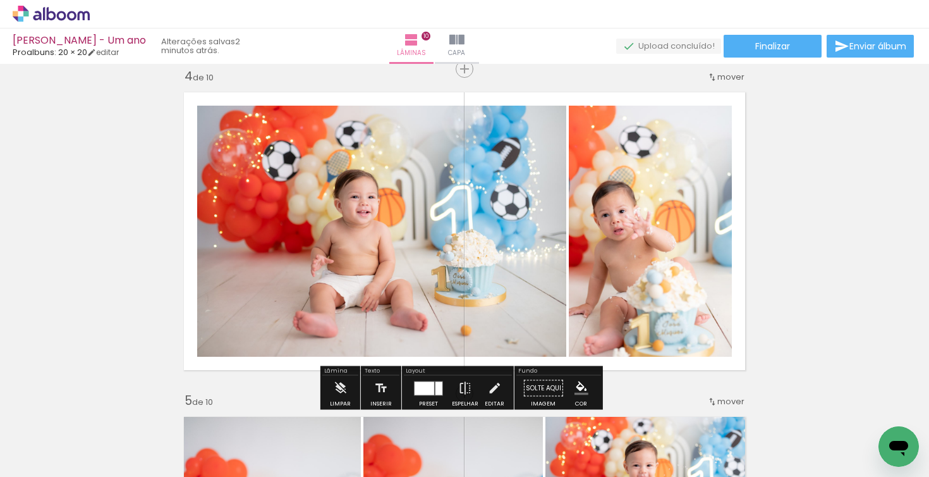
click at [661, 245] on quentale-photo at bounding box center [650, 231] width 163 height 251
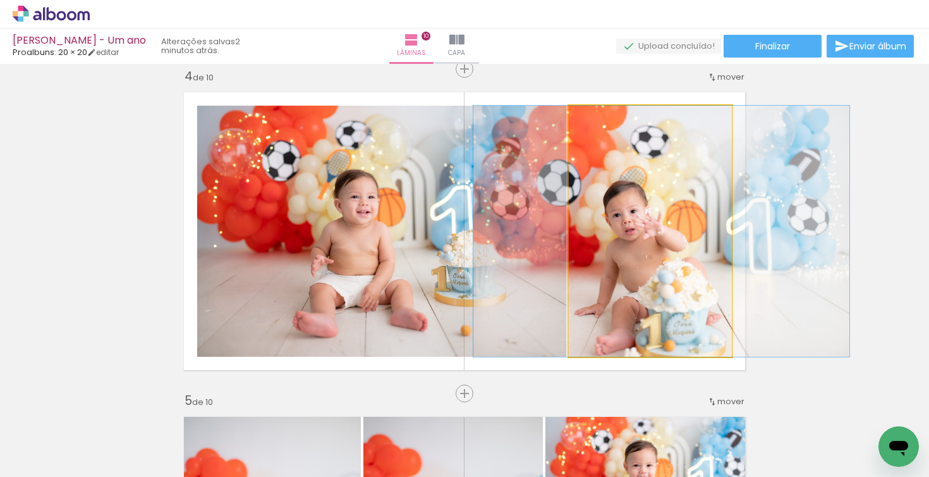
drag, startPoint x: 659, startPoint y: 261, endPoint x: 682, endPoint y: 259, distance: 22.3
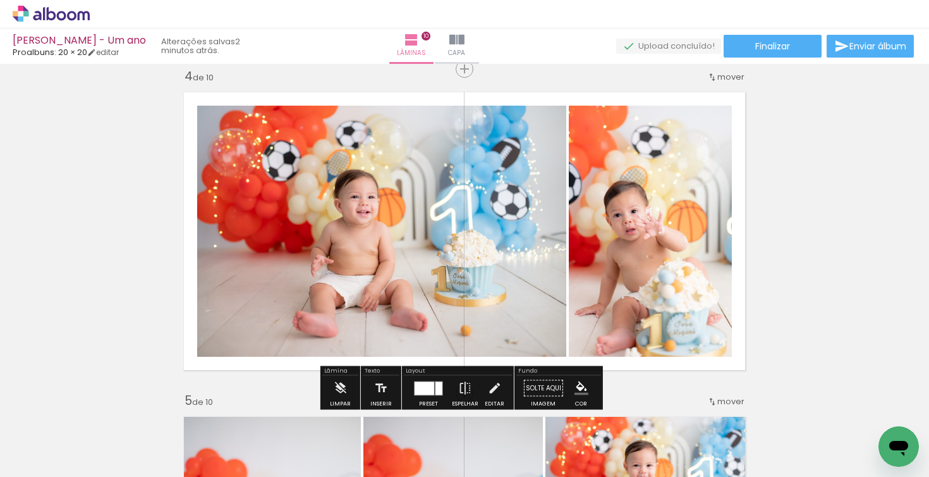
drag, startPoint x: 833, startPoint y: 236, endPoint x: 857, endPoint y: 230, distance: 25.5
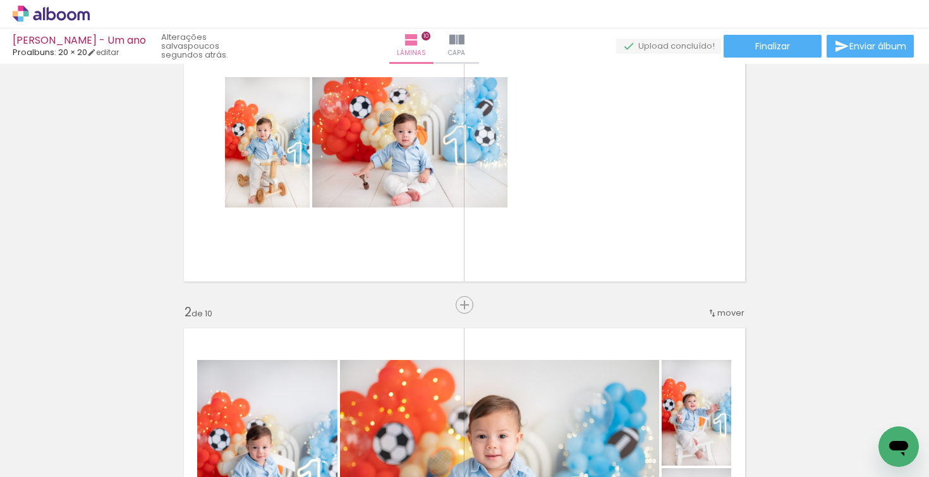
scroll to position [0, 0]
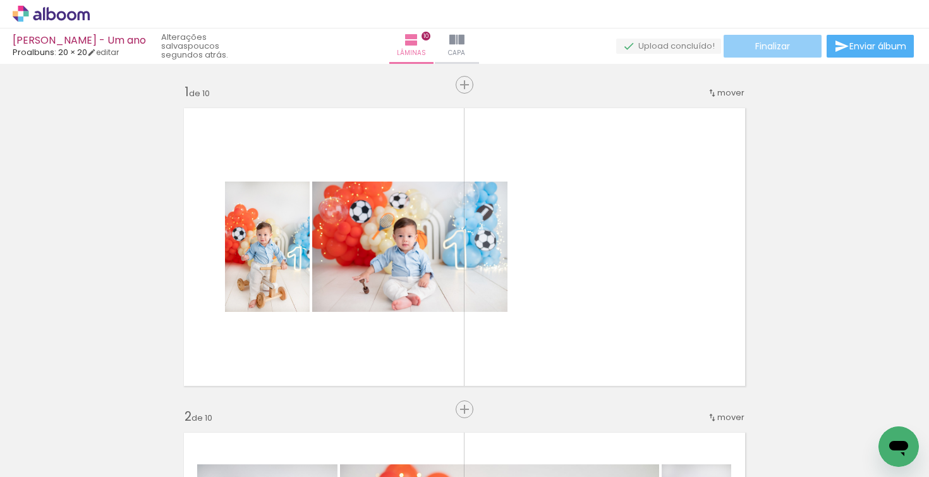
click at [768, 46] on span "Finalizar" at bounding box center [773, 46] width 35 height 9
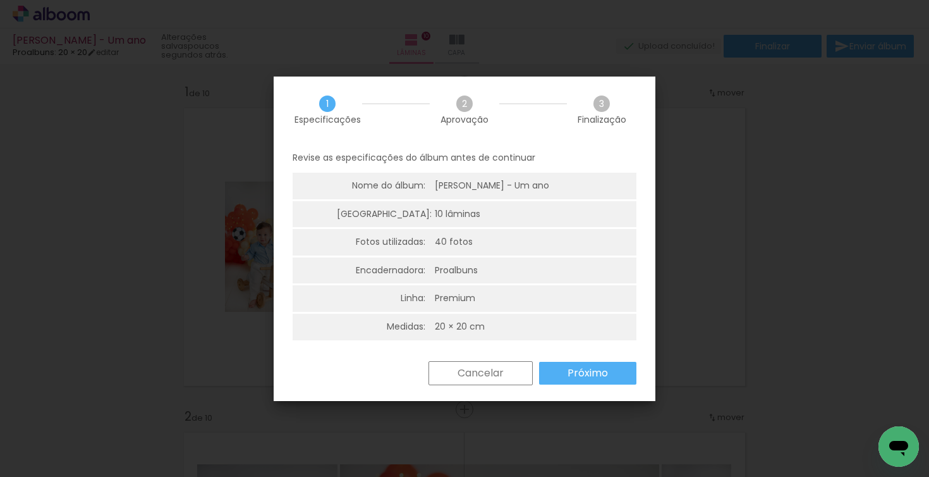
click at [0, 0] on slot "Próximo" at bounding box center [0, 0] width 0 height 0
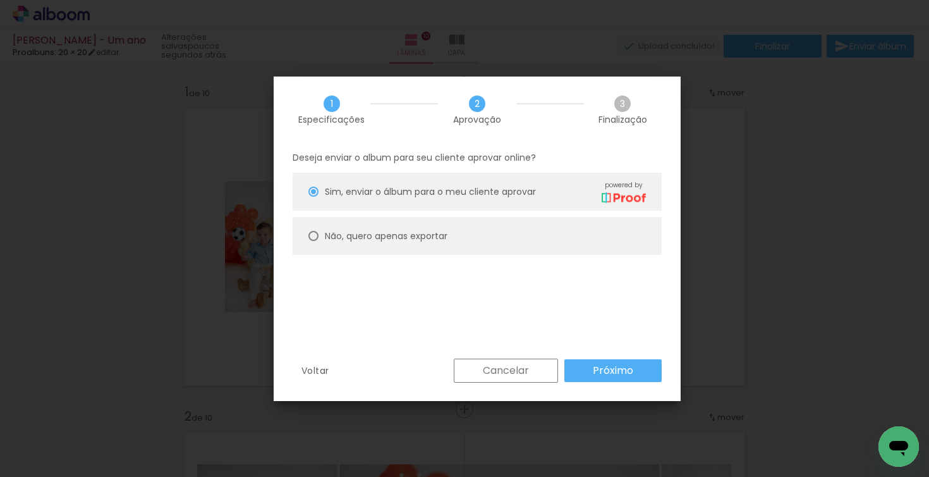
click at [470, 230] on paper-radio-button "Não, quero apenas exportar" at bounding box center [477, 236] width 369 height 38
type paper-radio-button "on"
click at [0, 0] on slot "Próximo" at bounding box center [0, 0] width 0 height 0
type input "Alta, 300 DPI"
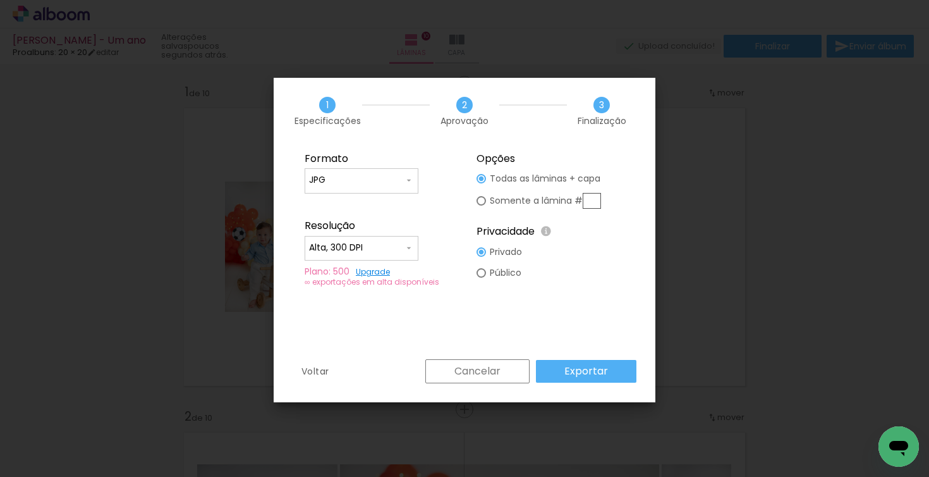
click at [0, 0] on slot "Público" at bounding box center [0, 0] width 0 height 0
type paper-radio-button "on"
click at [486, 252] on div at bounding box center [481, 251] width 9 height 9
type paper-radio-button "on"
click at [0, 0] on slot "Exportar" at bounding box center [0, 0] width 0 height 0
